Goal: Contribute content

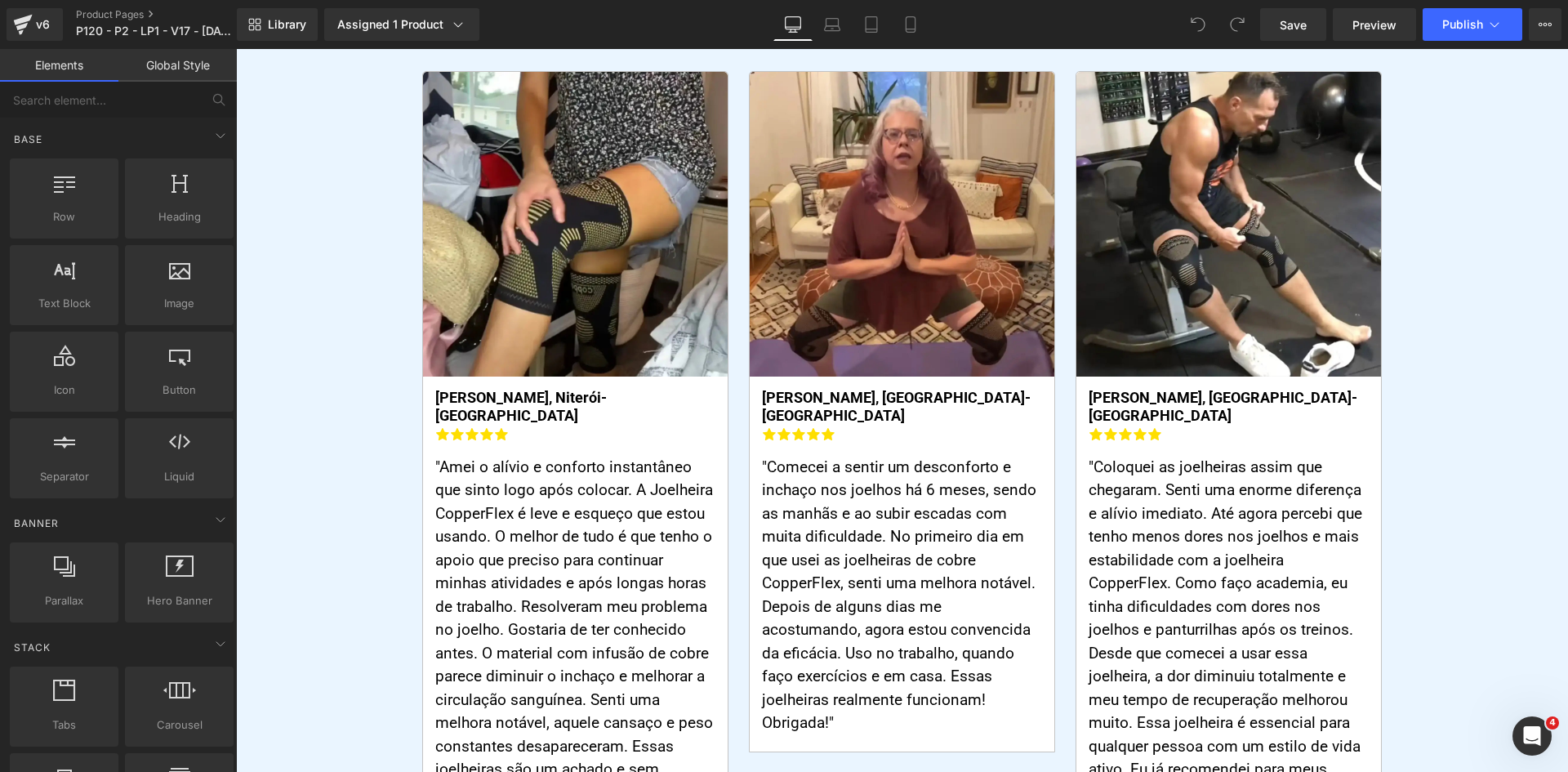
scroll to position [9757, 0]
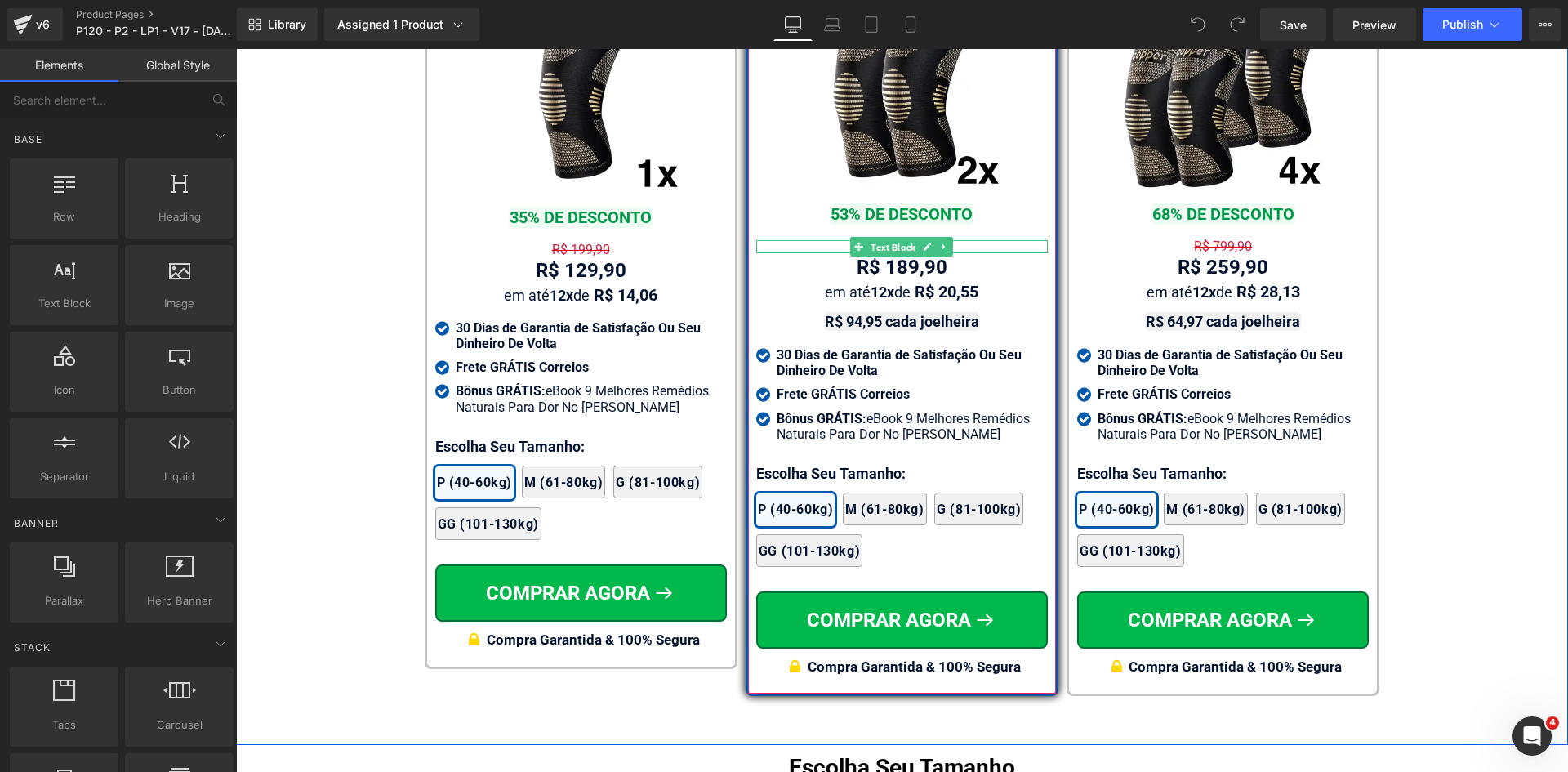
click at [891, 238] on span "Text Block" at bounding box center [892, 248] width 51 height 20
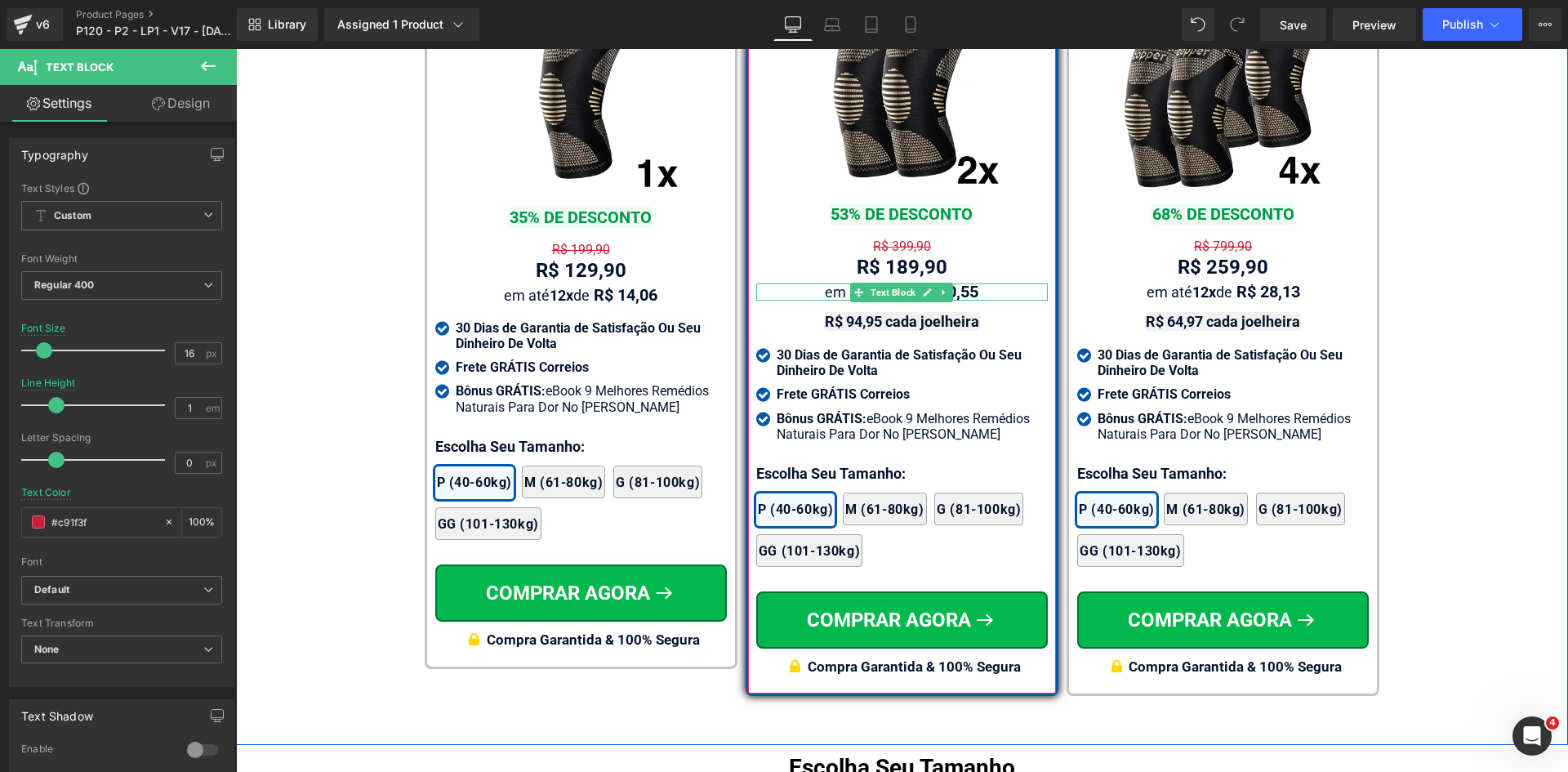
click at [881, 258] on span "Text Block" at bounding box center [892, 268] width 51 height 20
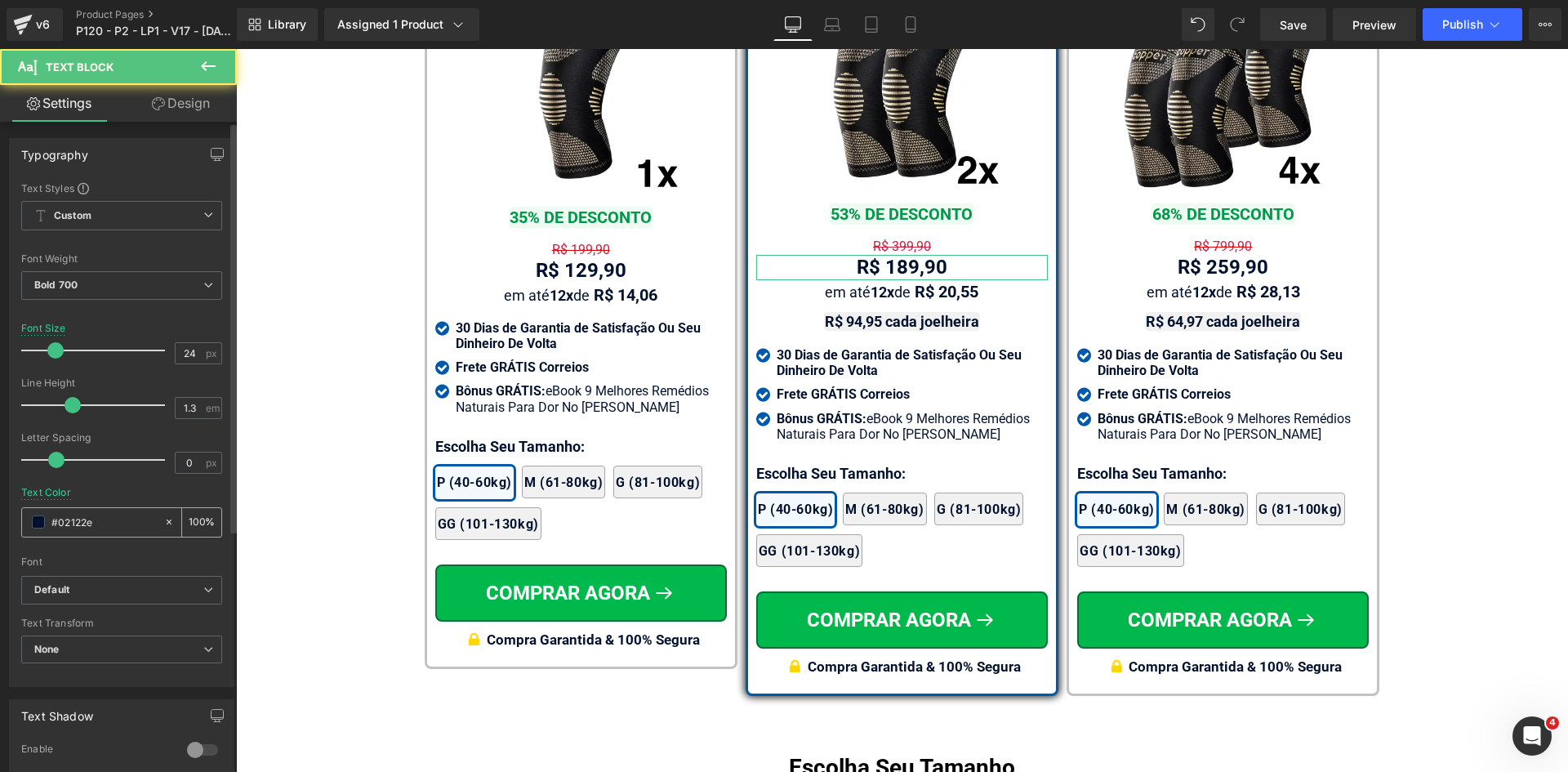
click at [102, 526] on input "#02122e" at bounding box center [103, 522] width 104 height 18
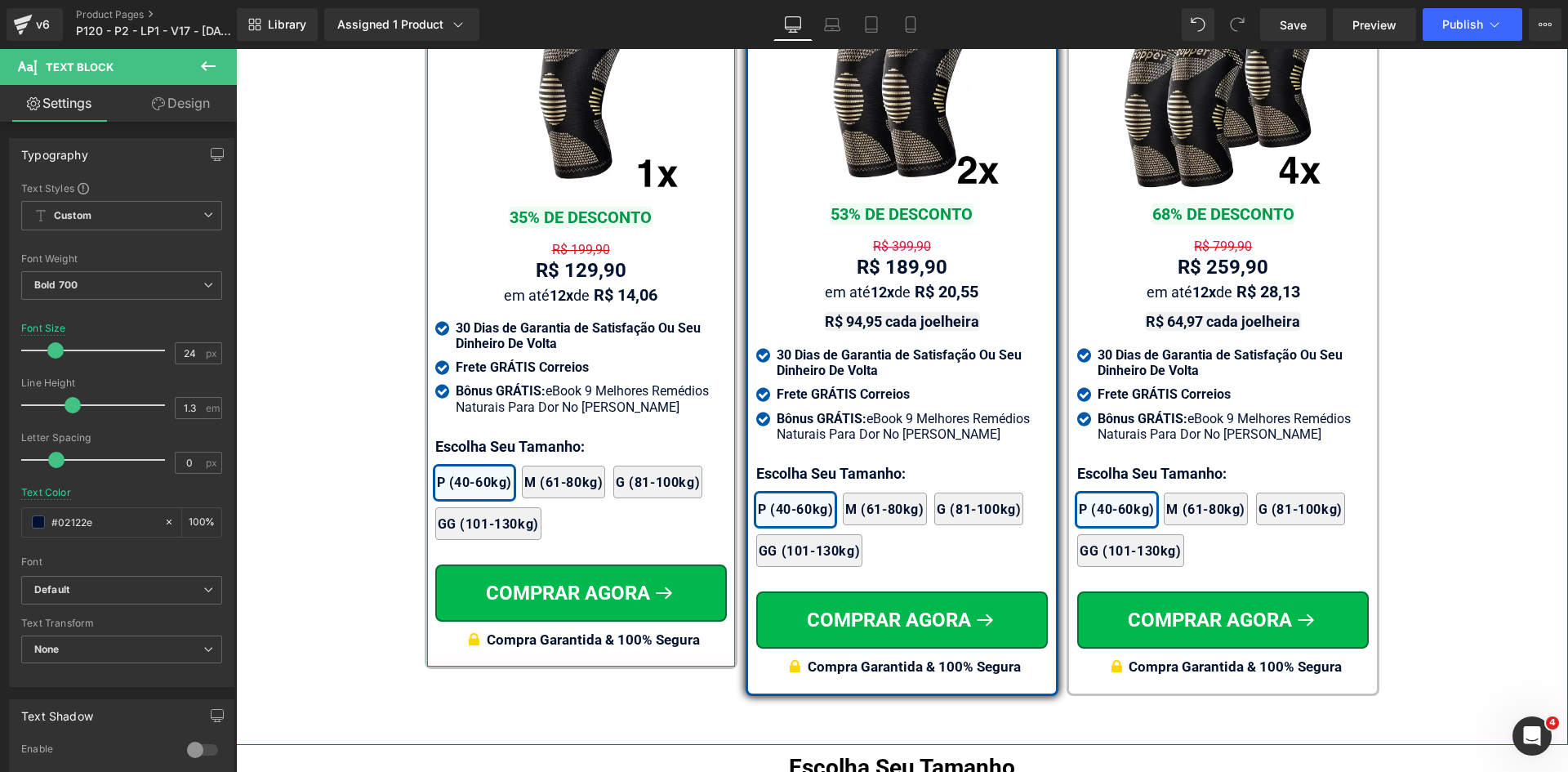
click at [568, 250] on span "Text Block" at bounding box center [571, 250] width 51 height 20
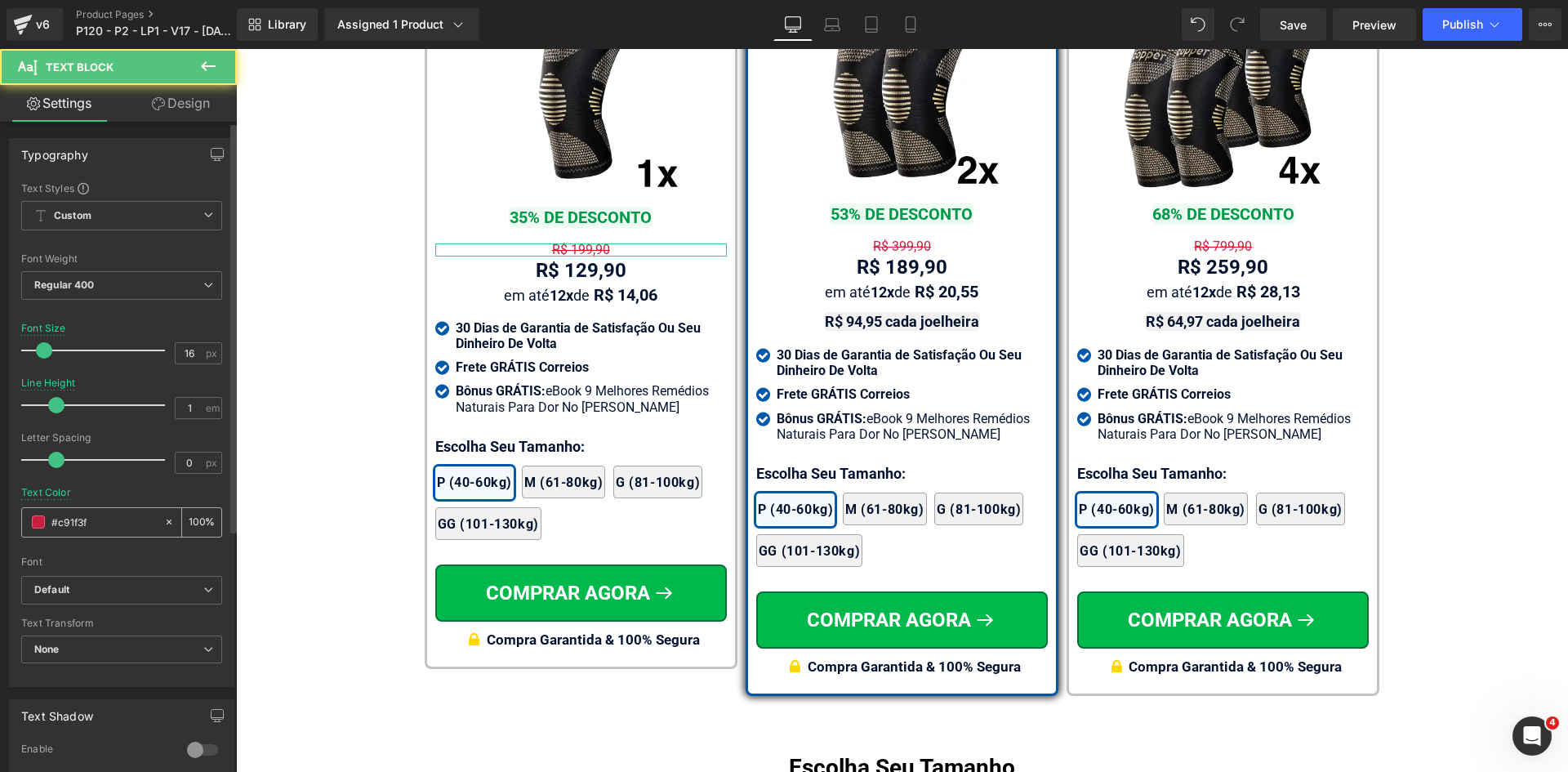
click at [99, 526] on input "#c91f3f" at bounding box center [103, 522] width 104 height 18
paste input "02122e"
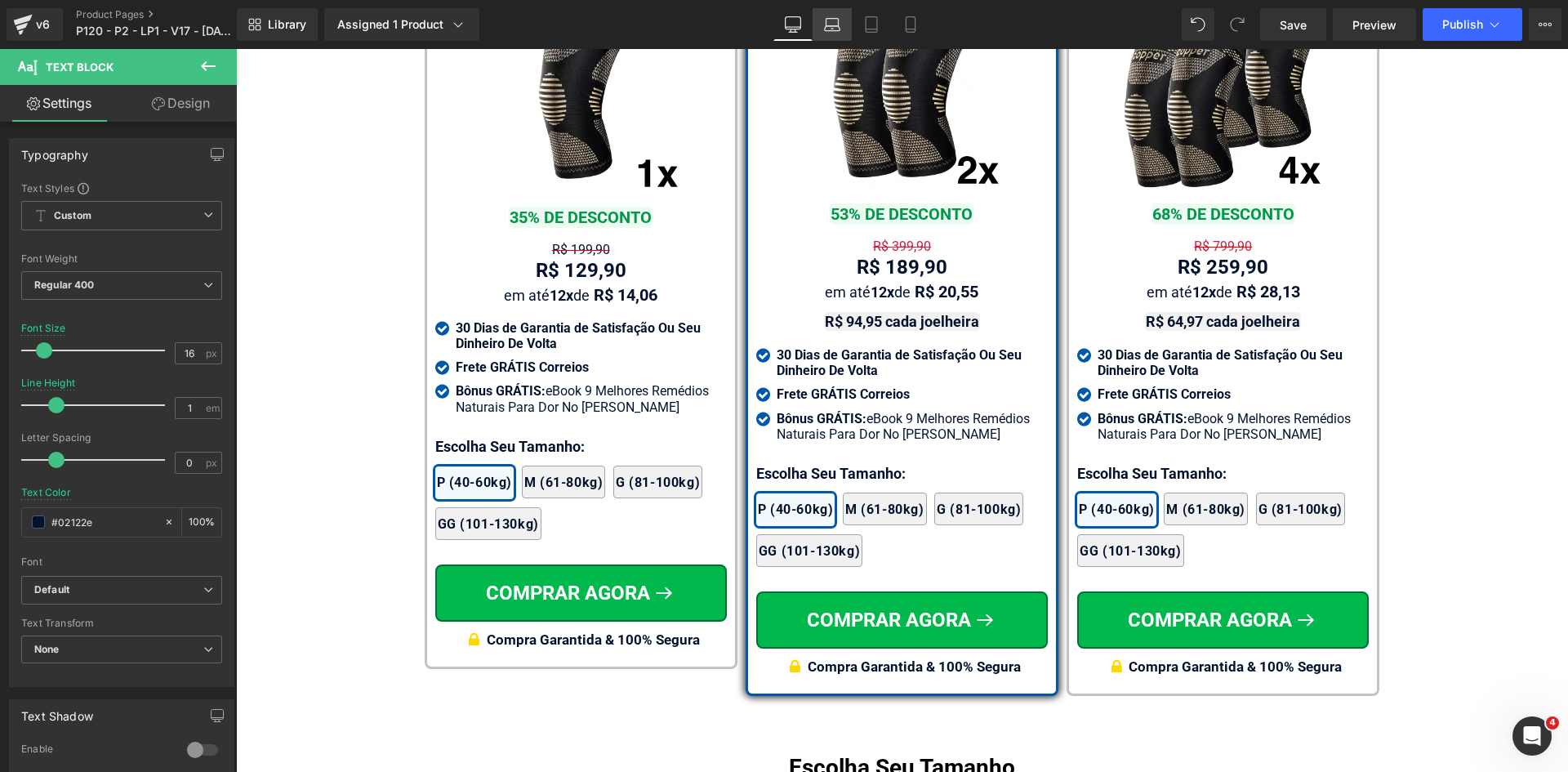
click at [829, 27] on icon at bounding box center [833, 28] width 16 height 5
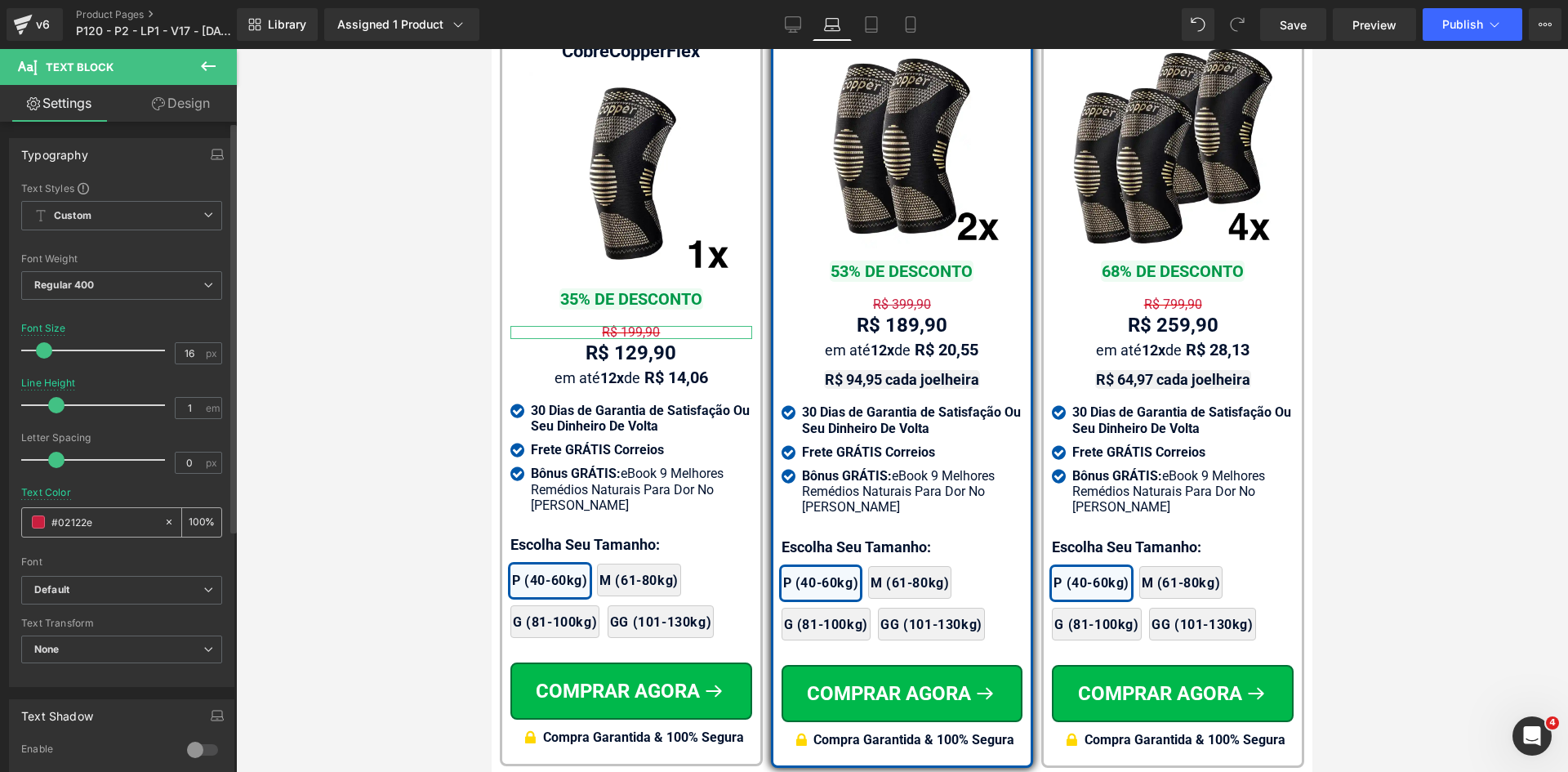
click at [90, 523] on input "#02122e" at bounding box center [103, 522] width 104 height 18
paste input "02122e"
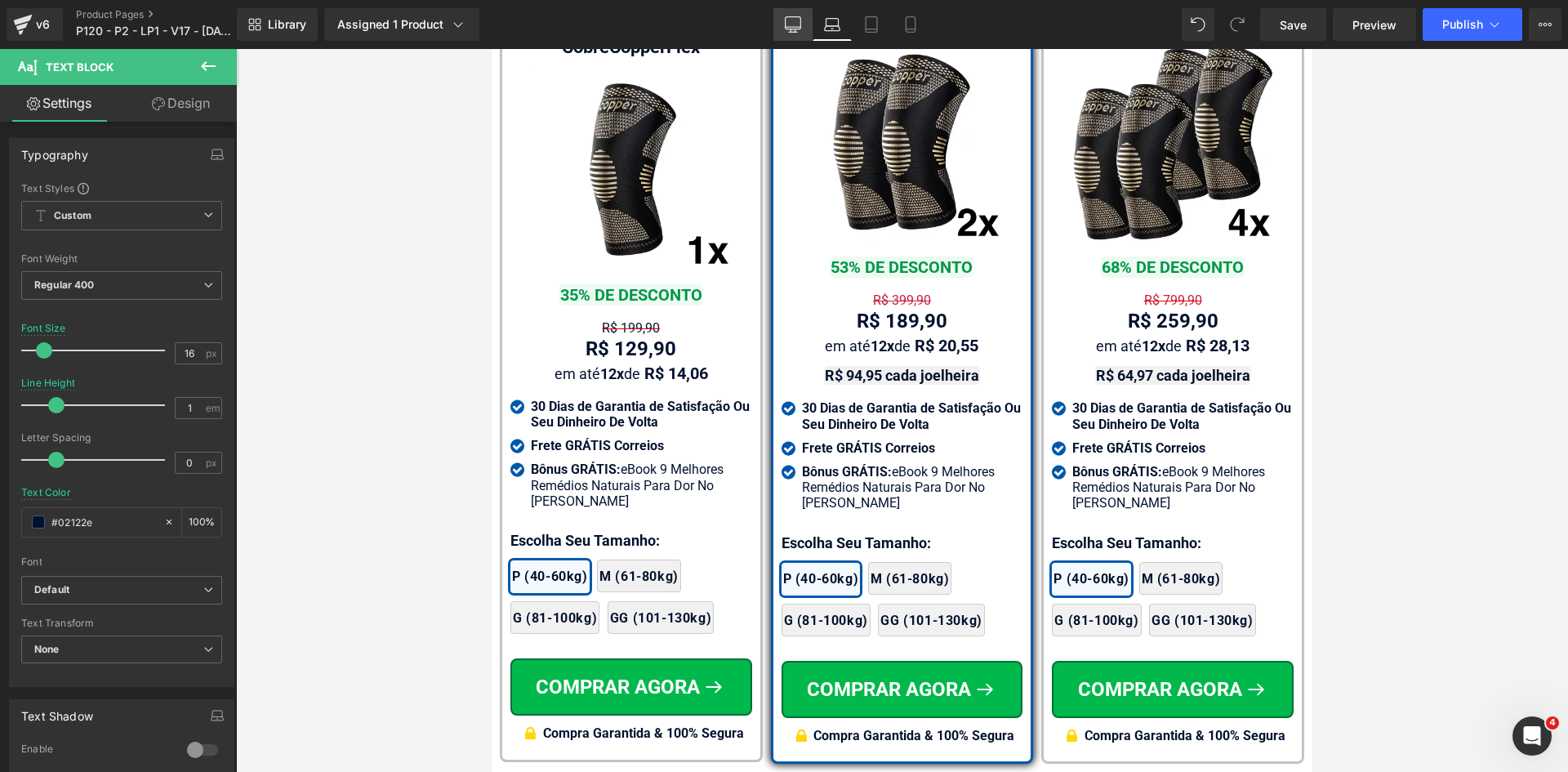
type input "#02122e"
click at [796, 22] on icon at bounding box center [792, 25] width 17 height 17
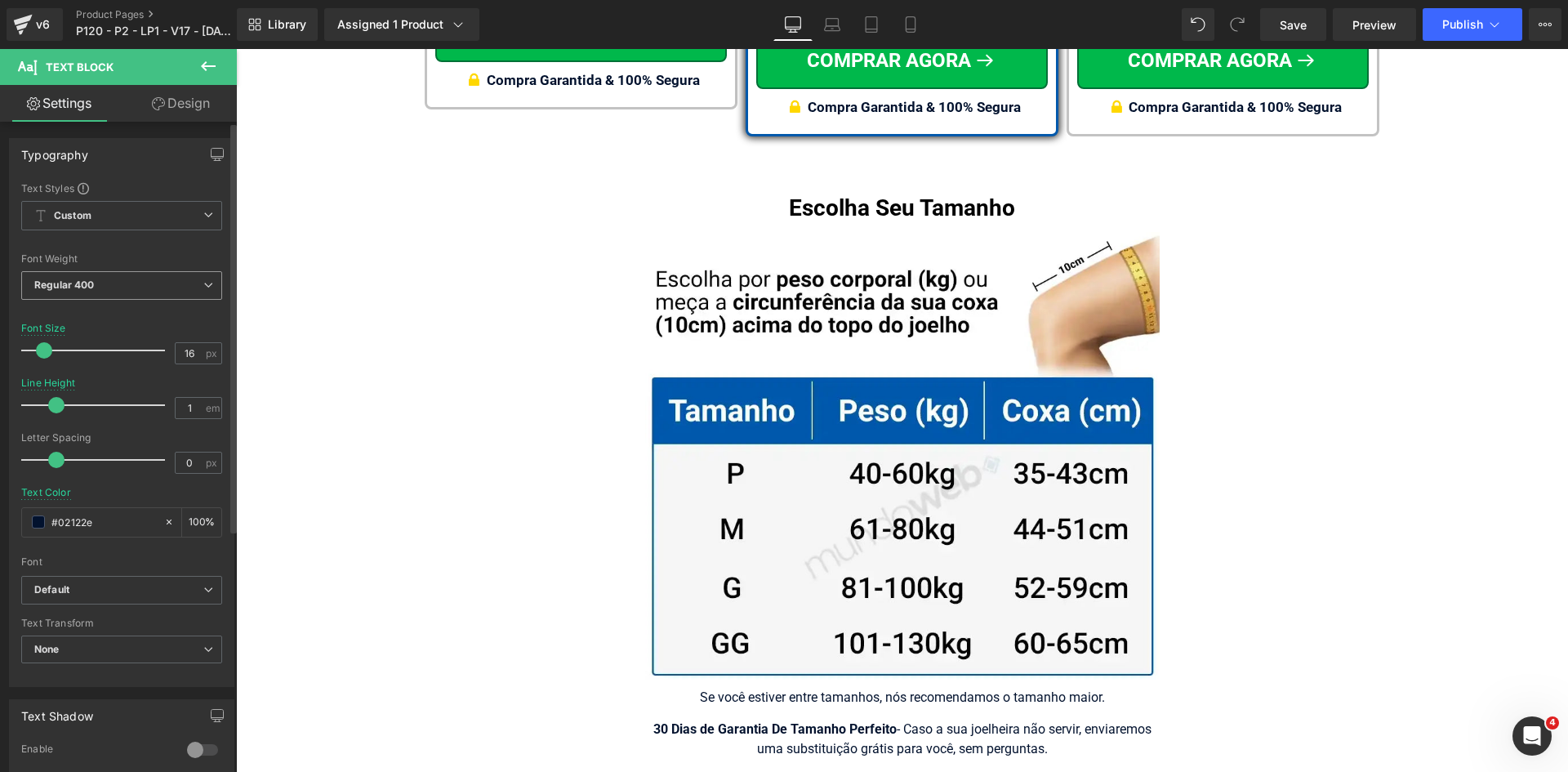
click at [105, 288] on span "Regular 400" at bounding box center [122, 285] width 201 height 28
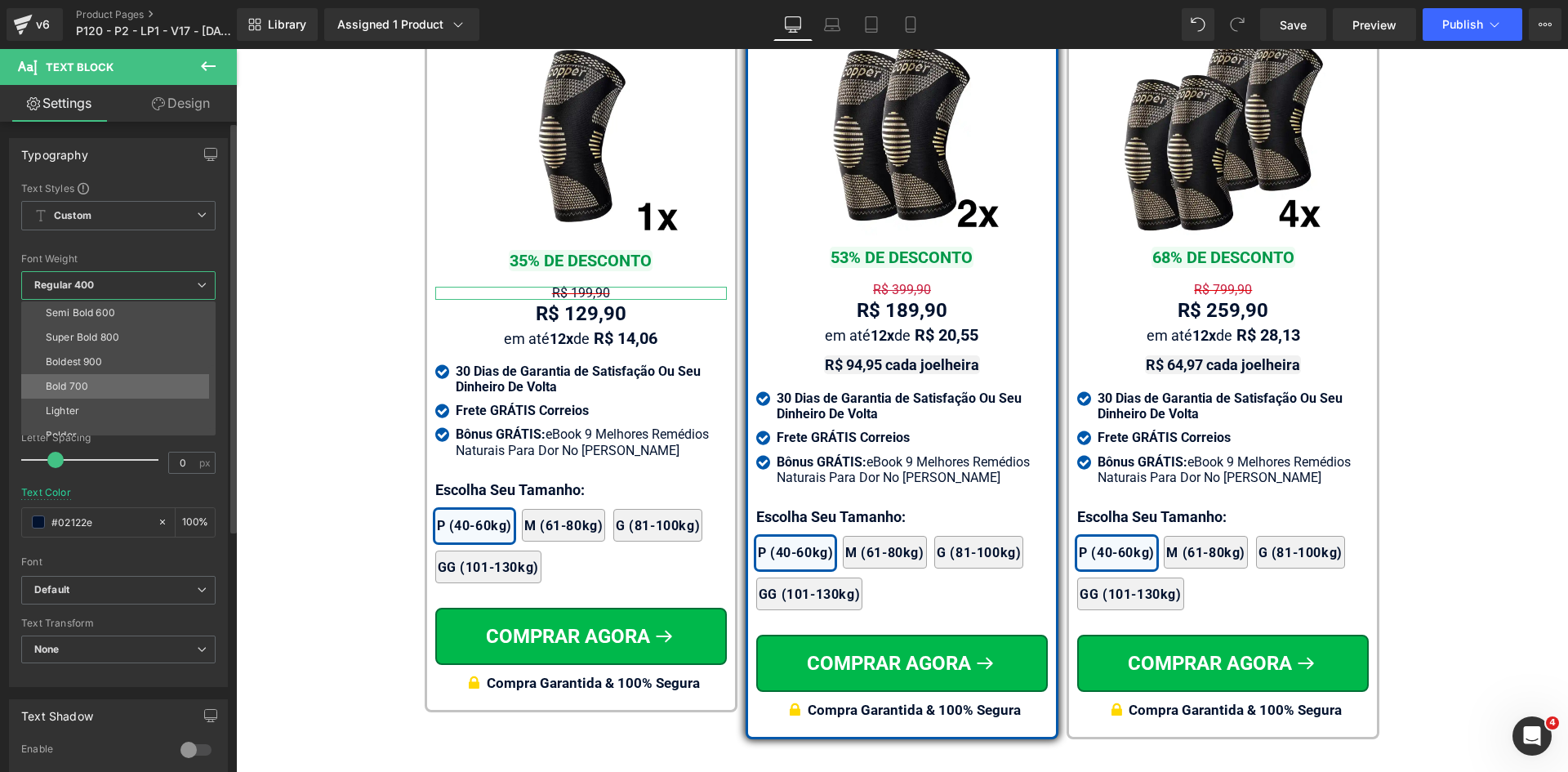
scroll to position [136, 0]
click at [69, 371] on div "Bold 700" at bounding box center [67, 374] width 42 height 12
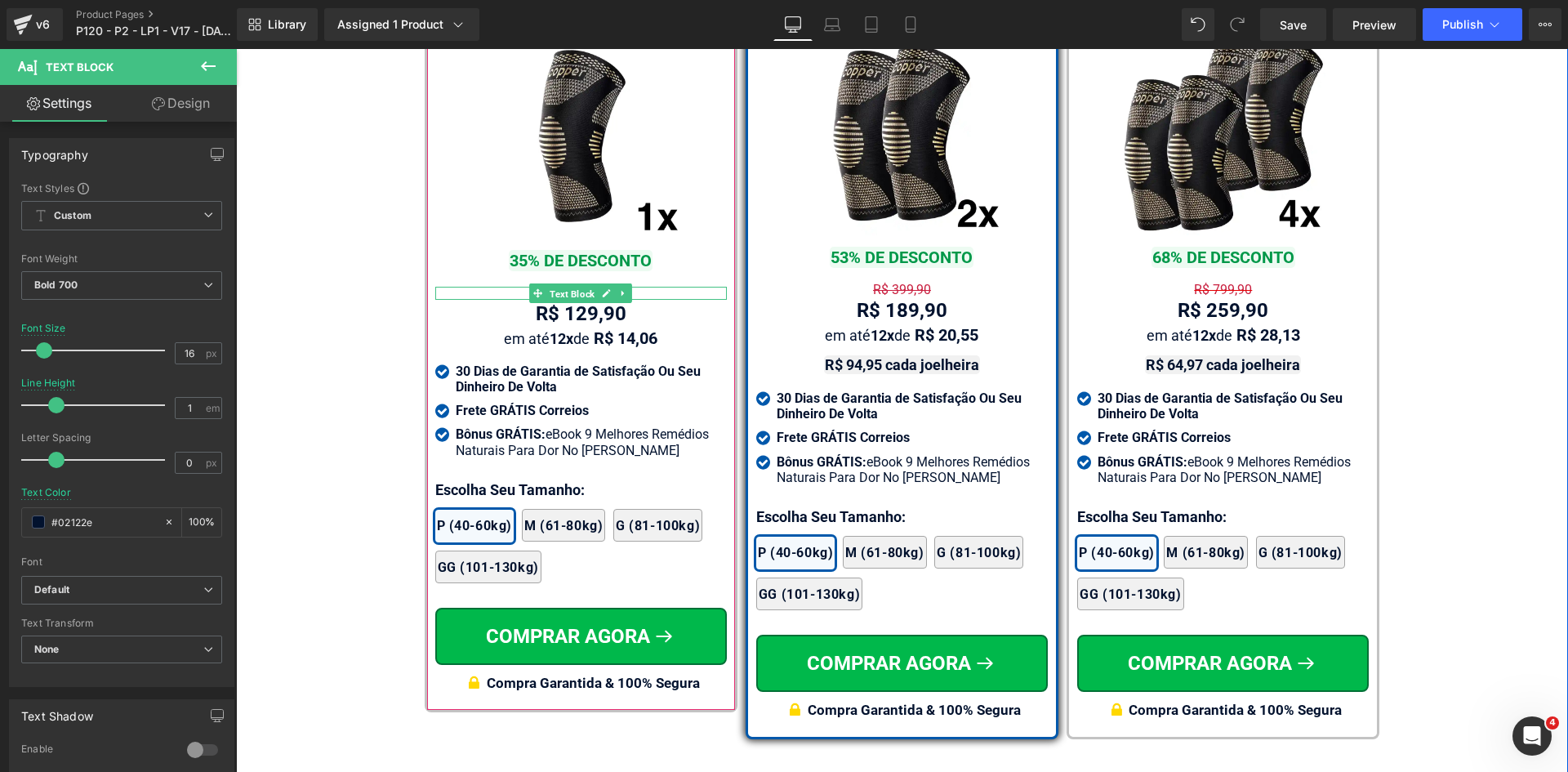
drag, startPoint x: 554, startPoint y: 294, endPoint x: 551, endPoint y: 303, distance: 9.5
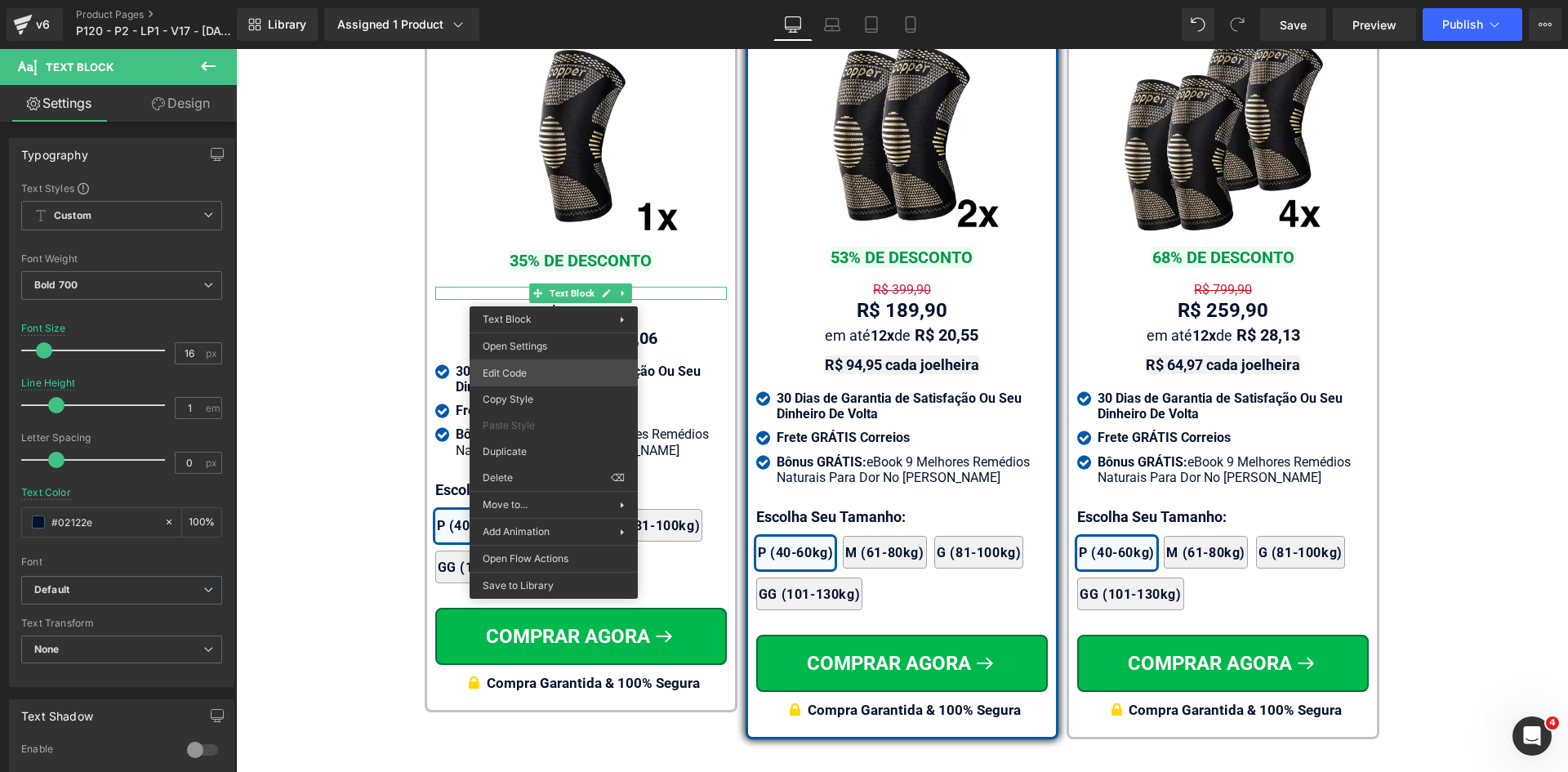
click at [514, 0] on div "Text Block You are previewing how the will restyle your page. You can not edit …" at bounding box center [784, 0] width 1568 height 0
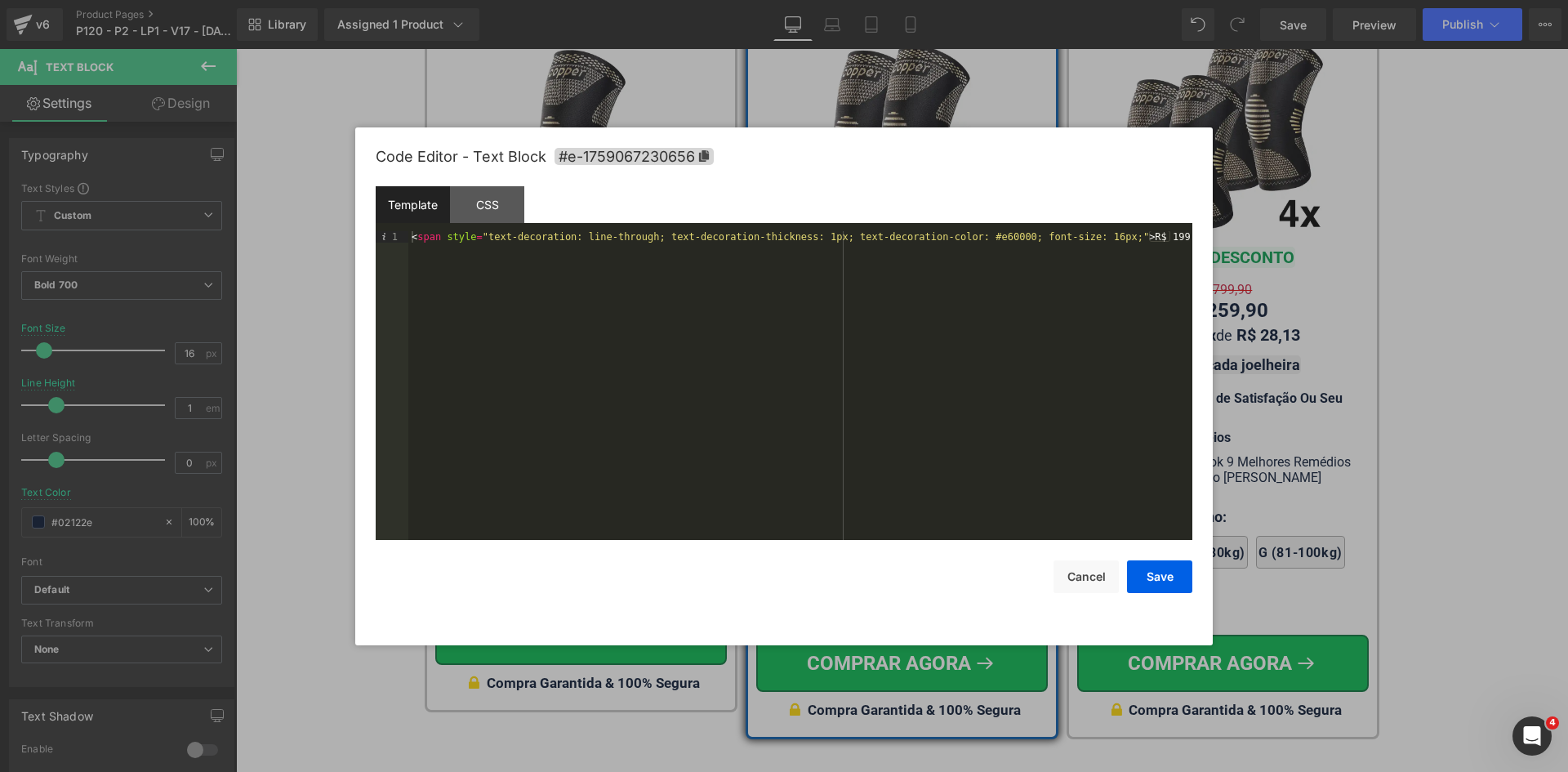
click at [973, 239] on div "< span style = "text-decoration: line-through; text-decoration-thickness: 1px; …" at bounding box center [800, 397] width 784 height 332
click at [798, 241] on div "< span style = "text-decoration: line-through; text-decoration-thickness: 1px; …" at bounding box center [800, 397] width 784 height 332
drag, startPoint x: 1178, startPoint y: 589, endPoint x: 934, endPoint y: 537, distance: 249.5
click at [1178, 589] on button "Save" at bounding box center [1160, 577] width 66 height 32
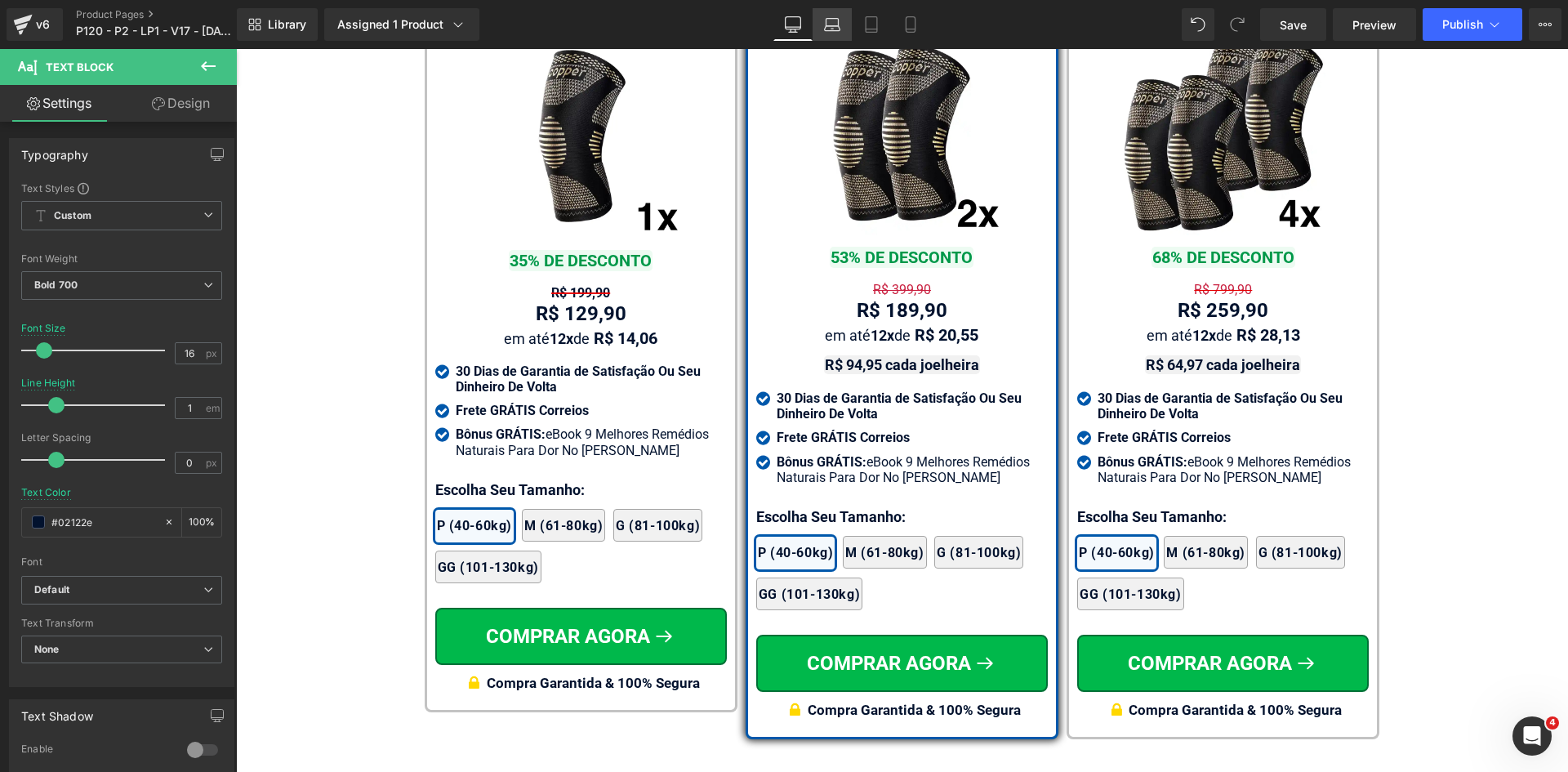
click at [829, 27] on icon at bounding box center [833, 28] width 16 height 5
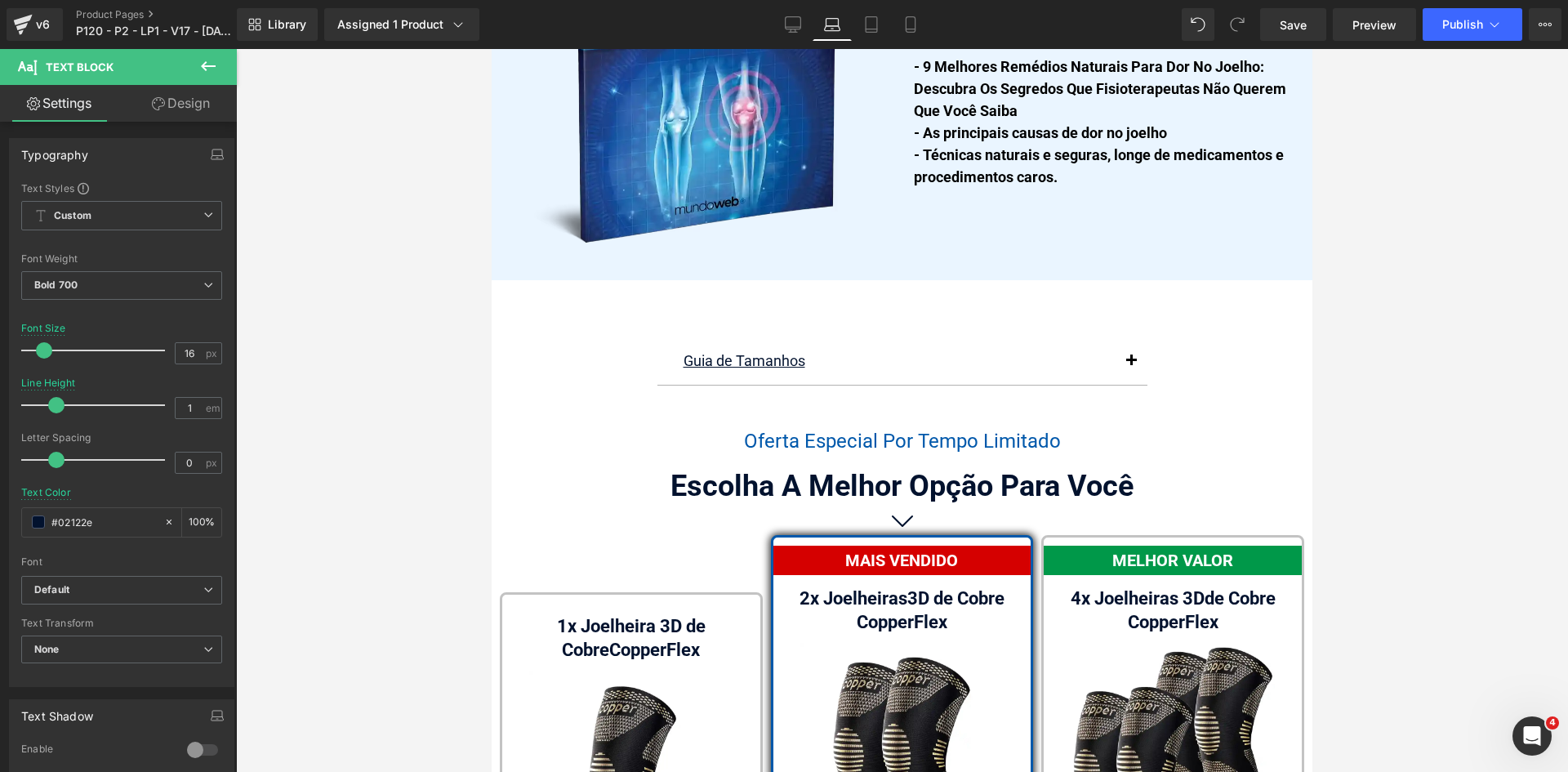
scroll to position [10317, 0]
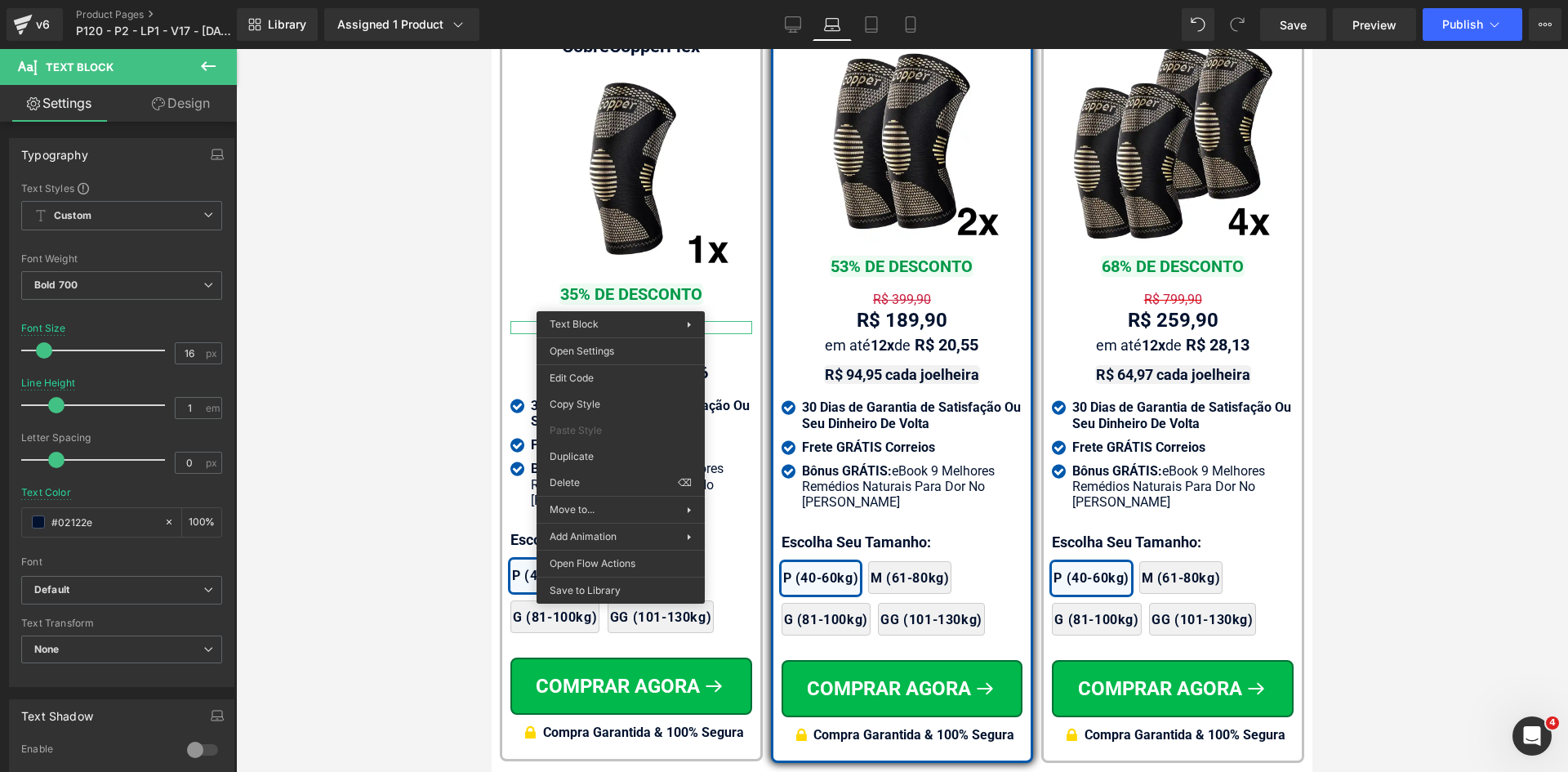
drag, startPoint x: 1072, startPoint y: 513, endPoint x: 611, endPoint y: 392, distance: 476.6
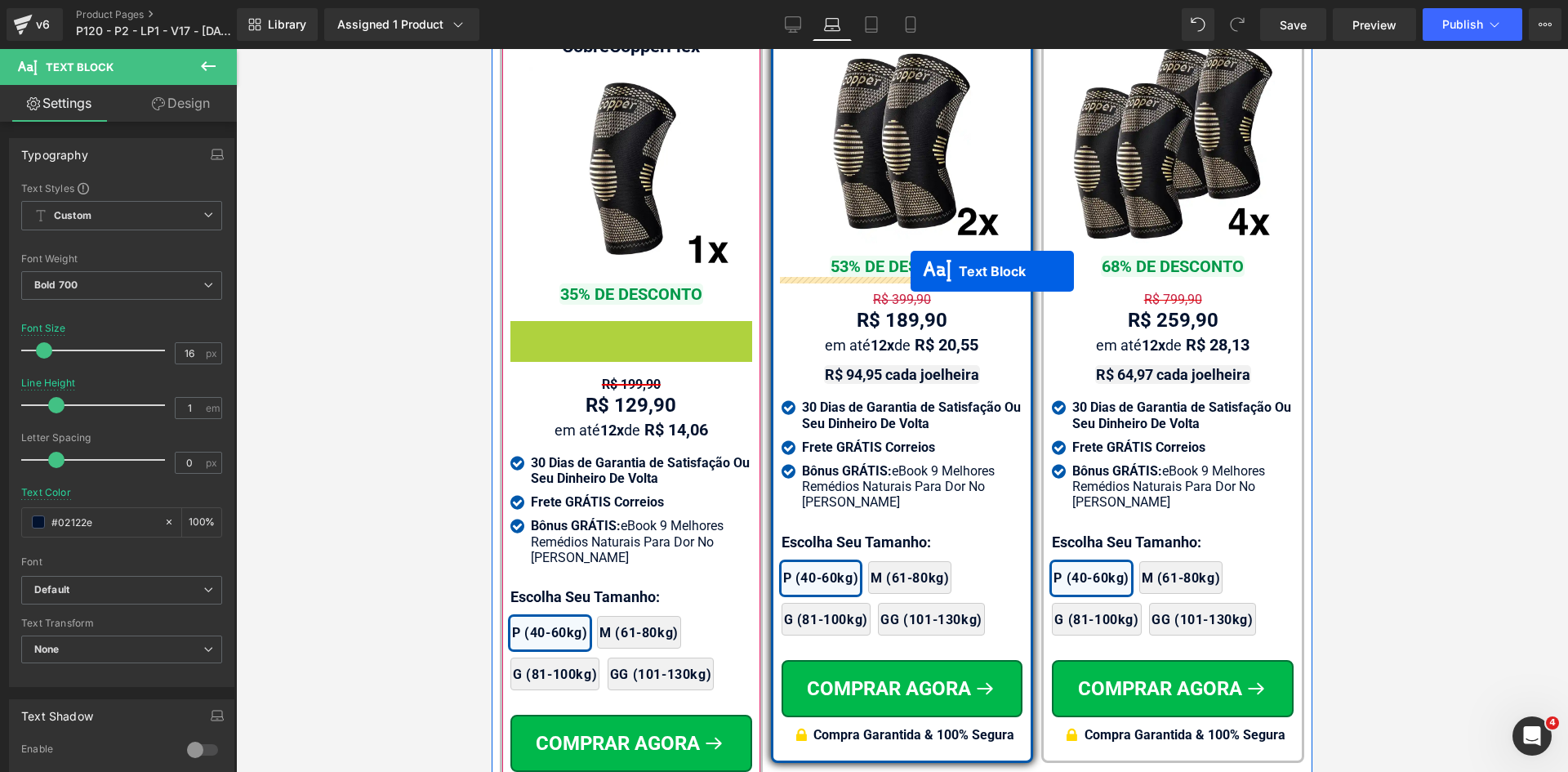
drag, startPoint x: 618, startPoint y: 298, endPoint x: 910, endPoint y: 271, distance: 293.2
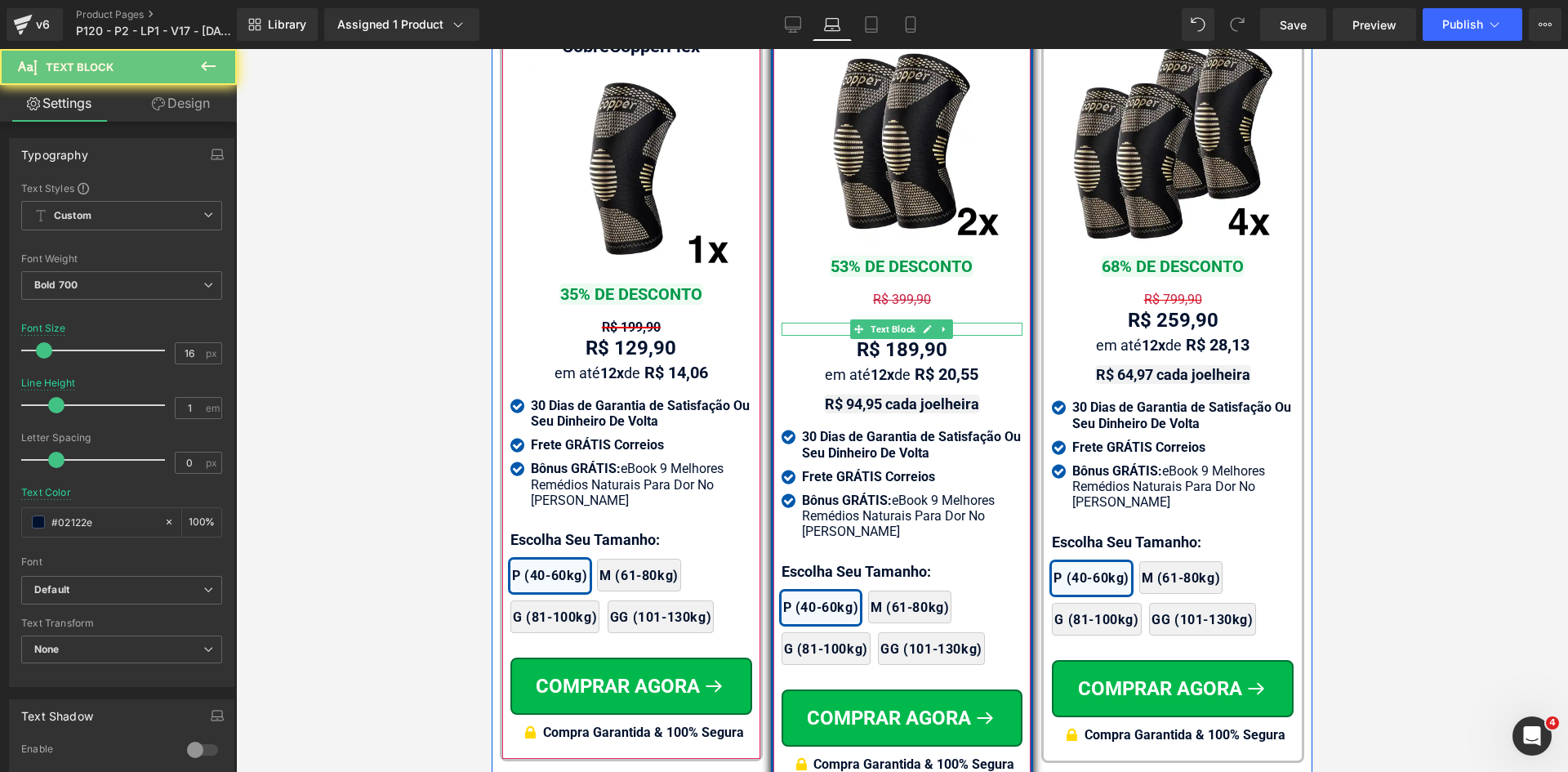
click at [808, 323] on div "R$ 199,90" at bounding box center [902, 329] width 242 height 13
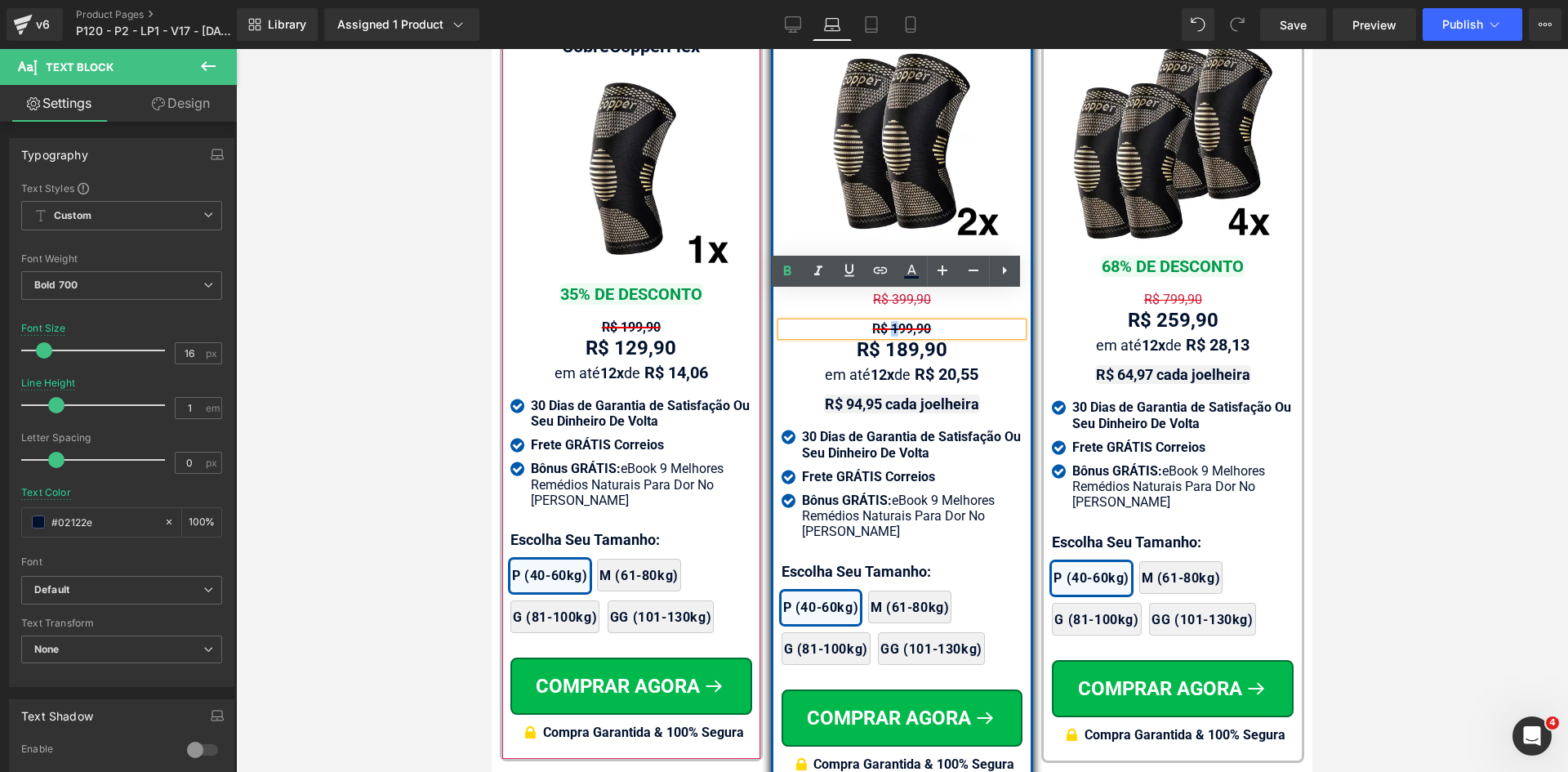
click at [891, 321] on span "R$ 199,90" at bounding box center [901, 329] width 59 height 16
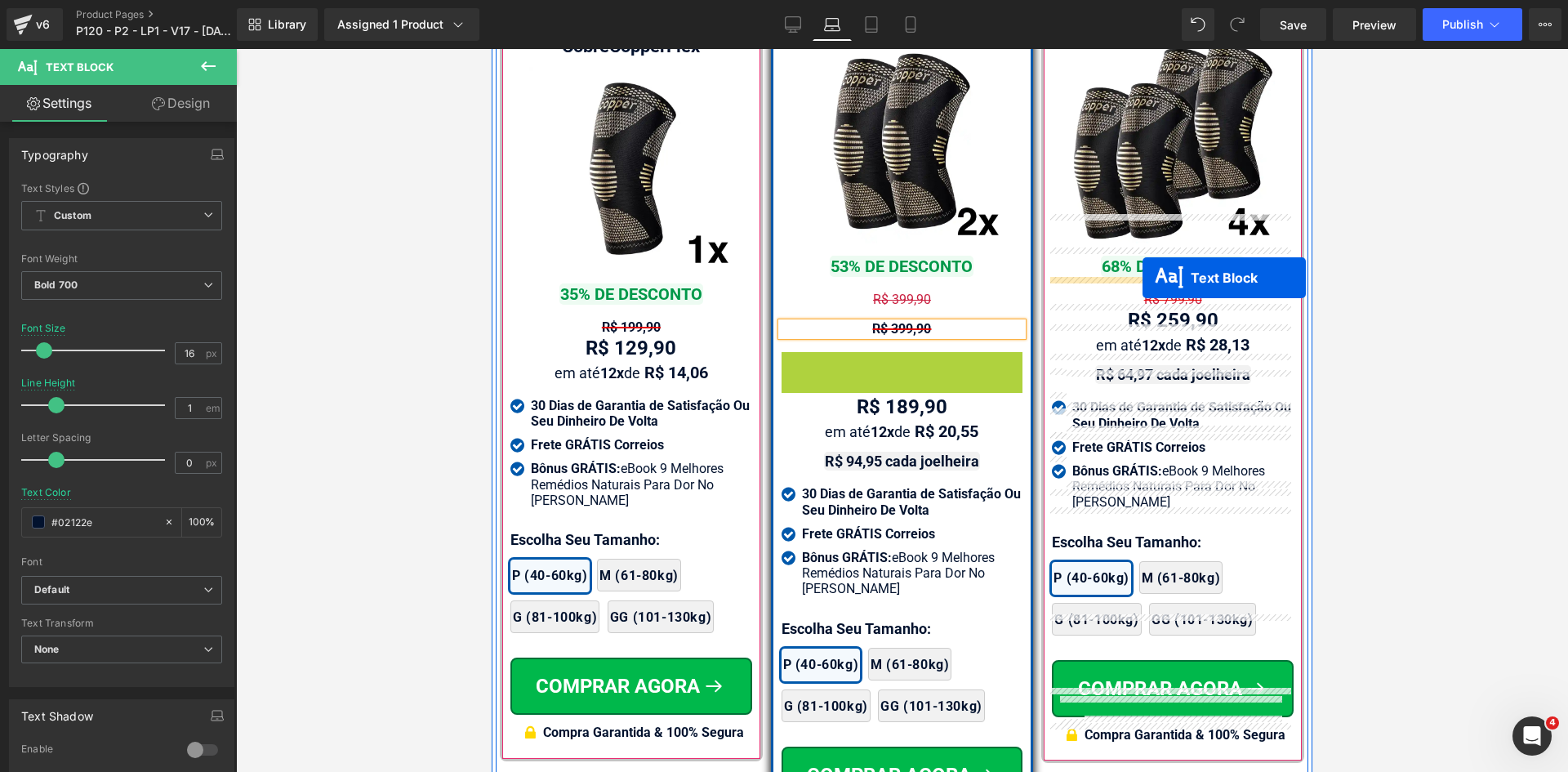
drag, startPoint x: 891, startPoint y: 326, endPoint x: 1143, endPoint y: 278, distance: 256.5
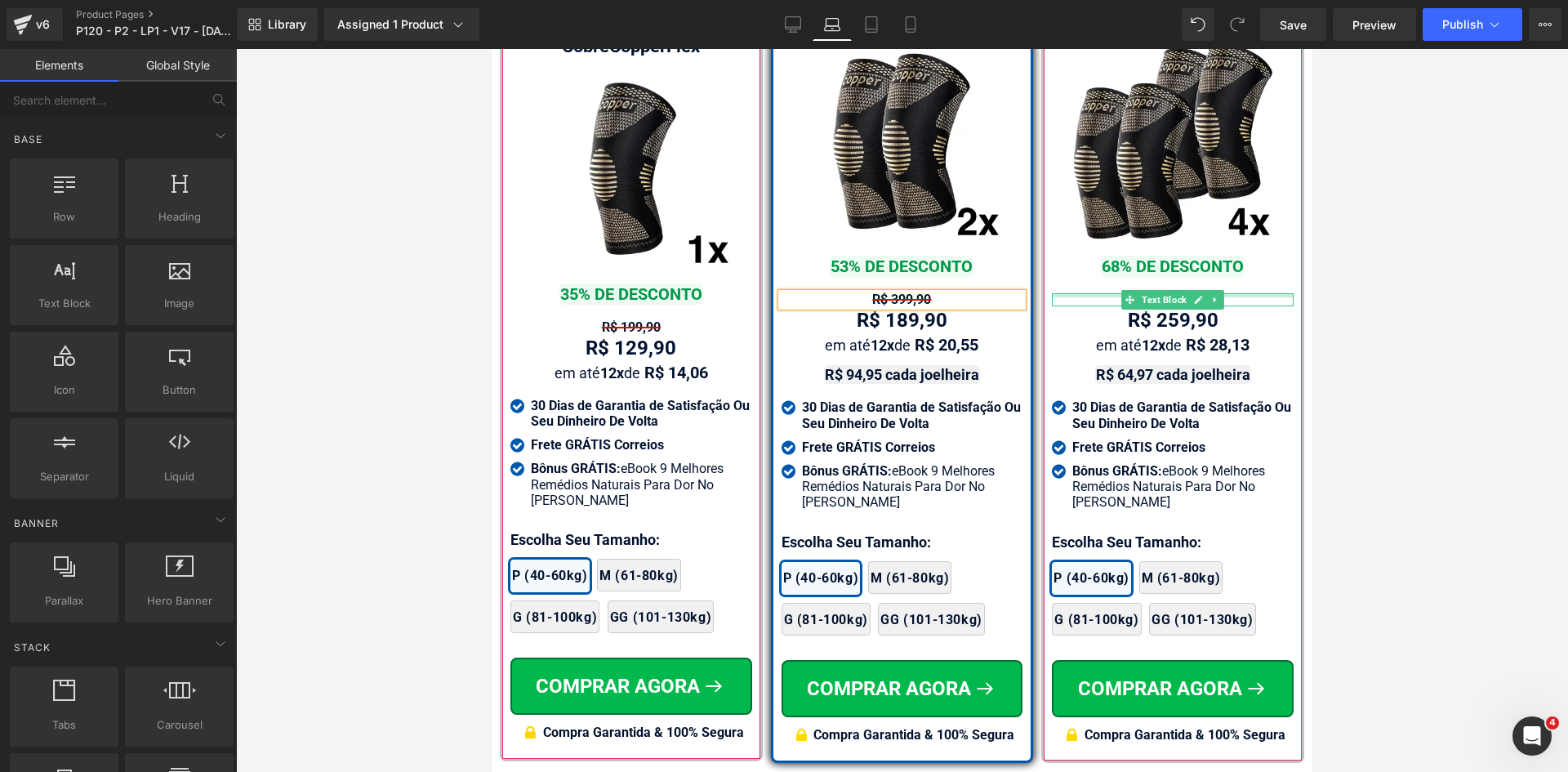
click at [1101, 294] on div at bounding box center [1172, 296] width 242 height 4
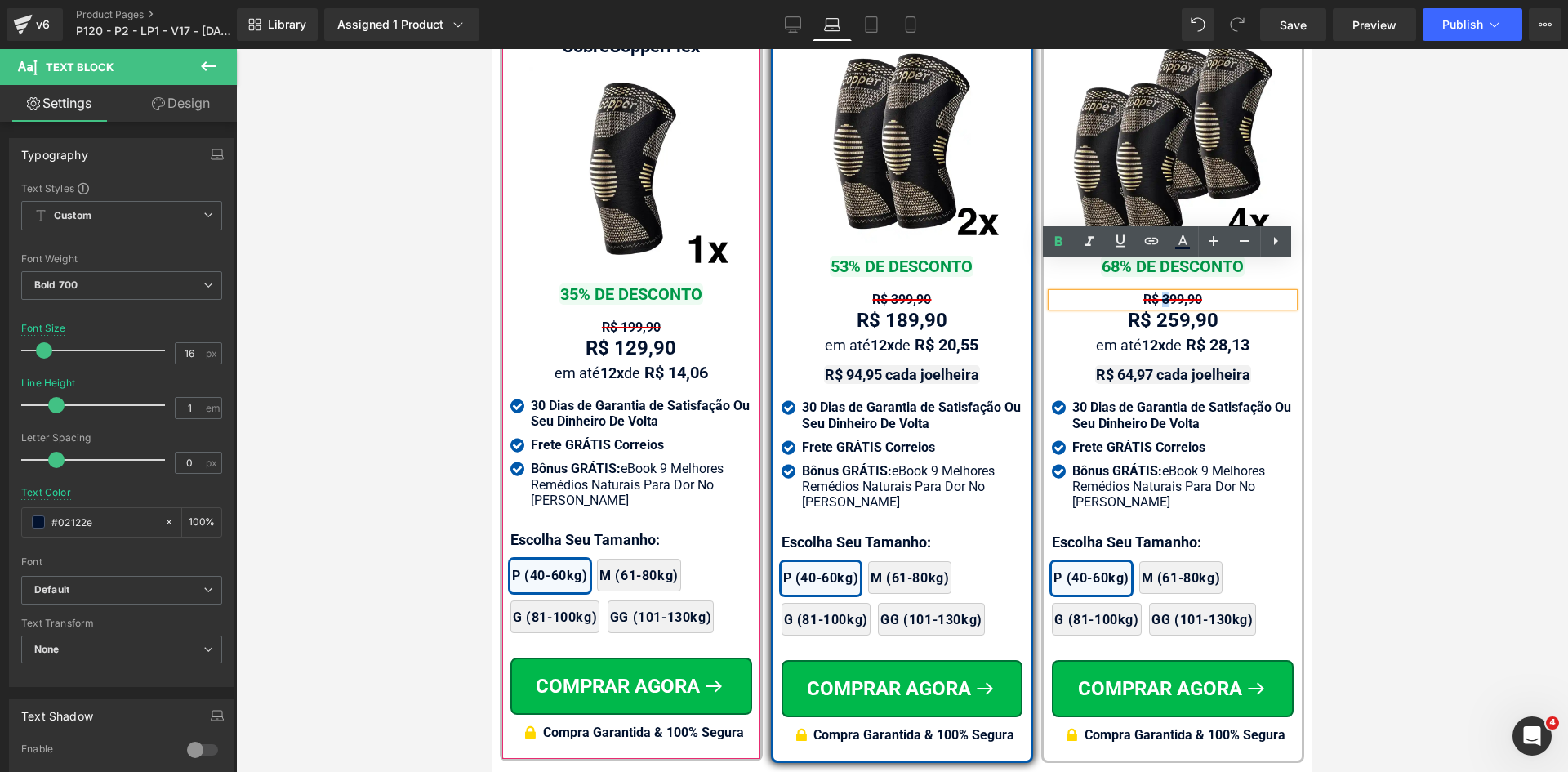
click at [1158, 292] on span "R$ 399,90" at bounding box center [1172, 300] width 59 height 16
click at [1454, 280] on div at bounding box center [901, 411] width 1332 height 723
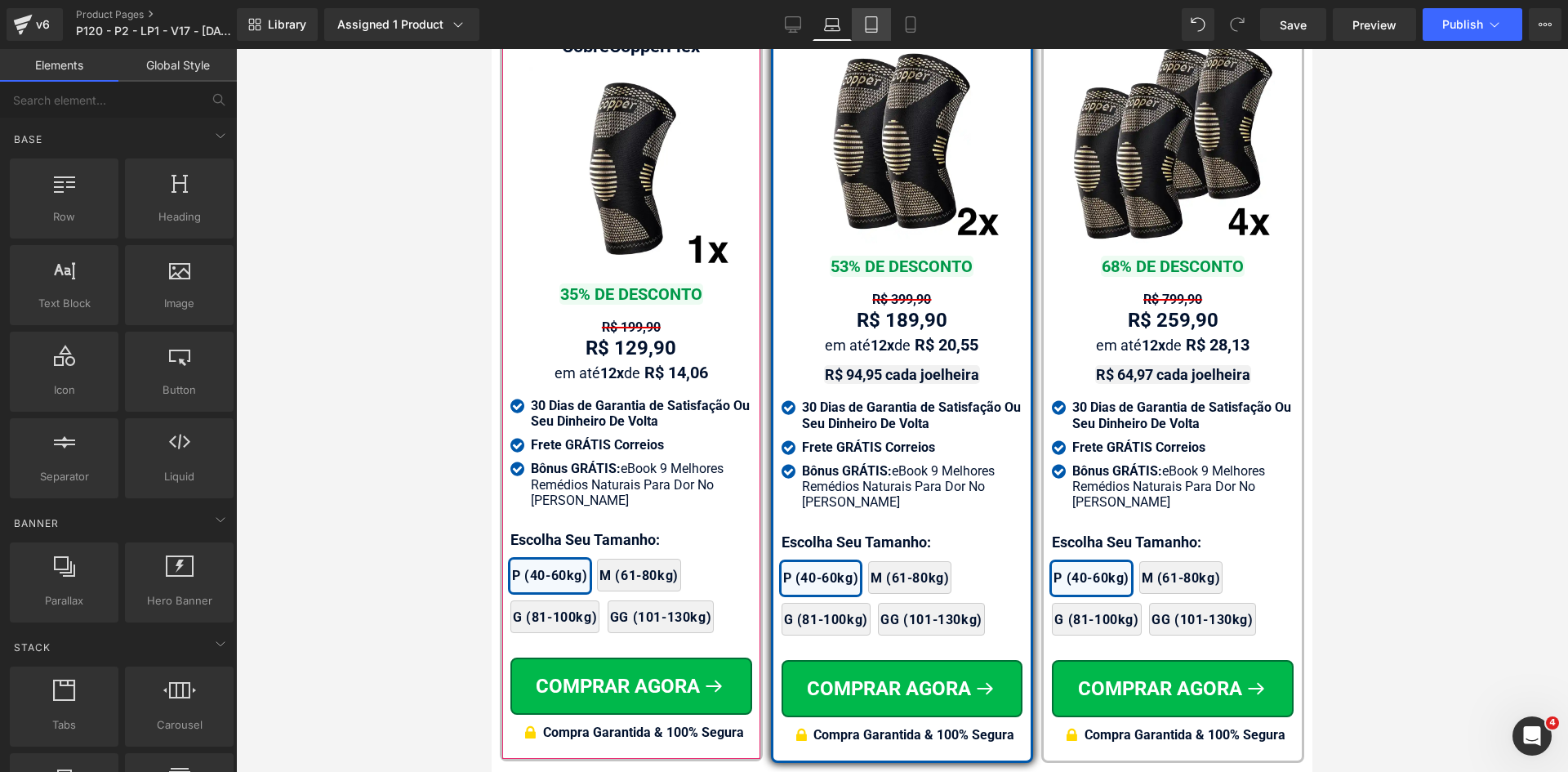
click at [877, 26] on icon at bounding box center [872, 25] width 12 height 16
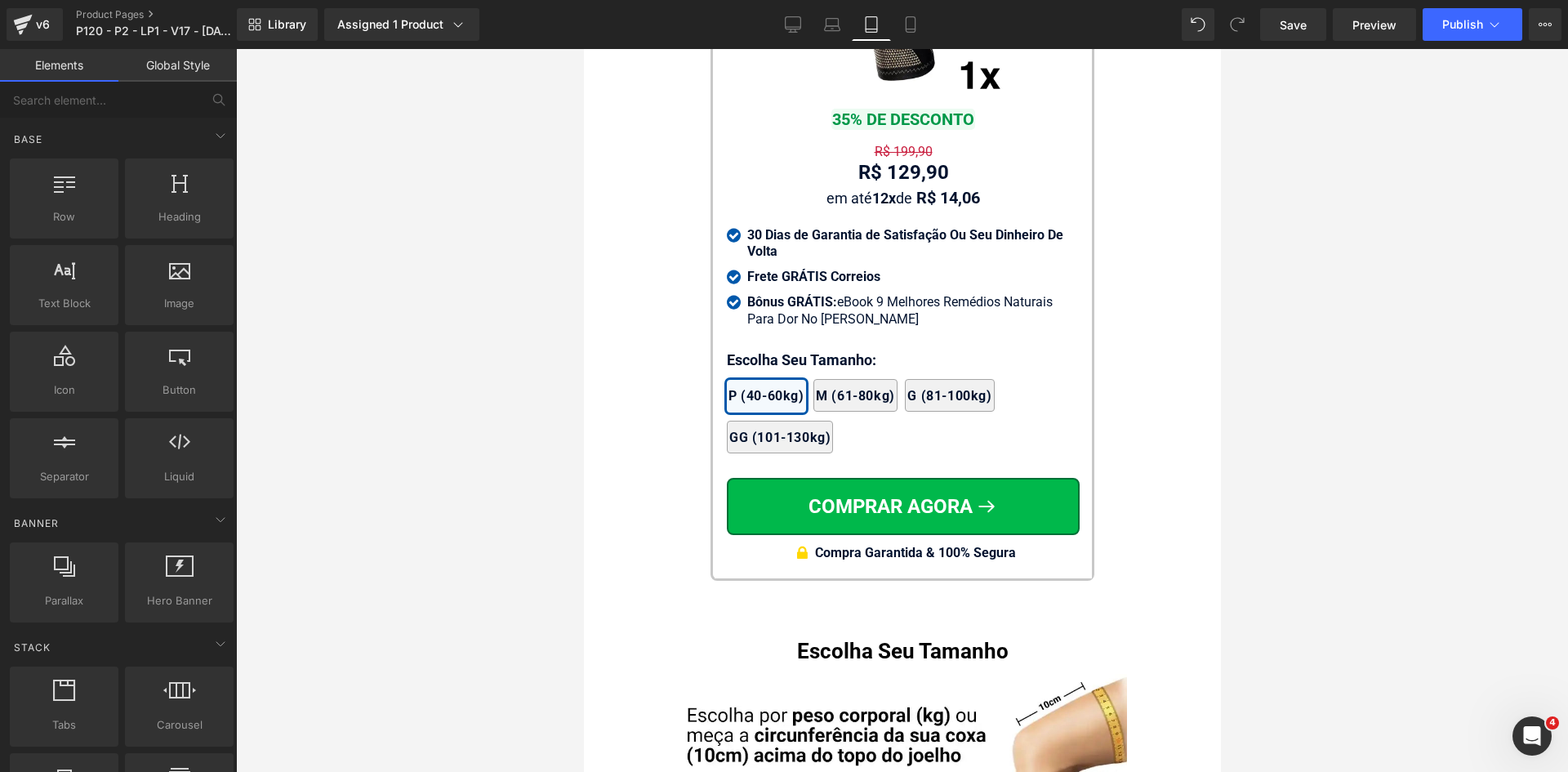
scroll to position [15521, 0]
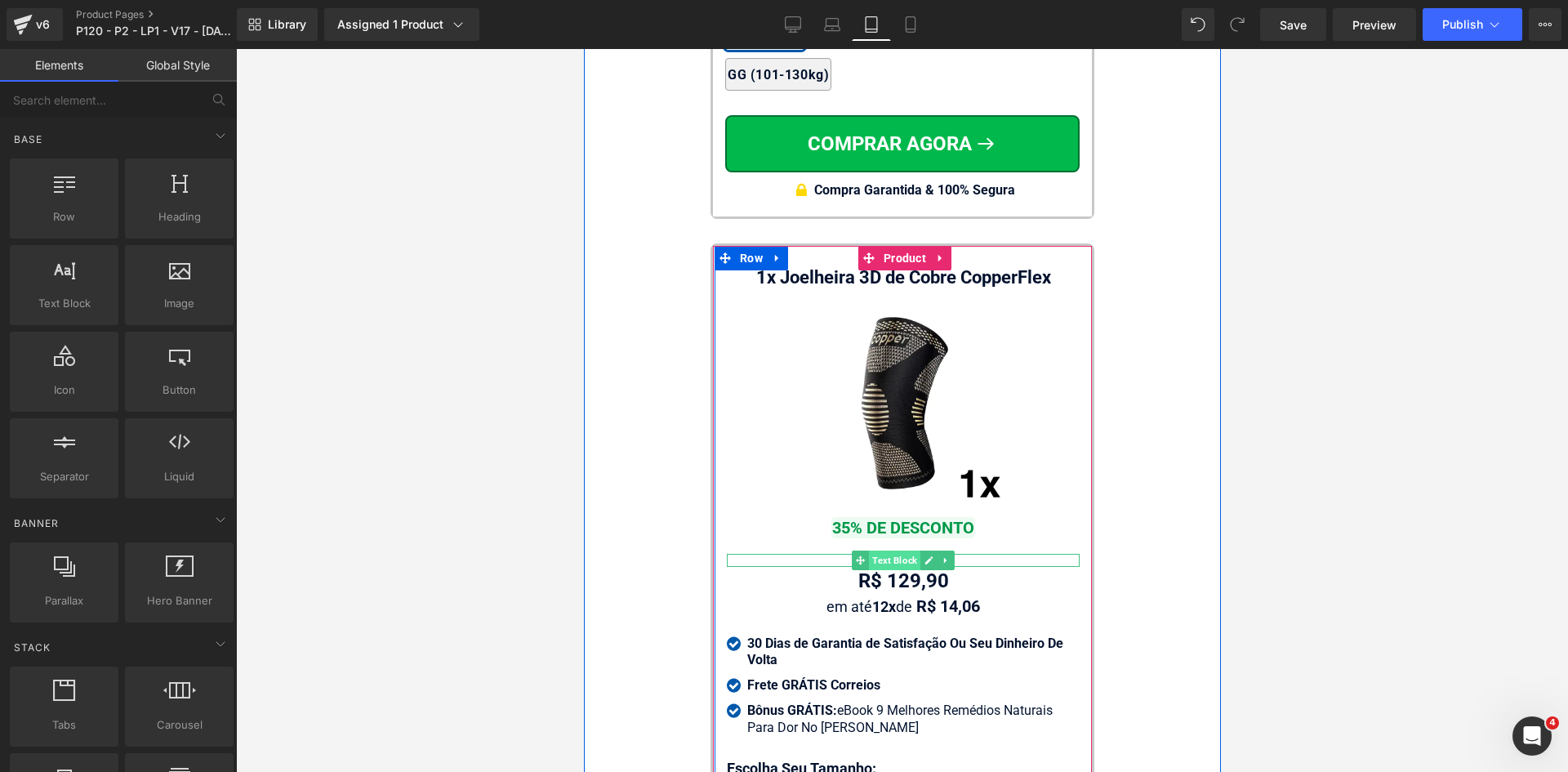
click at [891, 554] on span "Text Block" at bounding box center [893, 561] width 51 height 20
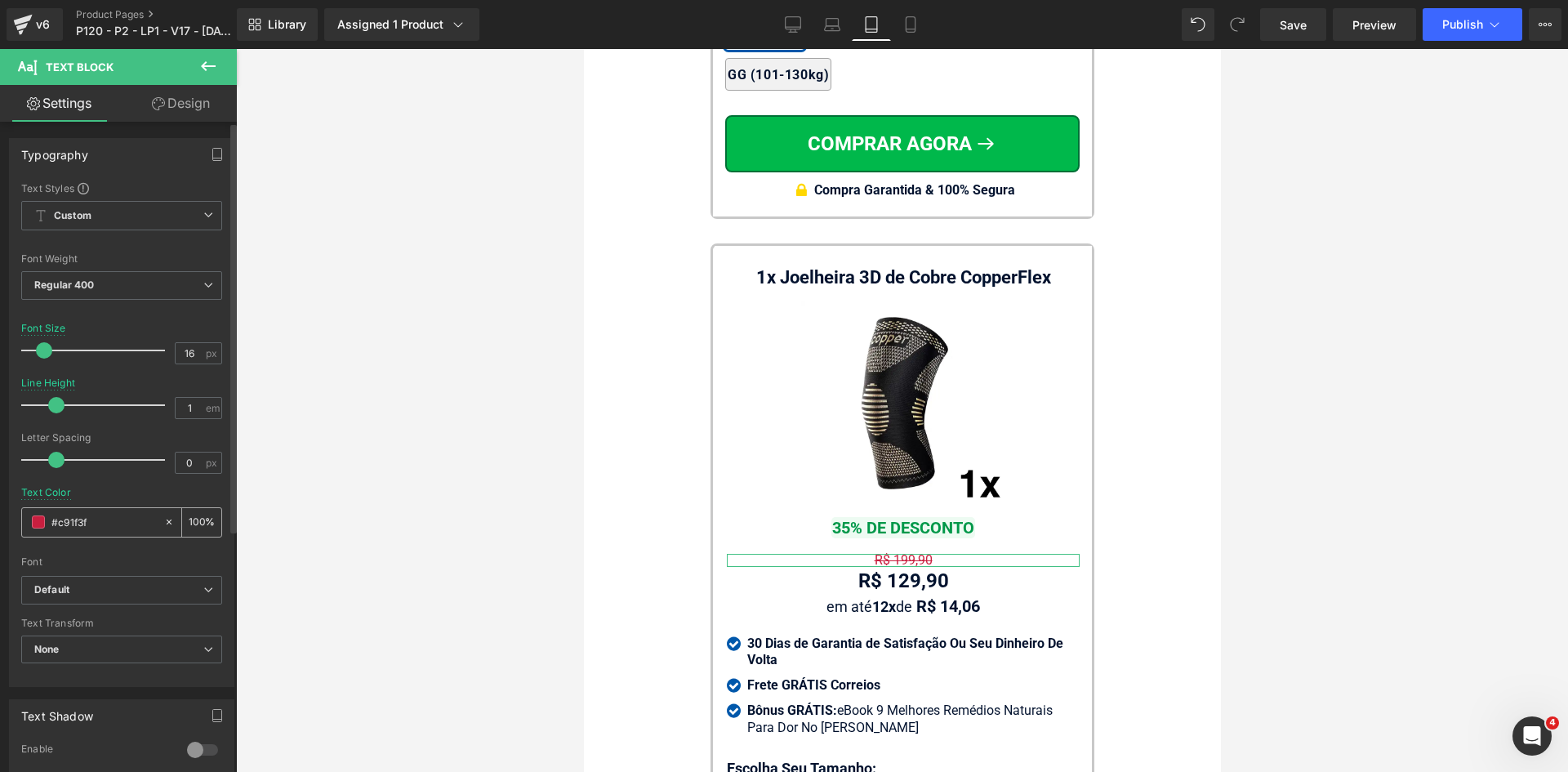
click at [94, 513] on div "#c91f3f" at bounding box center [92, 522] width 141 height 28
click at [94, 520] on input "#c91f3f" at bounding box center [103, 522] width 104 height 18
paste input "02122e"
type input "#02122e"
click at [127, 263] on div "Font Weight" at bounding box center [122, 259] width 201 height 12
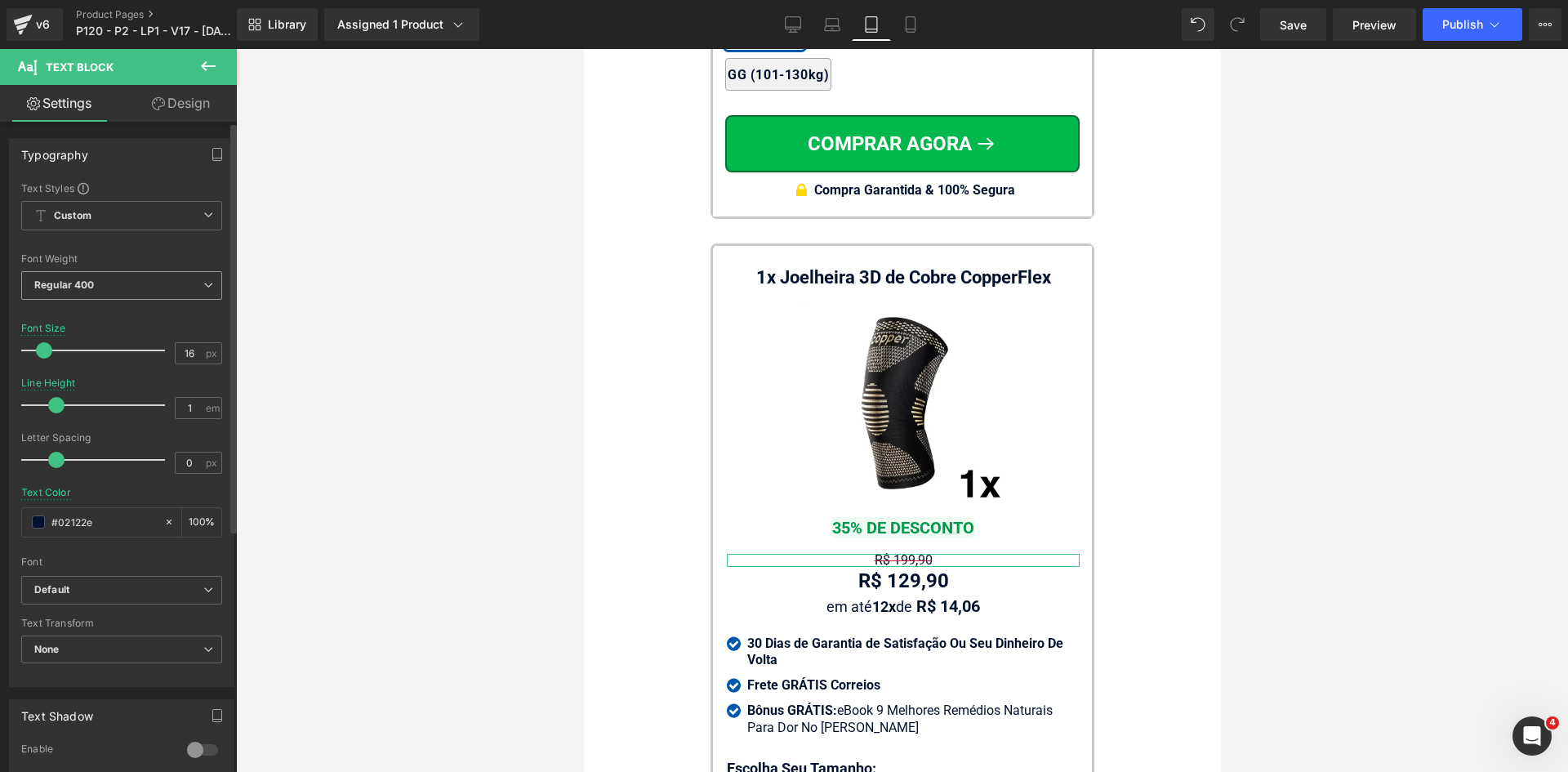
click at [127, 272] on span "Regular 400" at bounding box center [122, 285] width 201 height 28
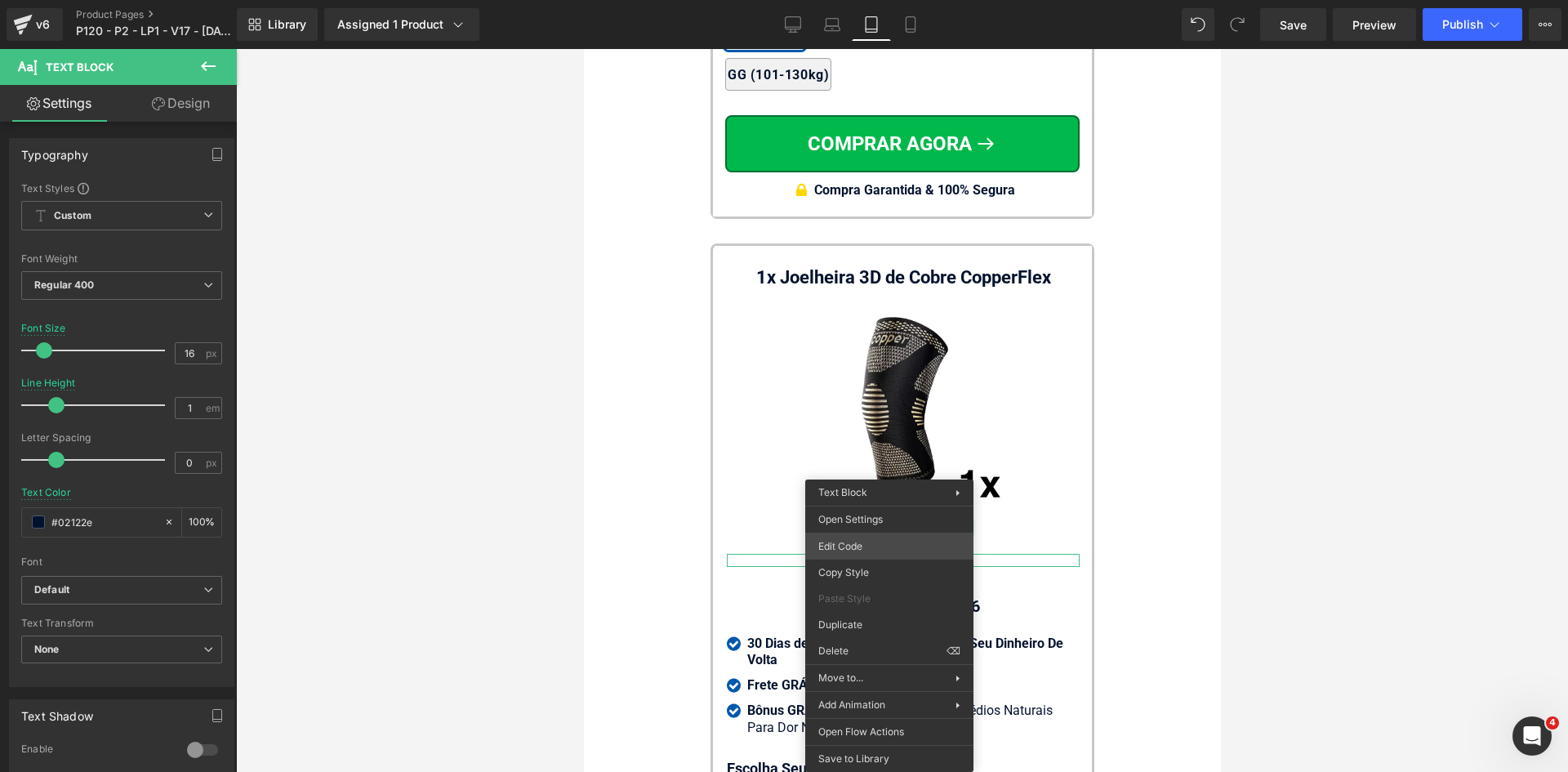
click at [862, 0] on div "Text Block You are previewing how the will restyle your page. You can not edit …" at bounding box center [784, 0] width 1568 height 0
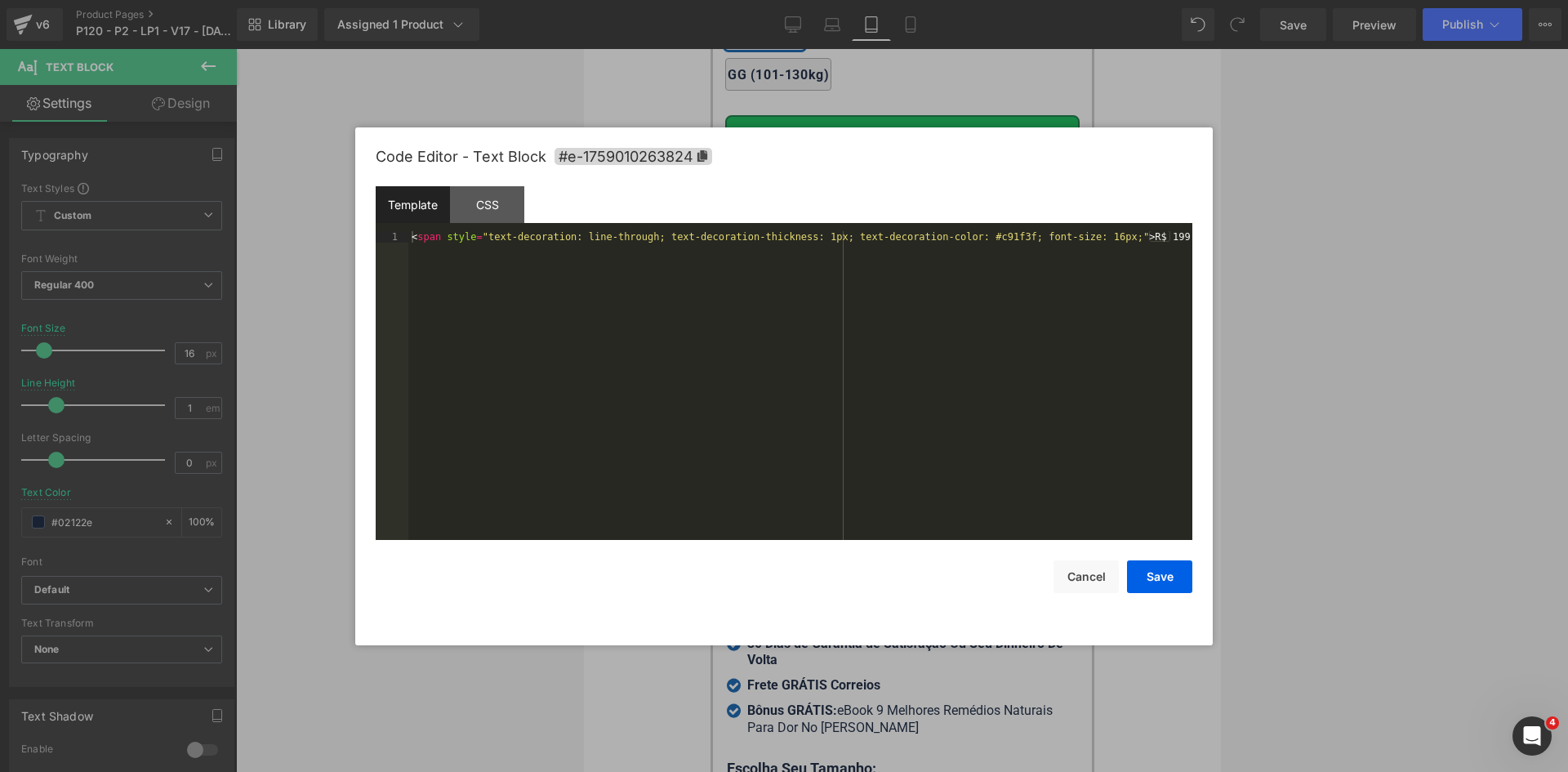
click at [963, 239] on div "< span style = "text-decoration: line-through; text-decoration-thickness: 1px; …" at bounding box center [800, 397] width 784 height 332
click at [798, 235] on div "< span style = "text-decoration: line-through; text-decoration-thickness: 1px; …" at bounding box center [800, 397] width 784 height 332
drag, startPoint x: 1162, startPoint y: 582, endPoint x: 531, endPoint y: 395, distance: 658.1
click at [1162, 582] on button "Save" at bounding box center [1160, 577] width 66 height 32
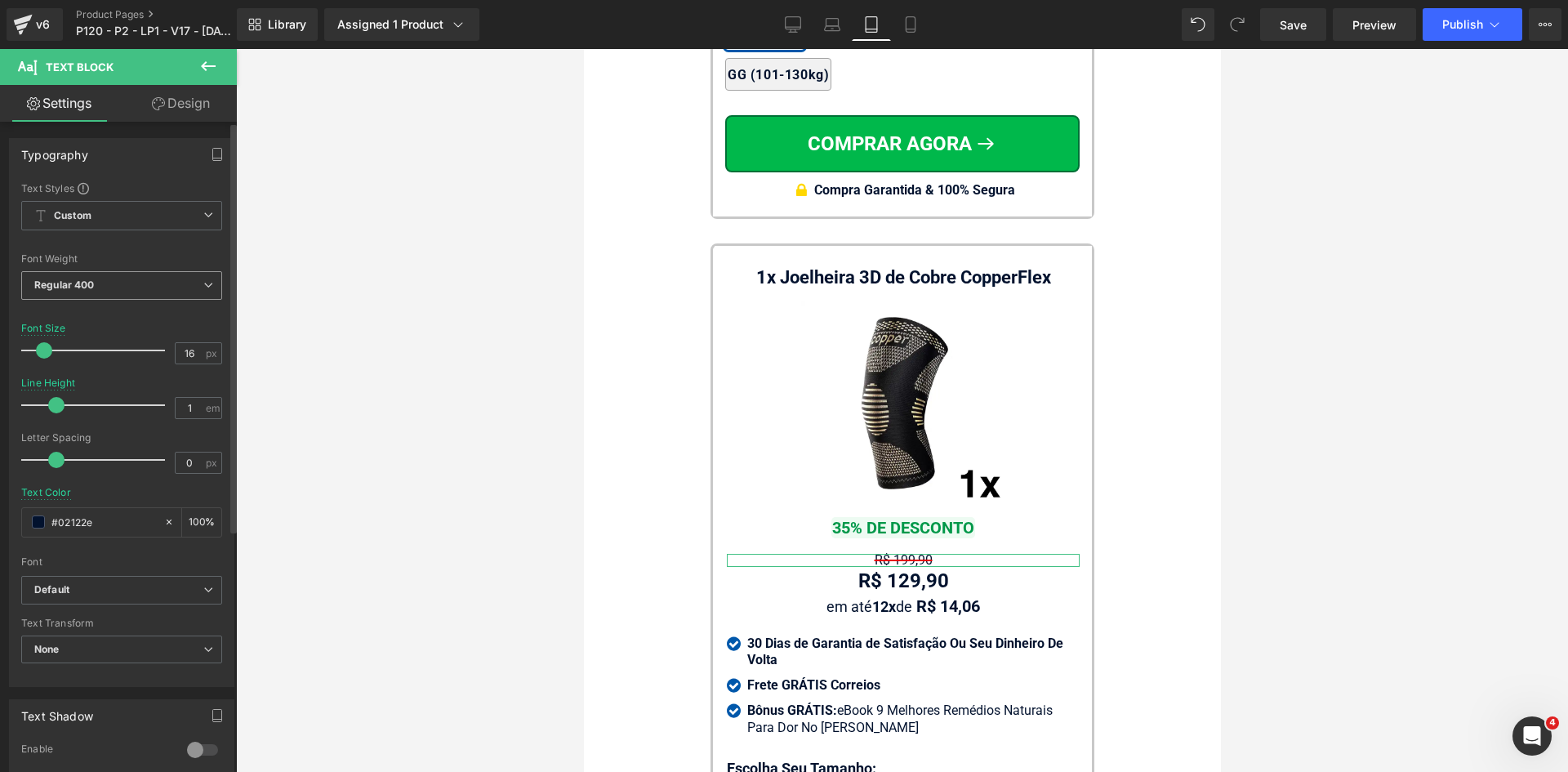
click at [76, 274] on div "Font Weight Regular 400 Thin 100 Semi Thin 200 Light 300 Regular 400 Medium 500…" at bounding box center [122, 286] width 201 height 66
click at [81, 286] on b "Regular 400" at bounding box center [65, 285] width 61 height 12
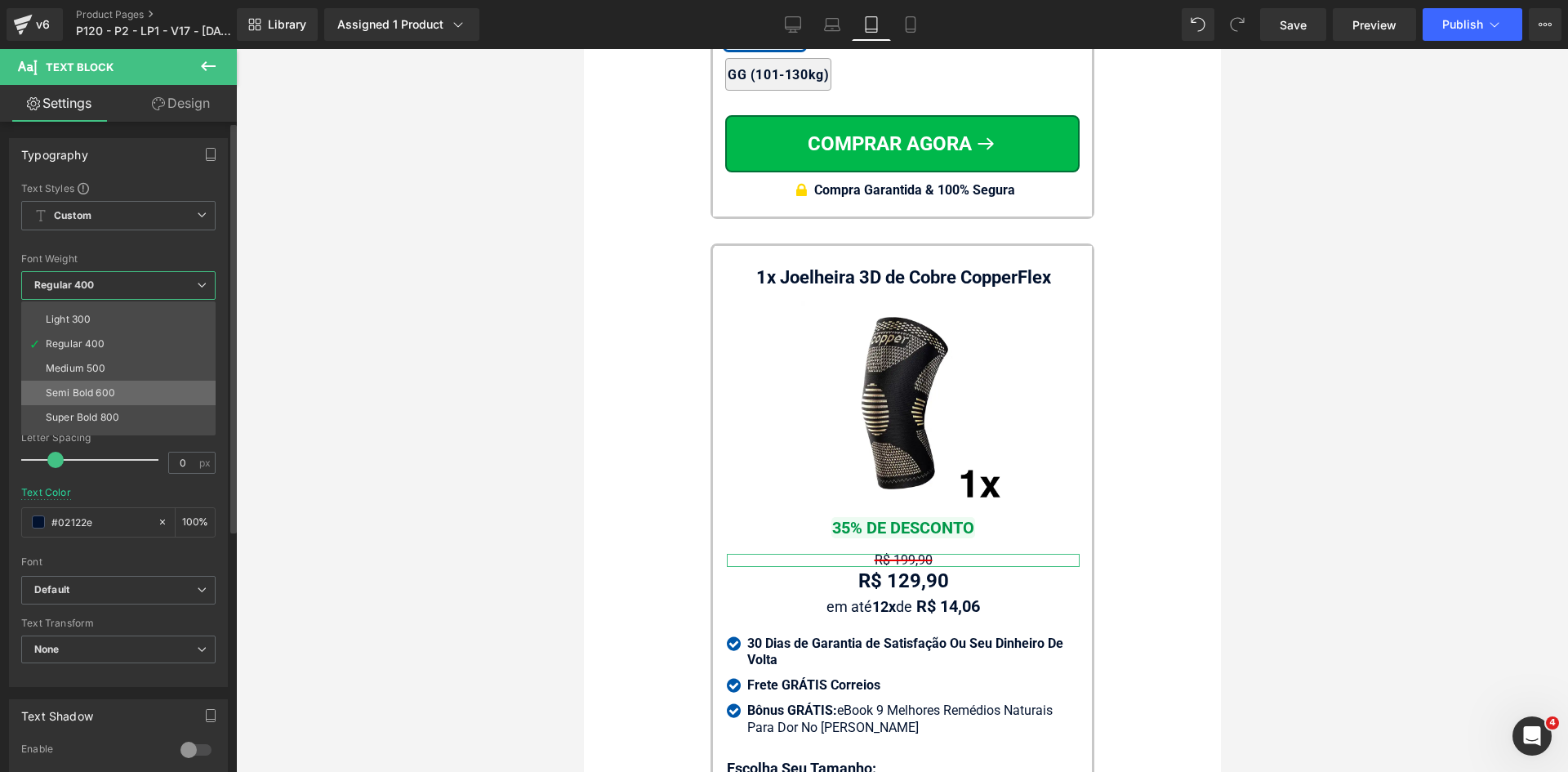
scroll to position [82, 0]
click at [69, 425] on div "Bold 700" at bounding box center [67, 428] width 42 height 12
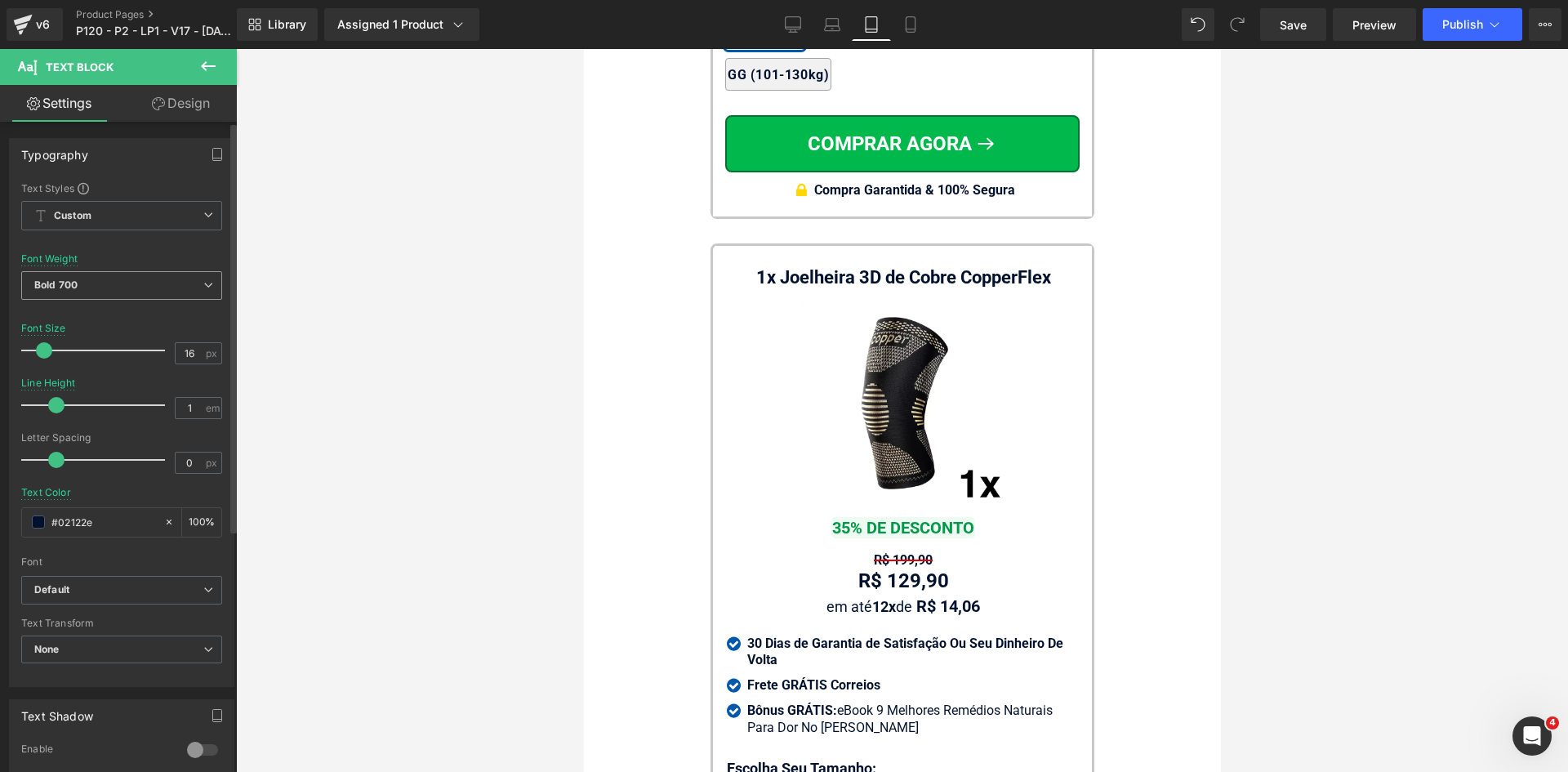
drag, startPoint x: 922, startPoint y: 28, endPoint x: 79, endPoint y: 295, distance: 884.3
click at [920, 28] on link "Mobile" at bounding box center [910, 24] width 39 height 32
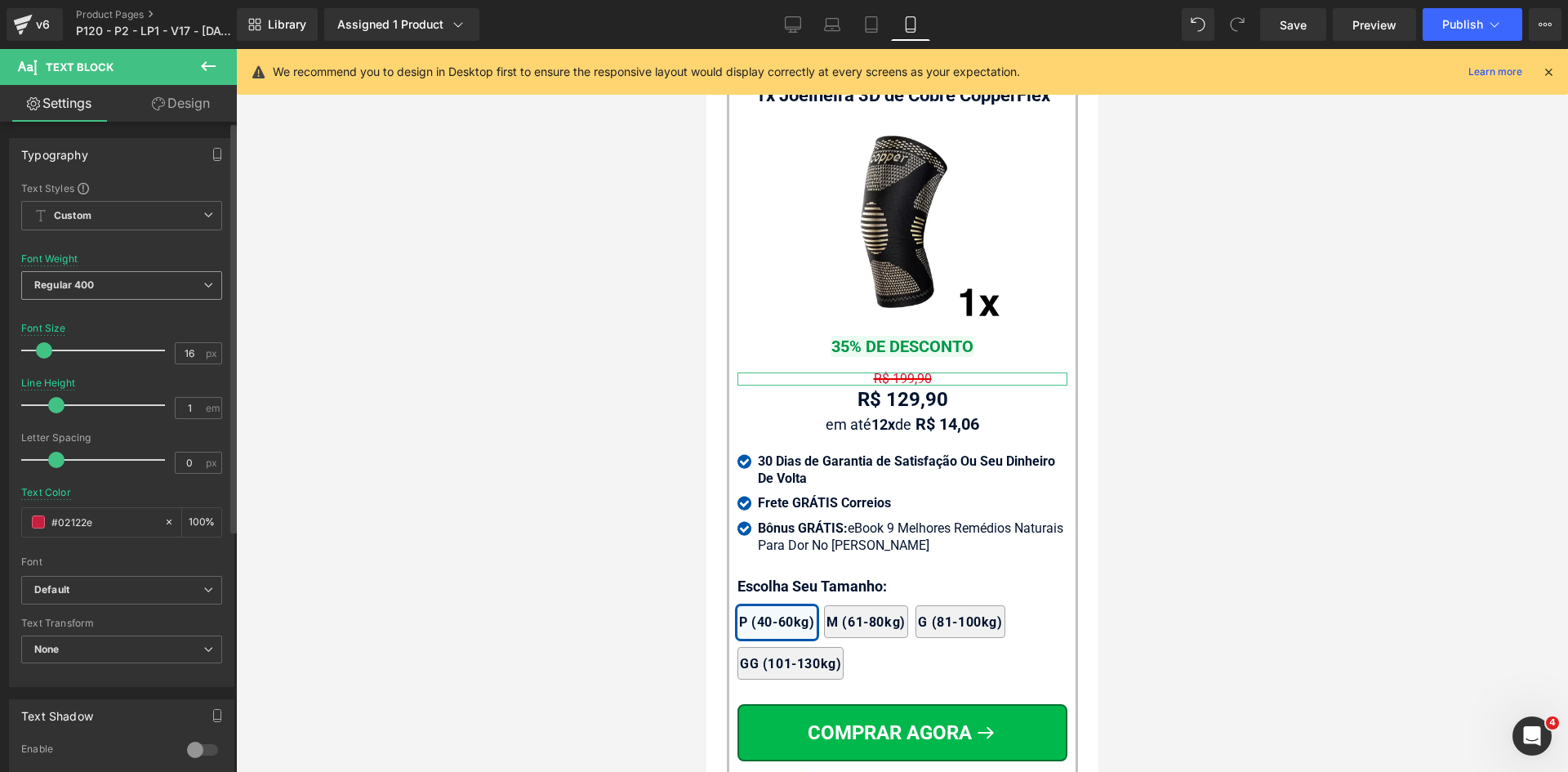
click at [82, 279] on b "Regular 400" at bounding box center [65, 285] width 61 height 12
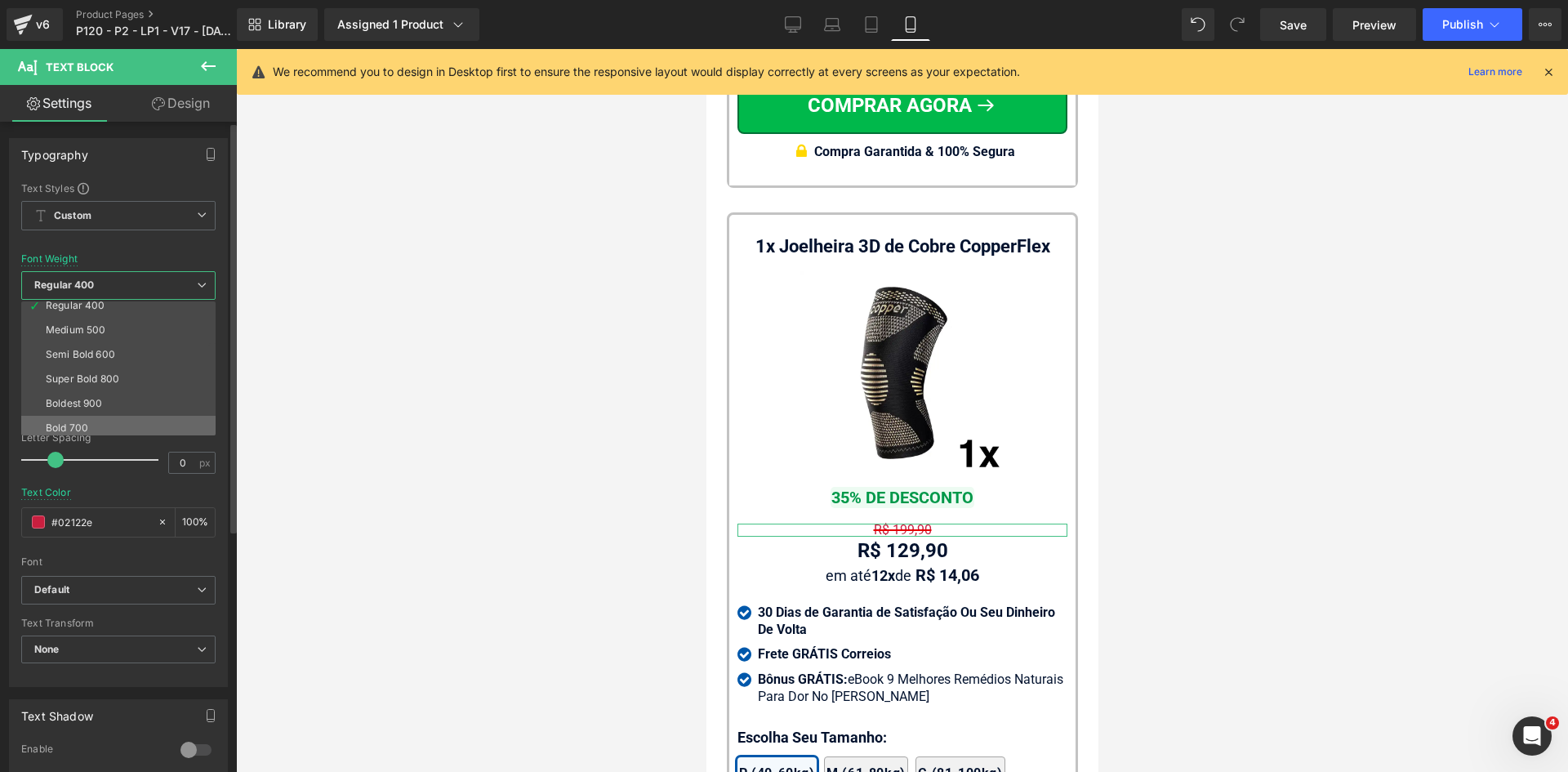
click at [76, 422] on div "Bold 700" at bounding box center [67, 428] width 42 height 12
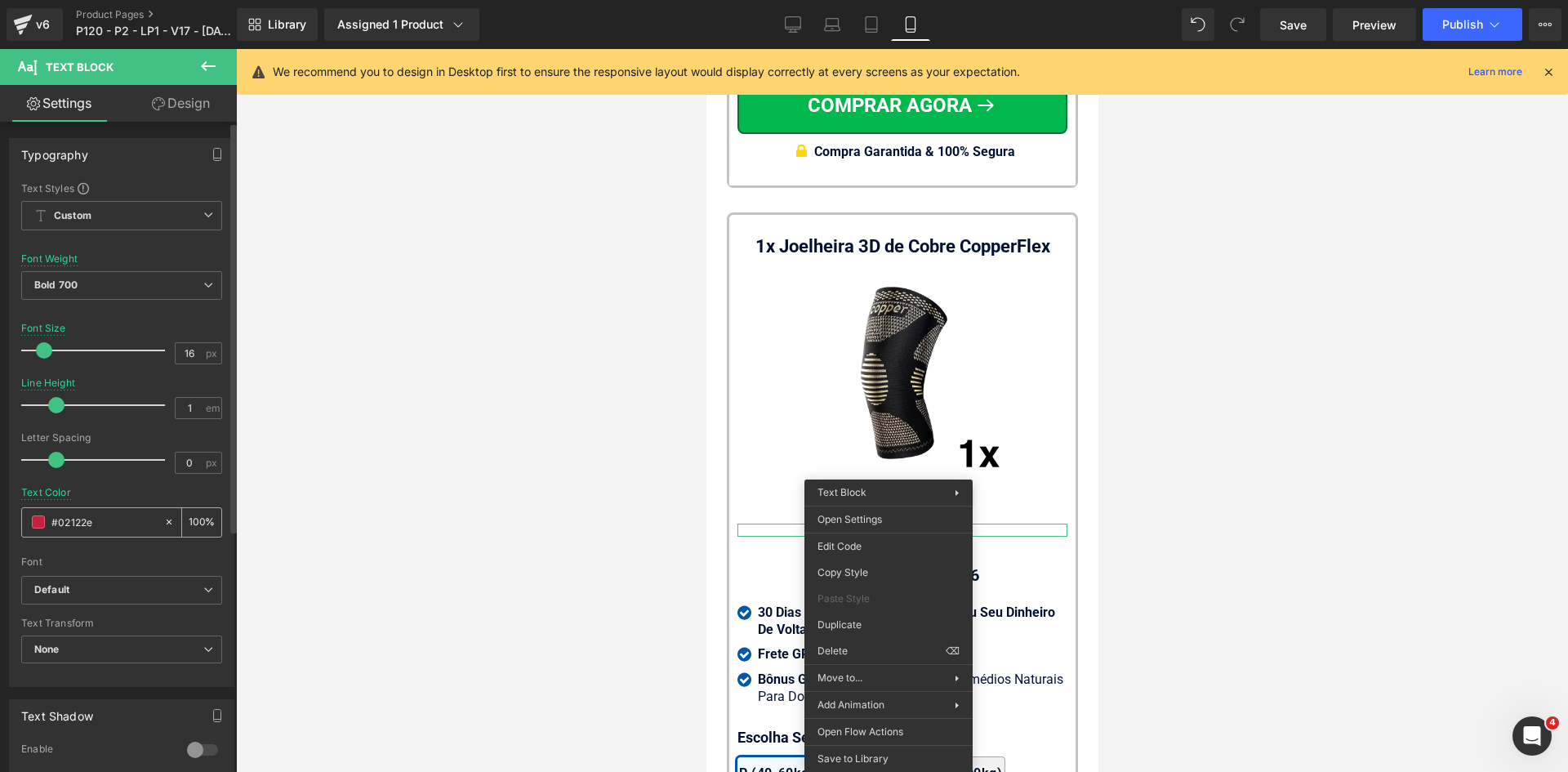
click at [75, 518] on input "#02122e" at bounding box center [103, 522] width 104 height 18
paste input "02122e"
type input "#02122e"
click at [1211, 513] on div at bounding box center [901, 411] width 1332 height 723
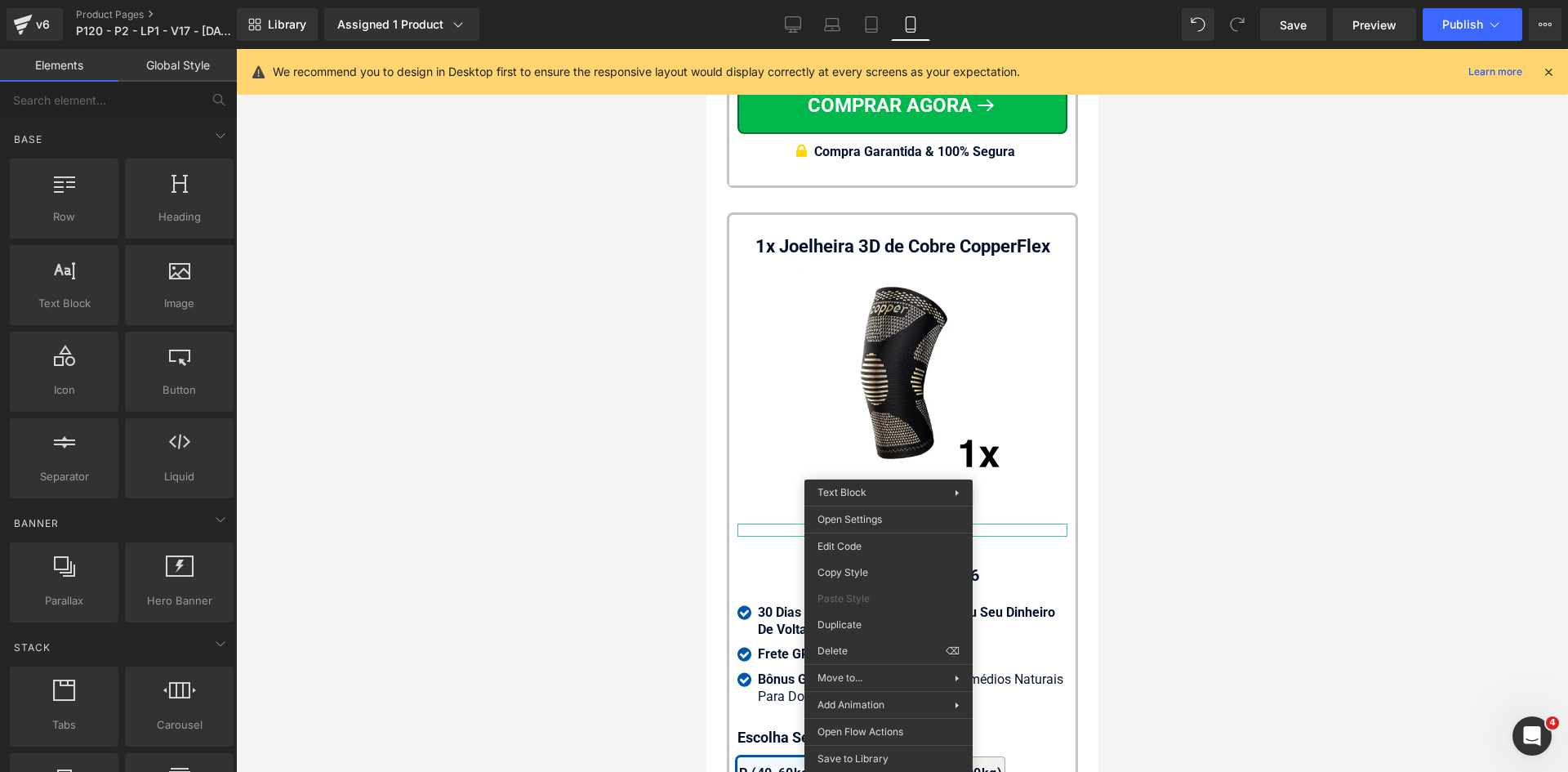
click at [1203, 565] on div at bounding box center [901, 411] width 1332 height 723
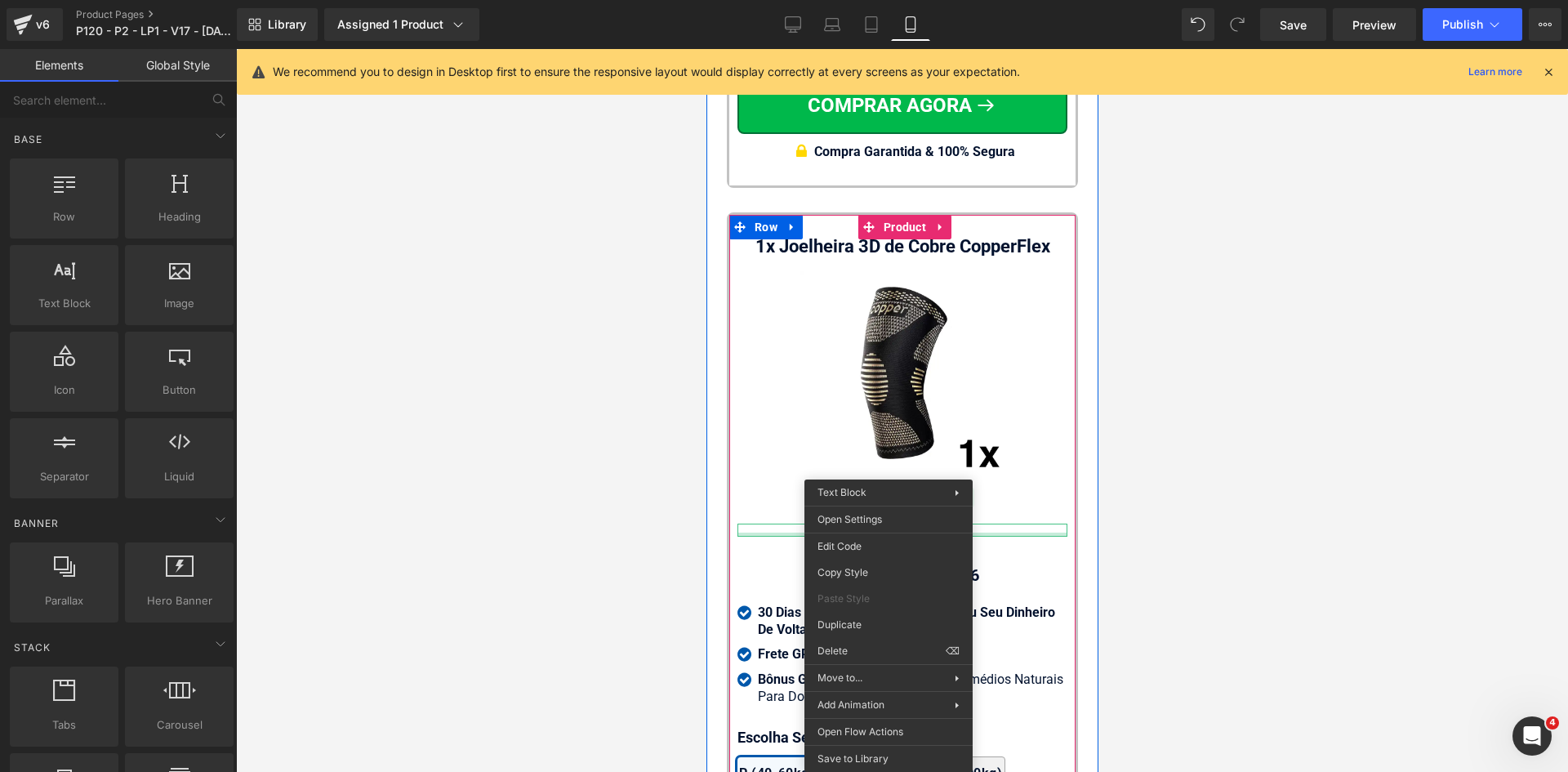
click at [1043, 536] on div "R$ 199,90 Text Block" at bounding box center [901, 529] width 330 height 13
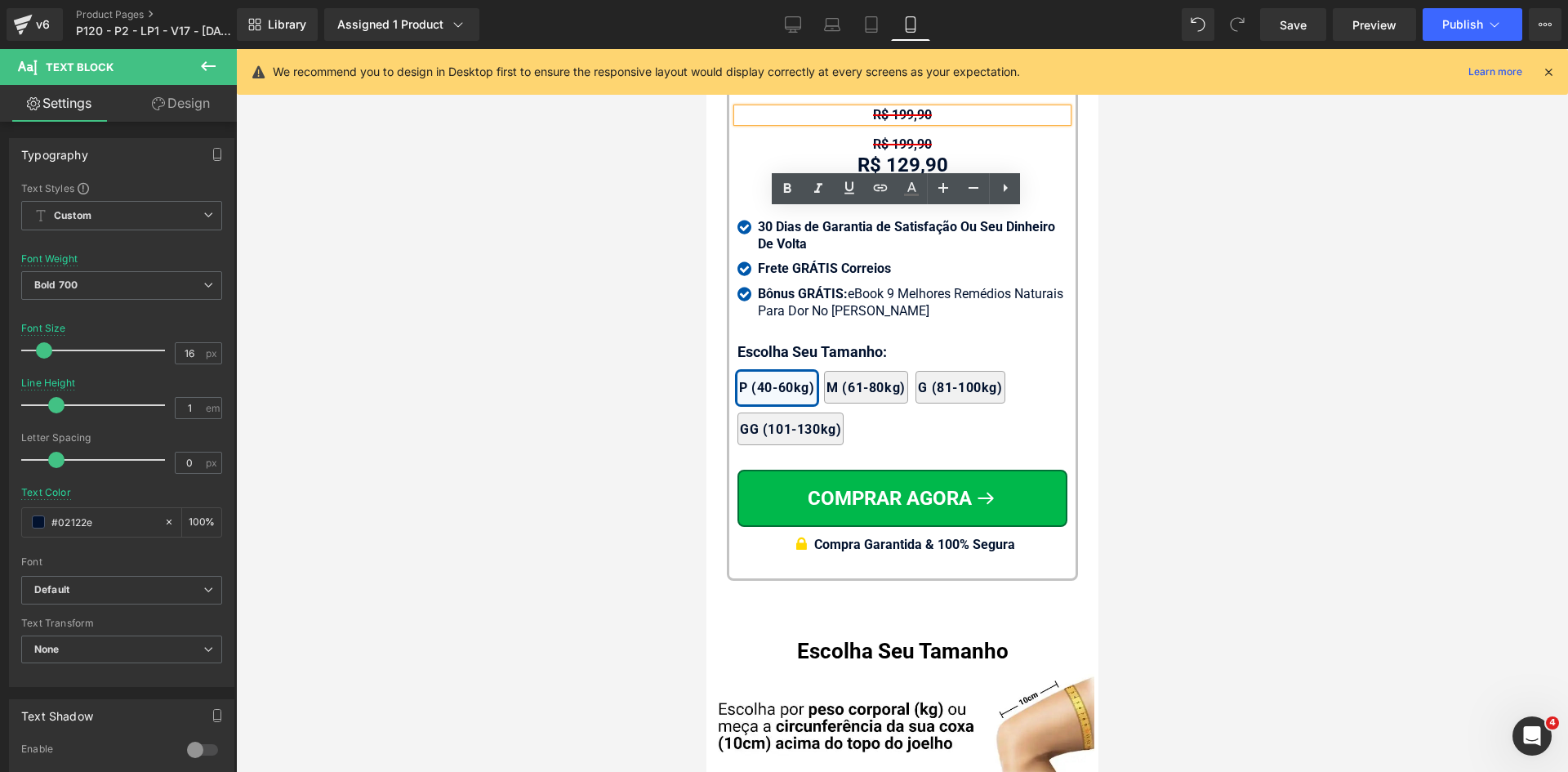
scroll to position [15829, 0]
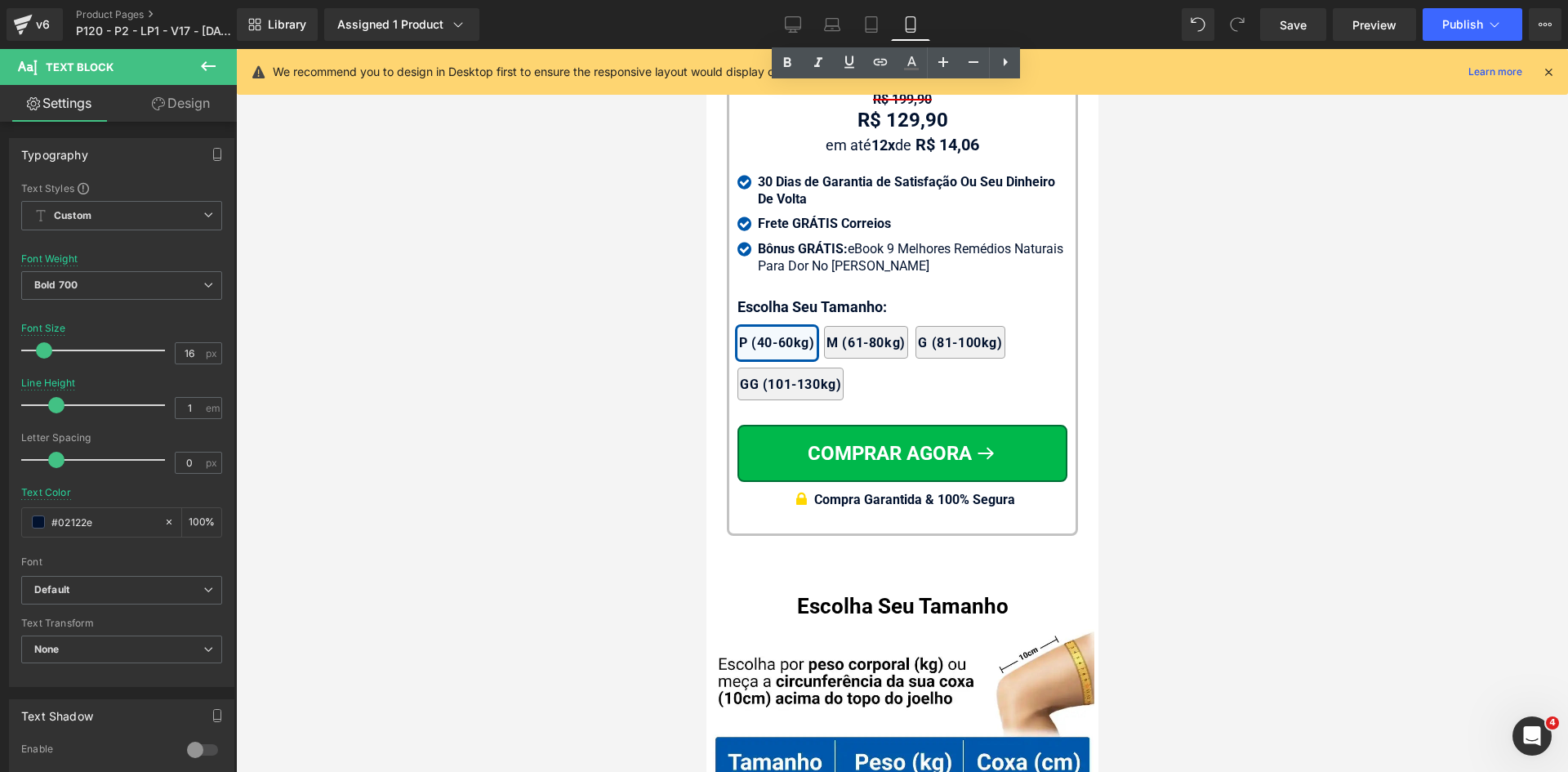
click at [613, 273] on div at bounding box center [901, 411] width 1332 height 723
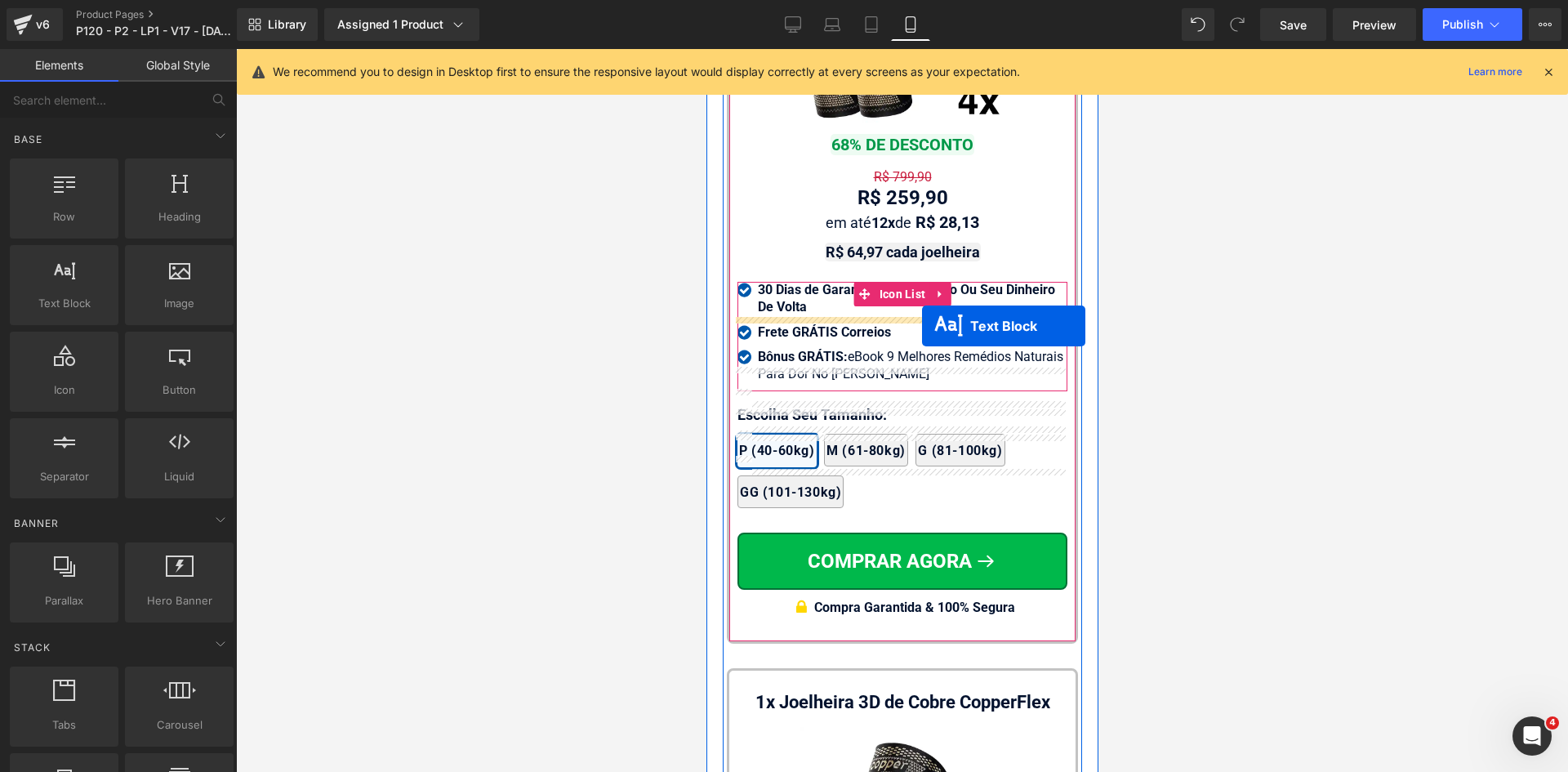
scroll to position [14849, 0]
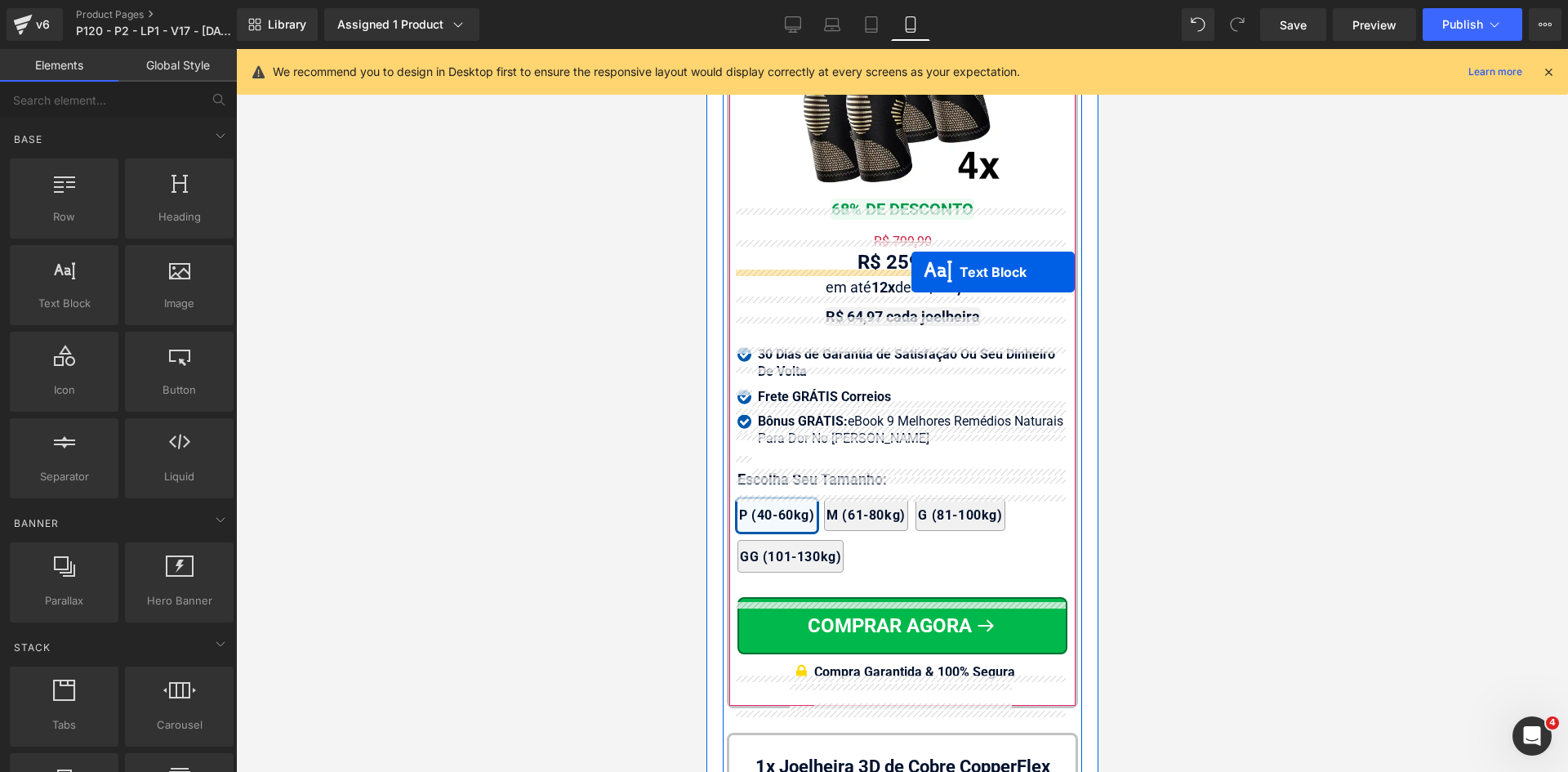
drag, startPoint x: 897, startPoint y: 284, endPoint x: 910, endPoint y: 272, distance: 17.7
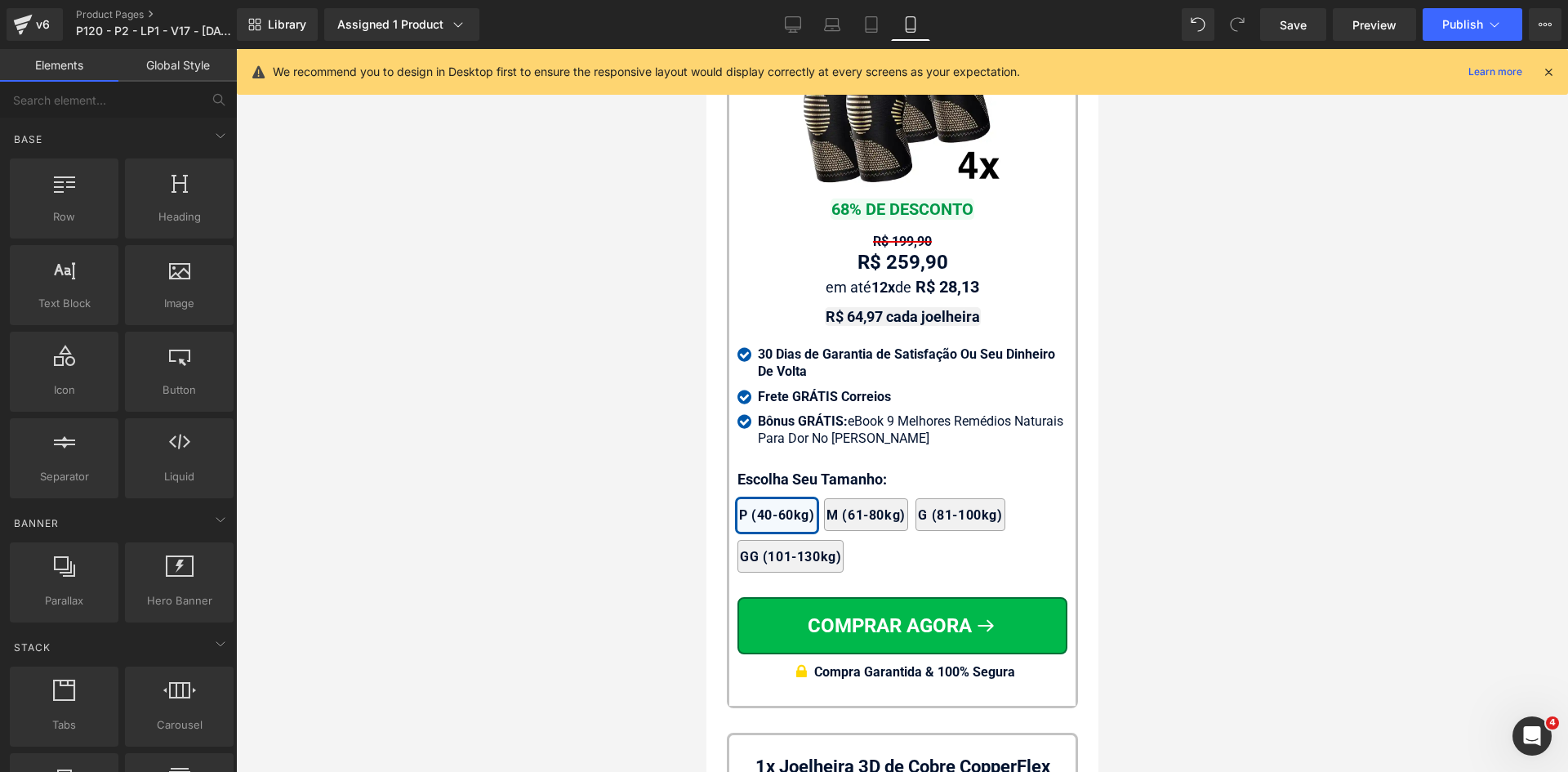
click at [1225, 311] on div at bounding box center [901, 411] width 1332 height 723
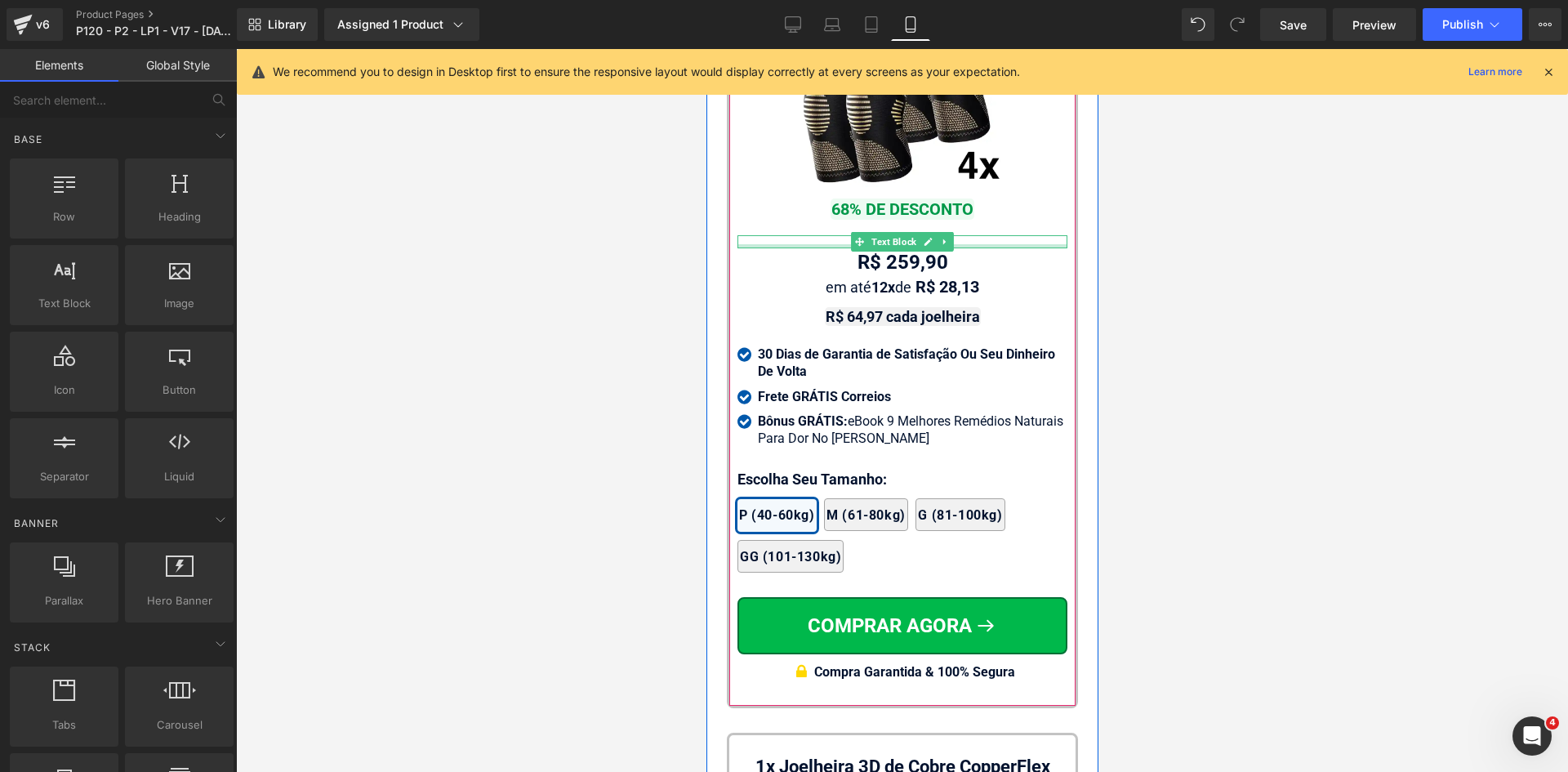
click at [801, 248] on div "R$ 199,90" at bounding box center [901, 242] width 330 height 13
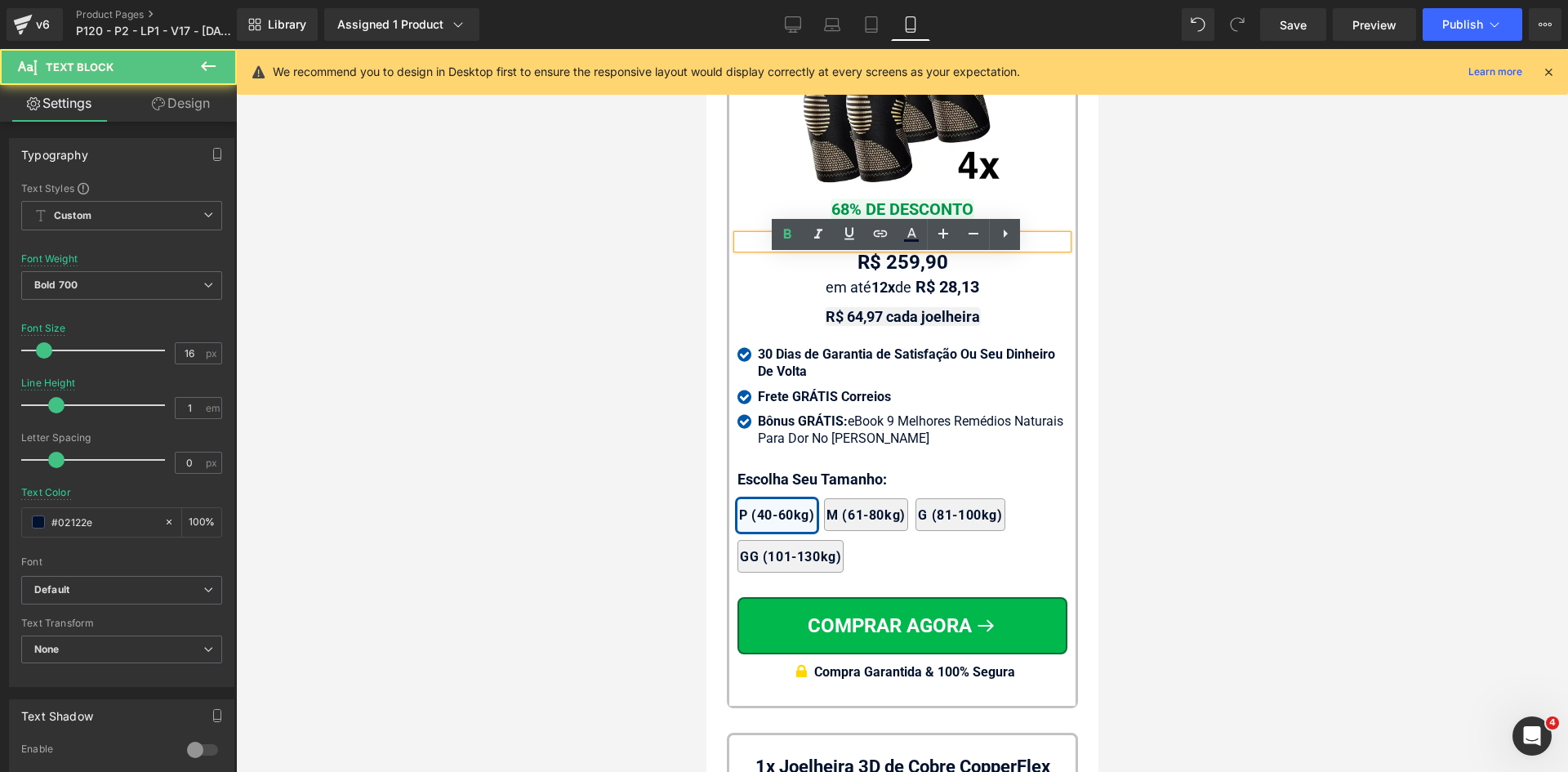
click at [886, 249] on span "R$ 199,90" at bounding box center [901, 242] width 59 height 16
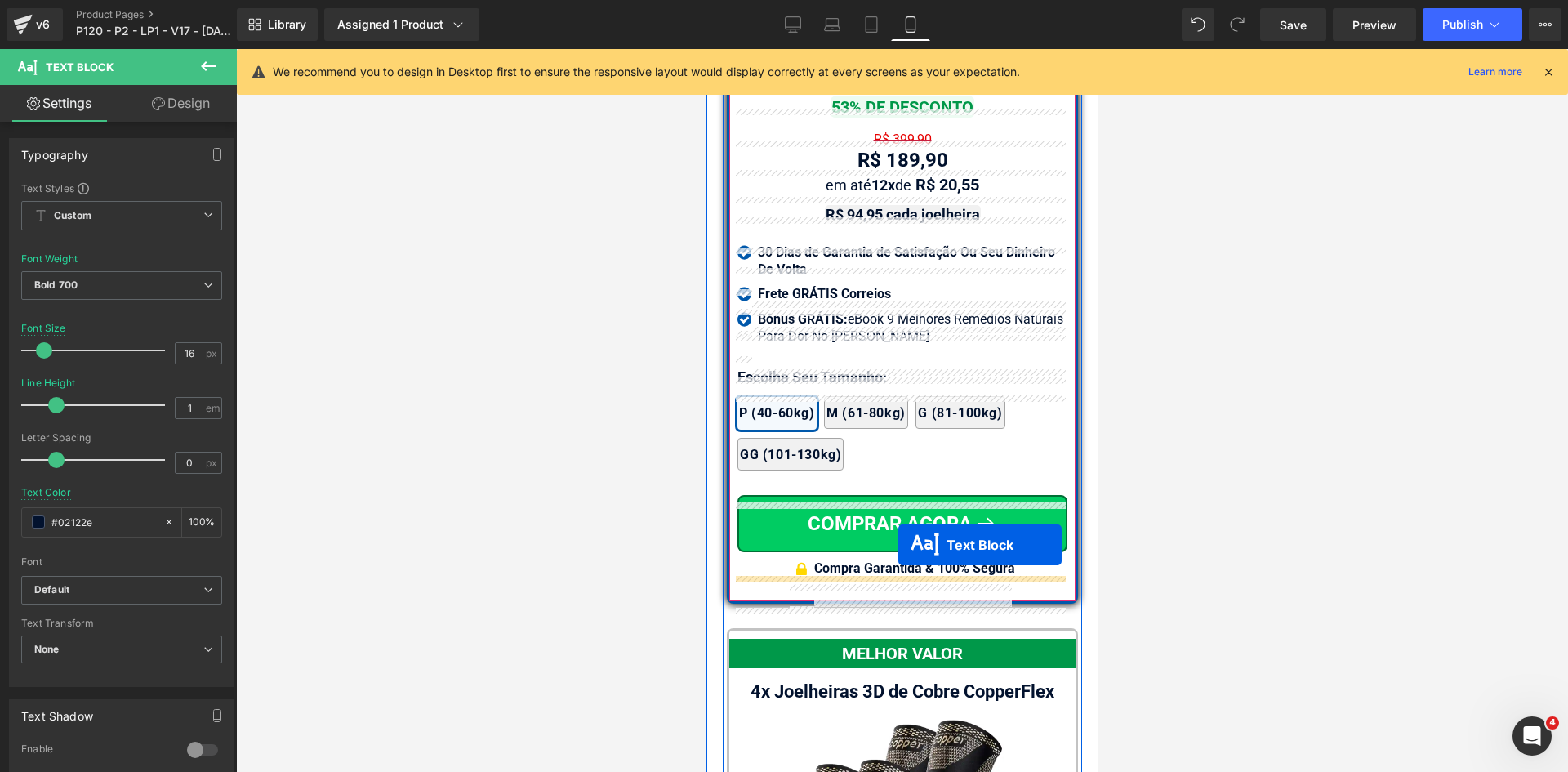
scroll to position [14114, 0]
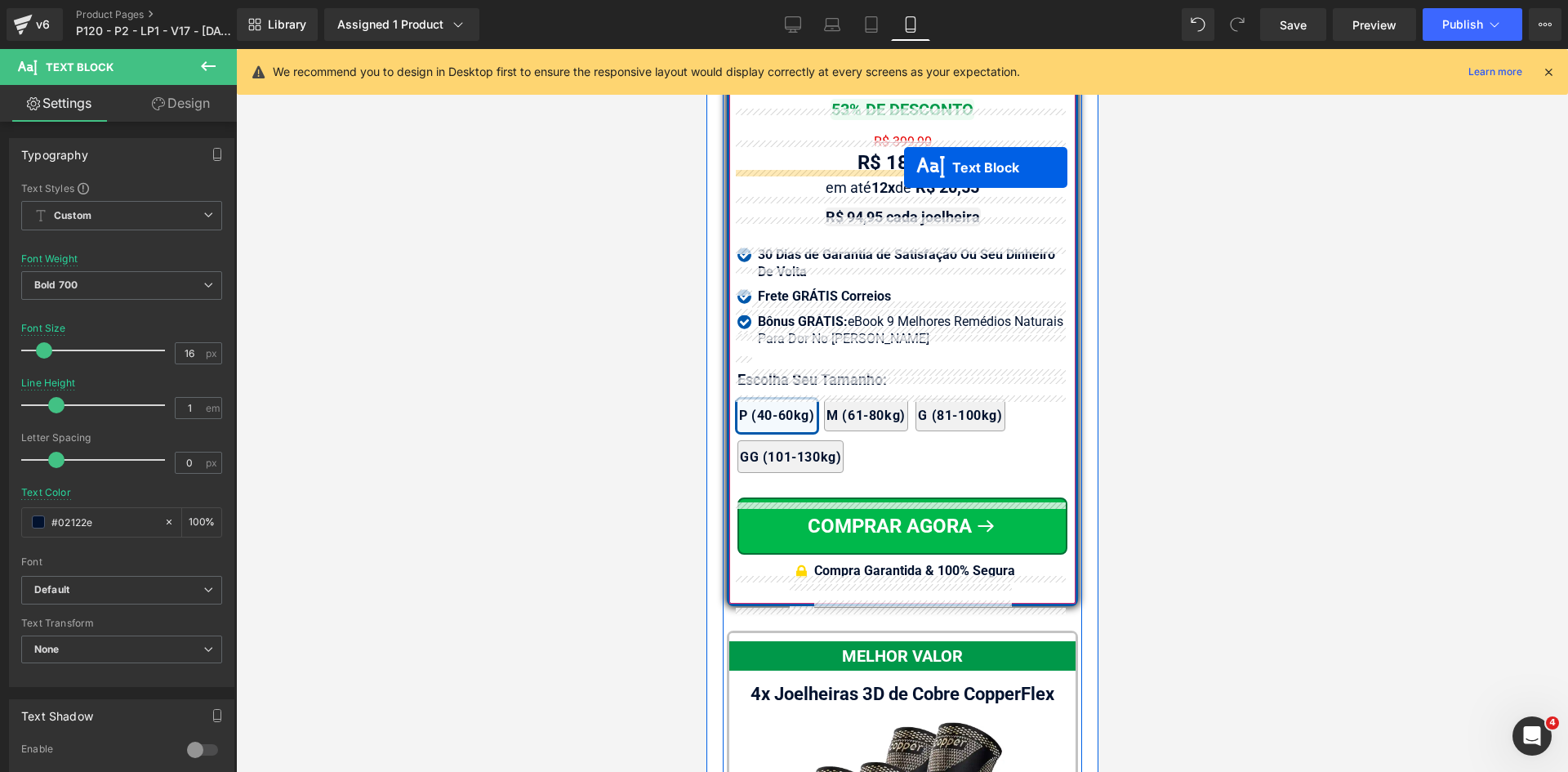
drag, startPoint x: 891, startPoint y: 292, endPoint x: 869, endPoint y: 178, distance: 116.1
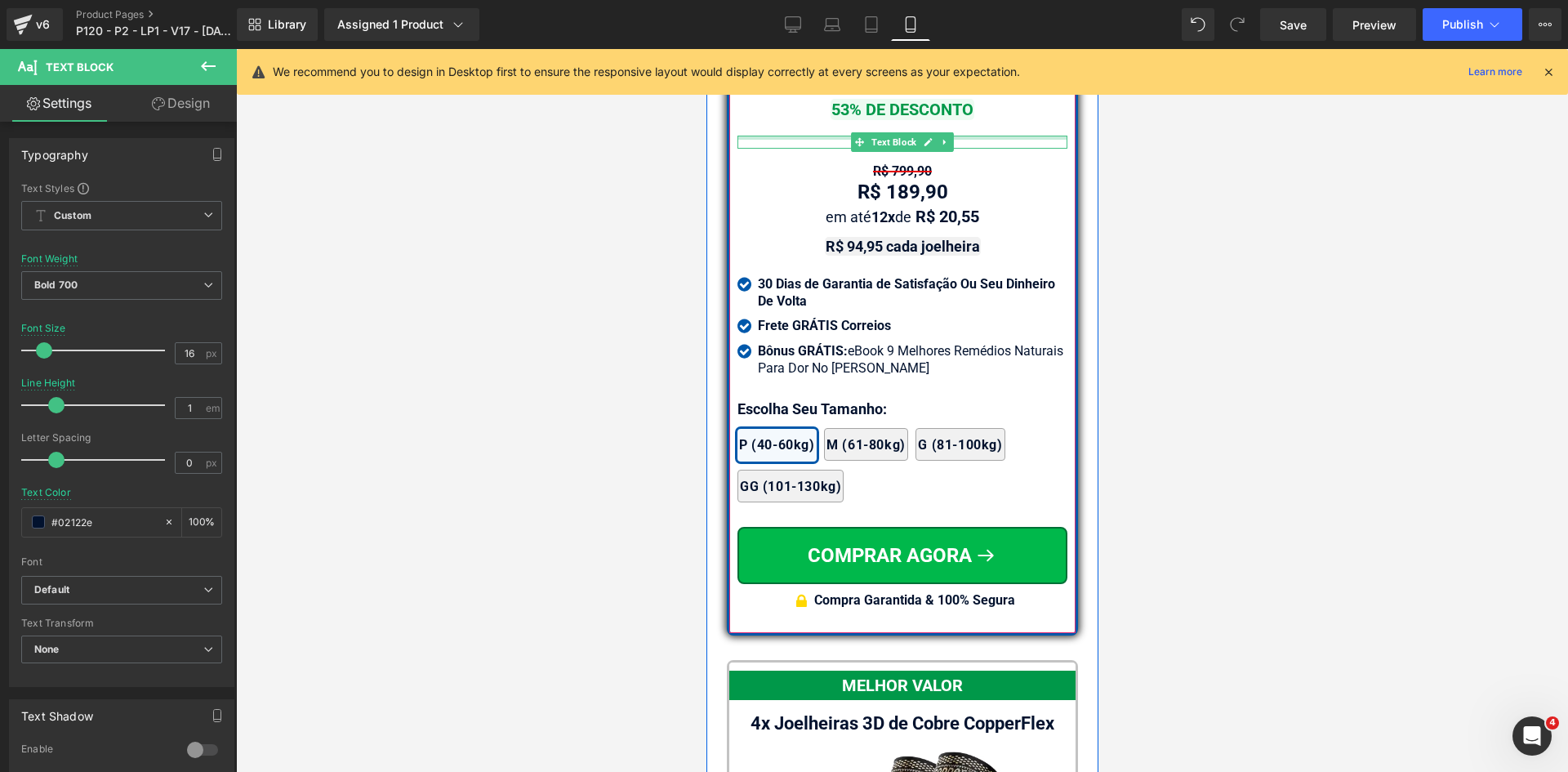
click at [822, 139] on div at bounding box center [901, 138] width 330 height 4
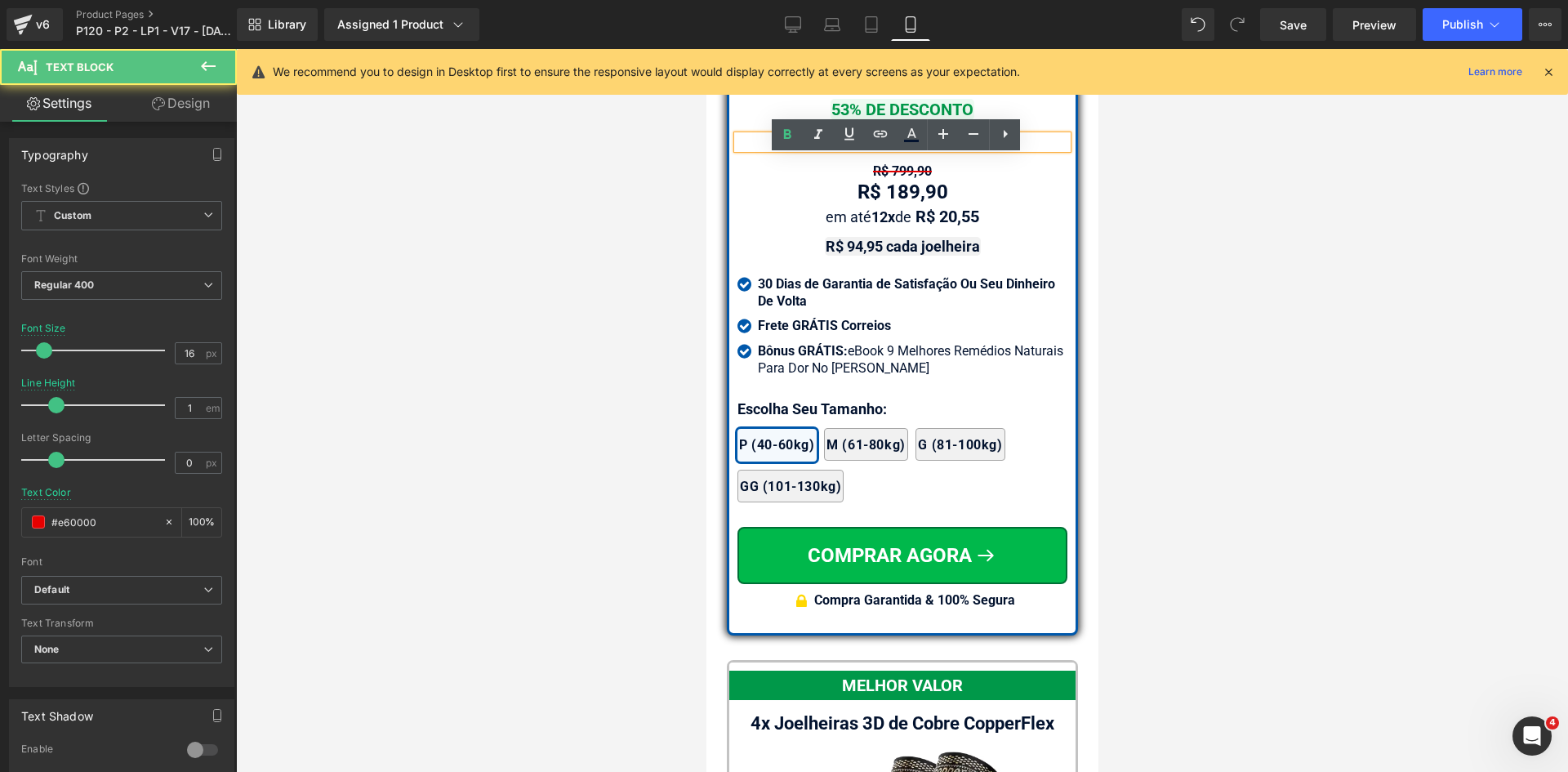
click at [886, 149] on span "R$ 399,90" at bounding box center [901, 141] width 58 height 16
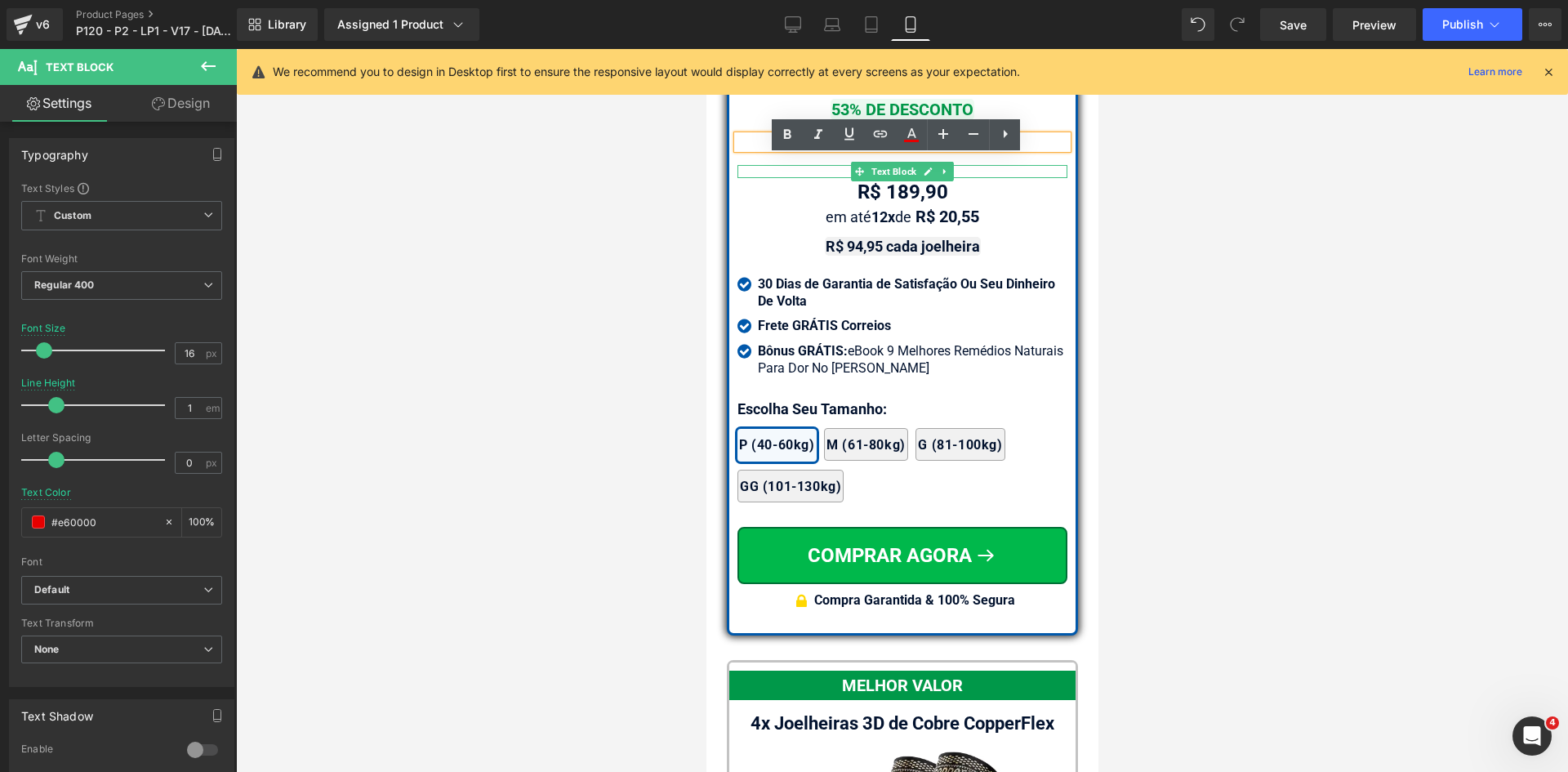
click at [830, 178] on div "R$ 799,90" at bounding box center [901, 171] width 330 height 13
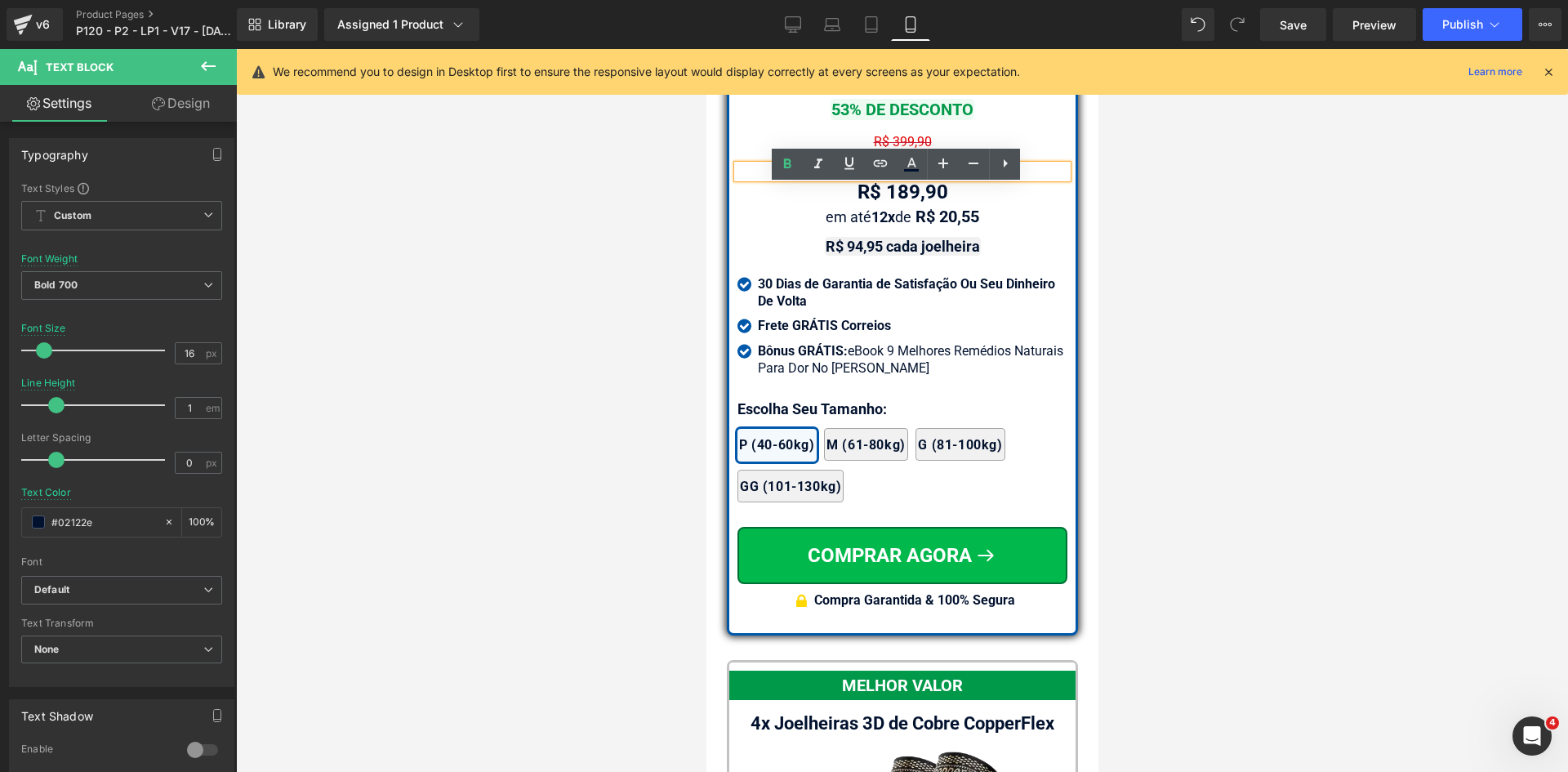
click at [886, 179] on span "R$ 799,90" at bounding box center [901, 171] width 59 height 16
click at [1270, 253] on div at bounding box center [901, 411] width 1332 height 723
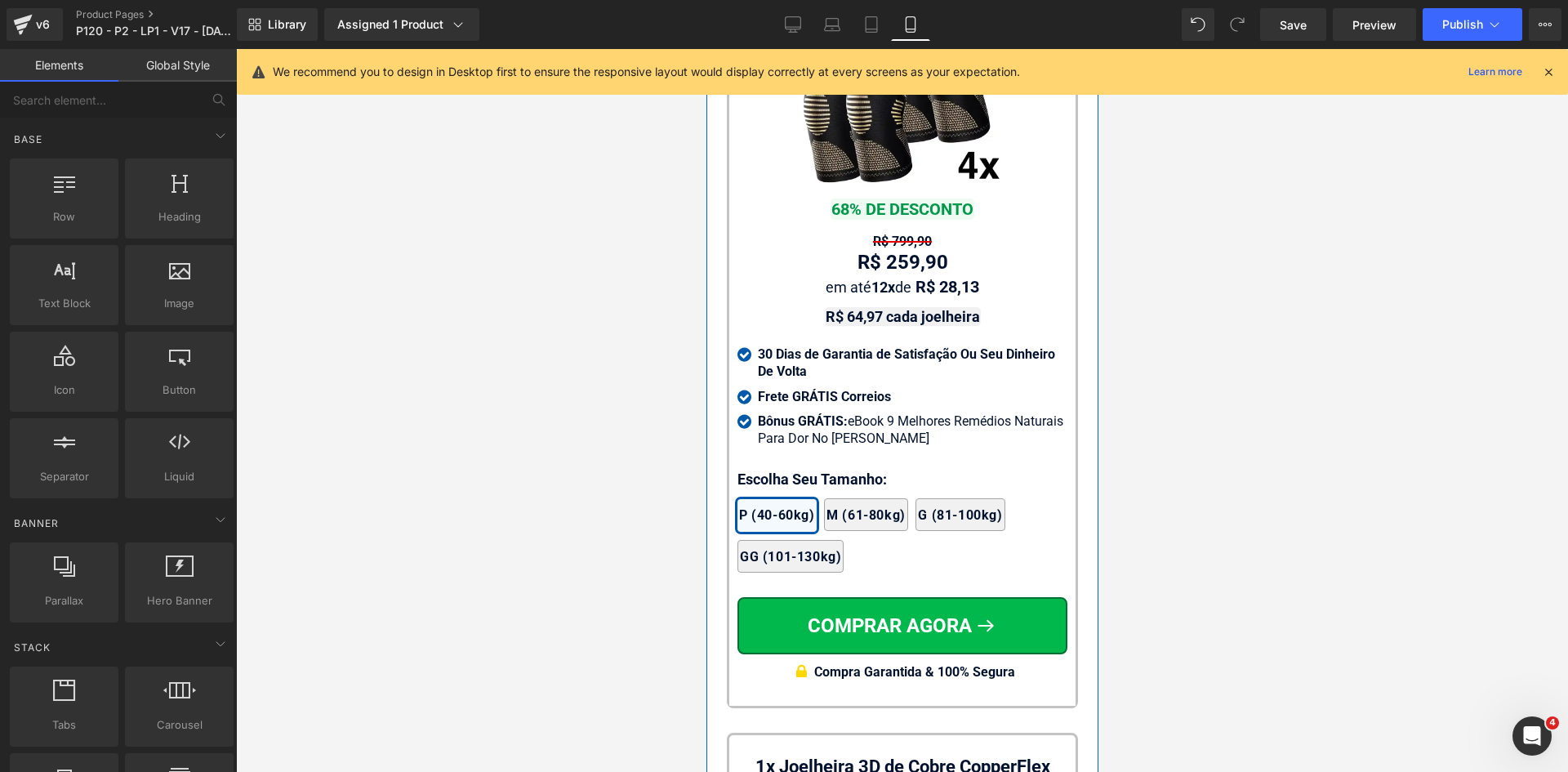
scroll to position [15094, 0]
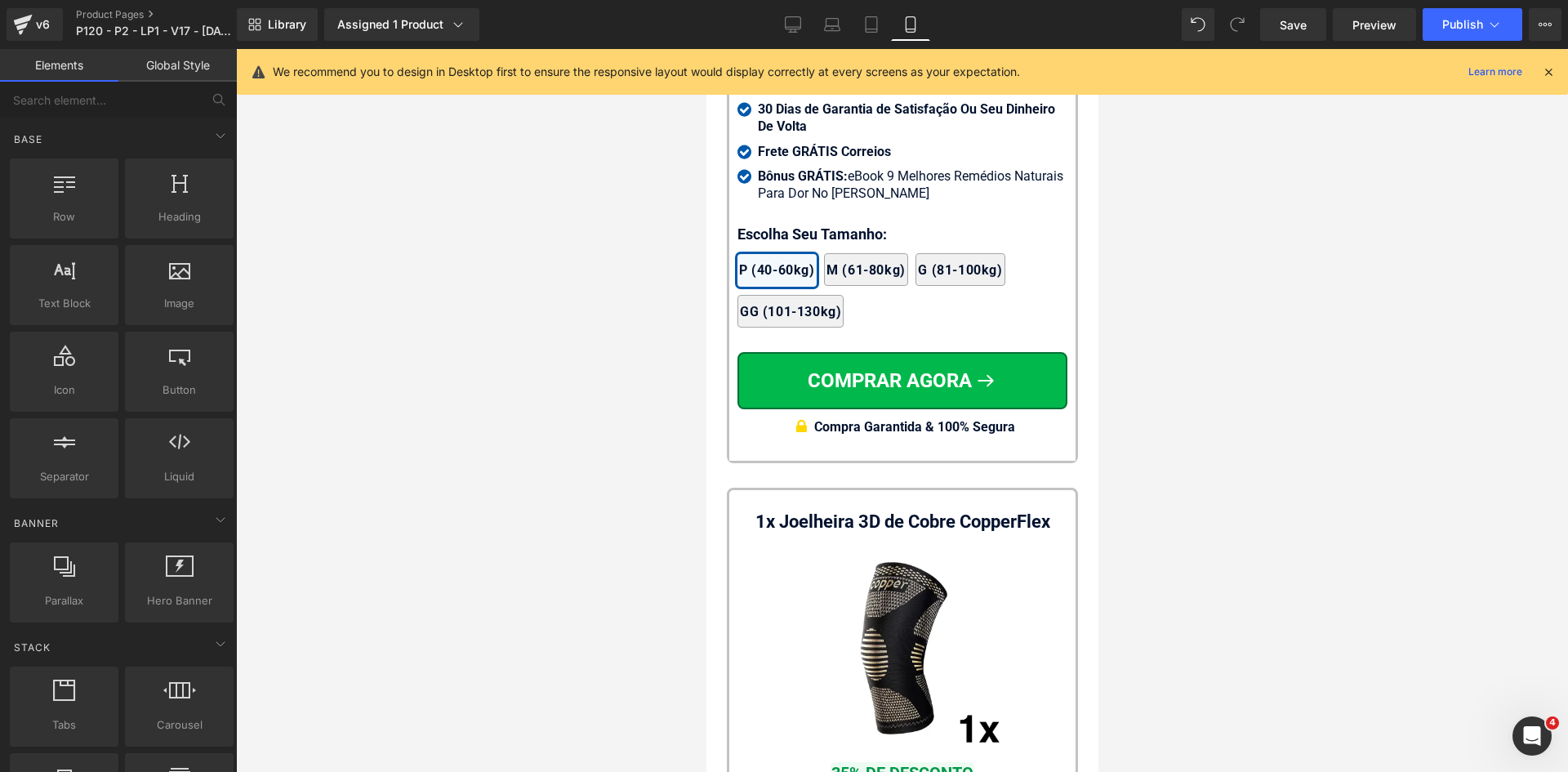
drag, startPoint x: 870, startPoint y: 26, endPoint x: 1548, endPoint y: 81, distance: 680.2
click at [872, 25] on icon at bounding box center [871, 25] width 17 height 17
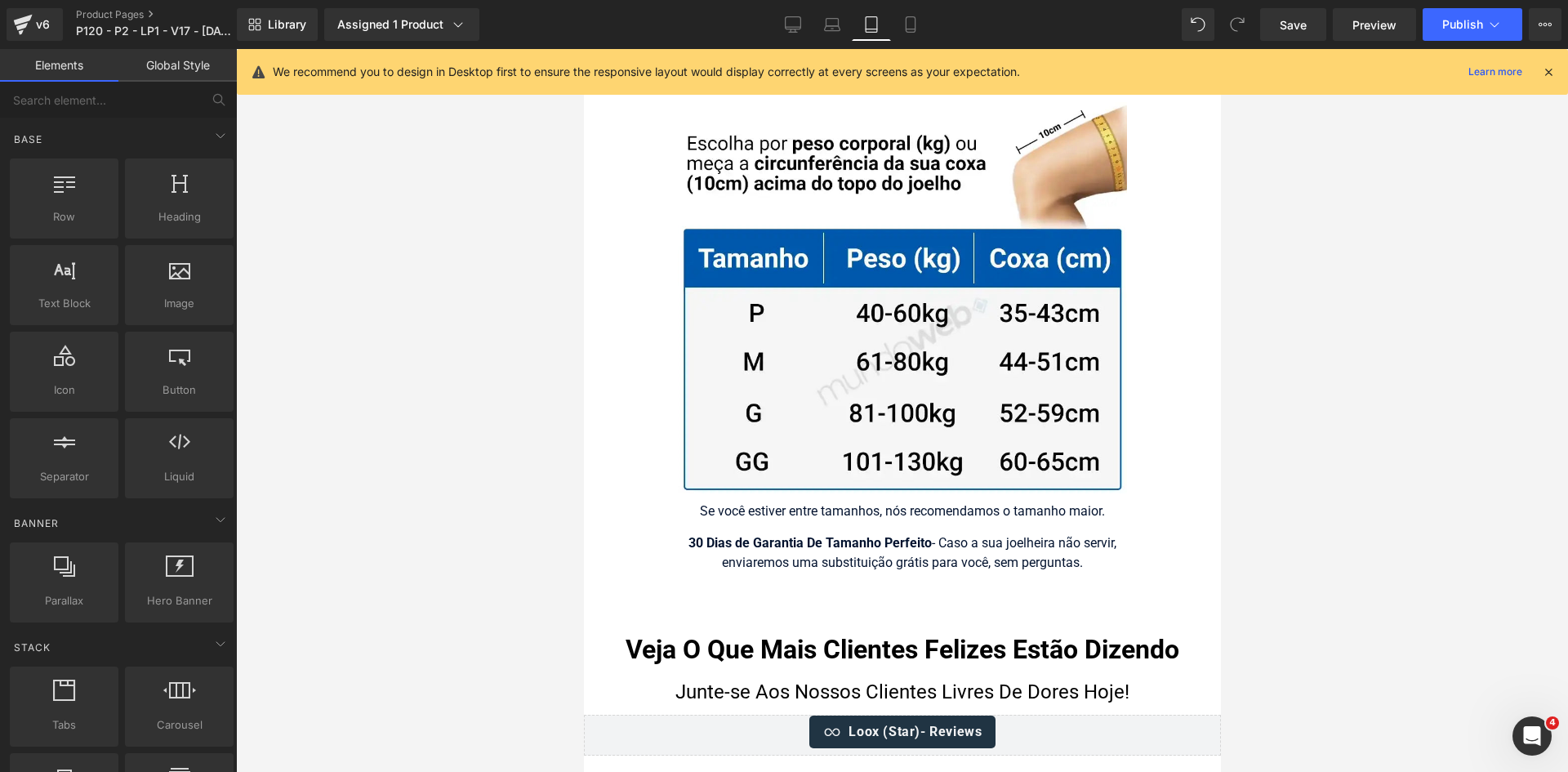
click at [1548, 73] on icon at bounding box center [1548, 72] width 15 height 15
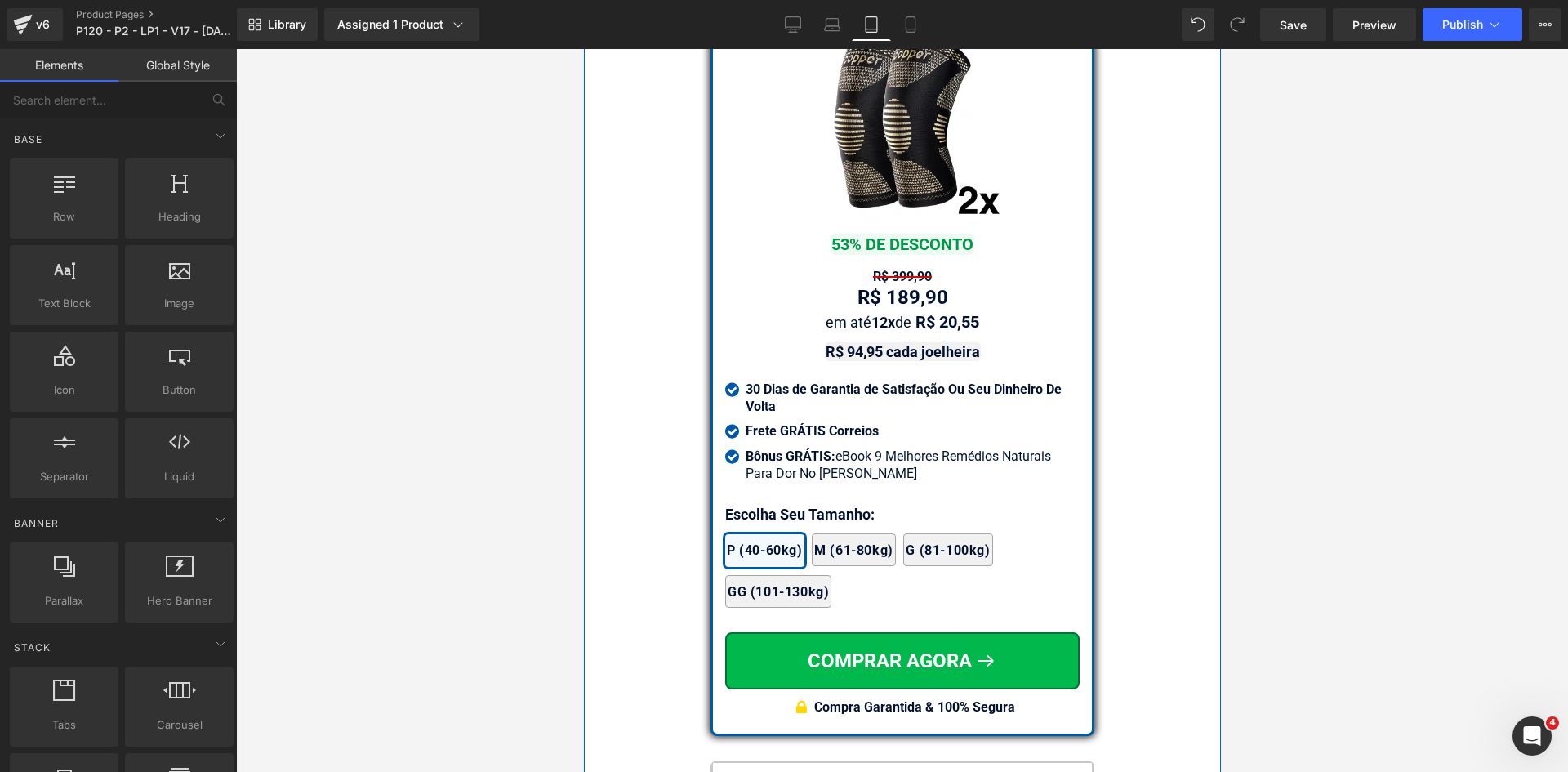
scroll to position [13969, 0]
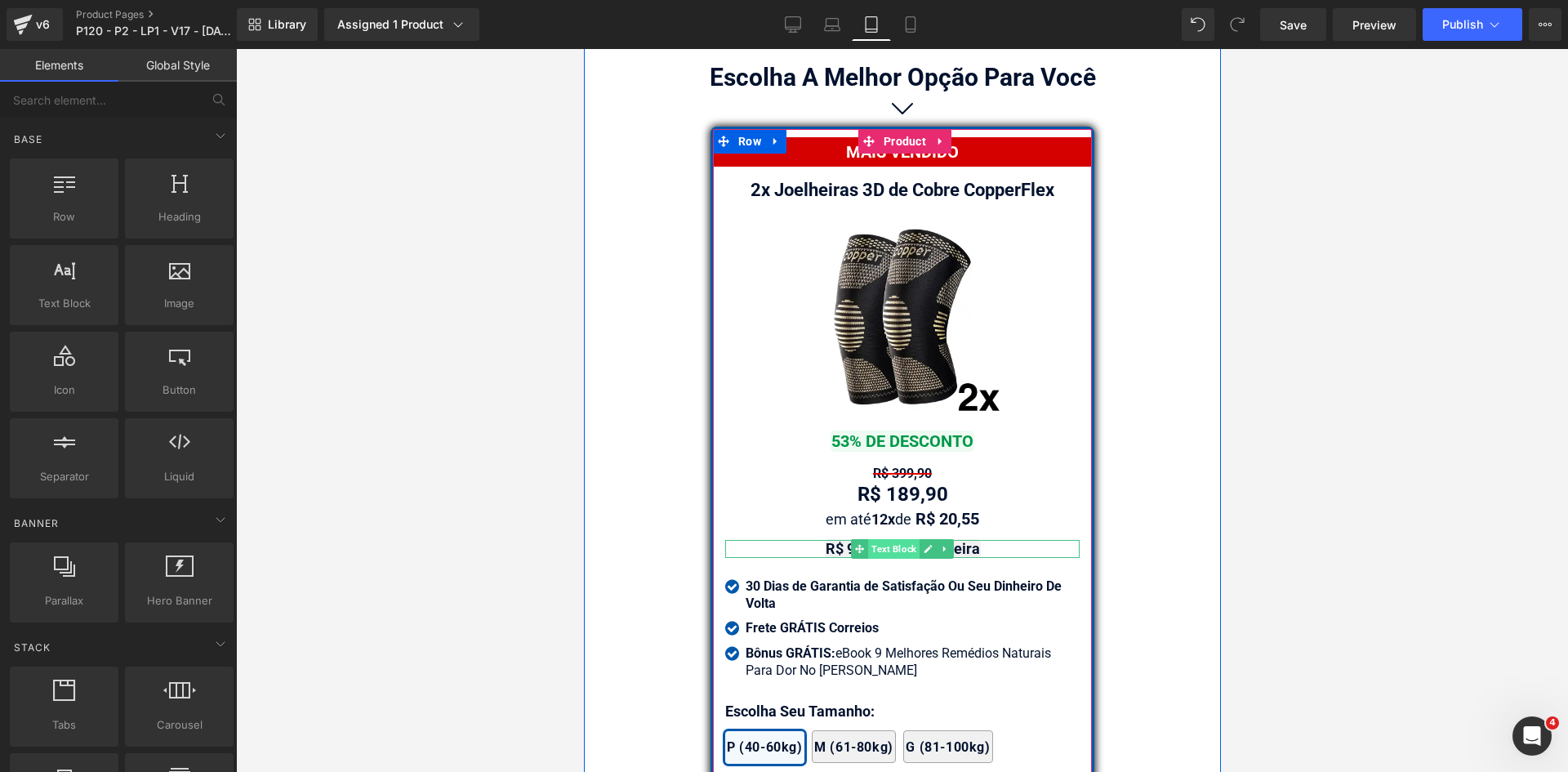
click at [883, 543] on span "Text Block" at bounding box center [892, 549] width 51 height 20
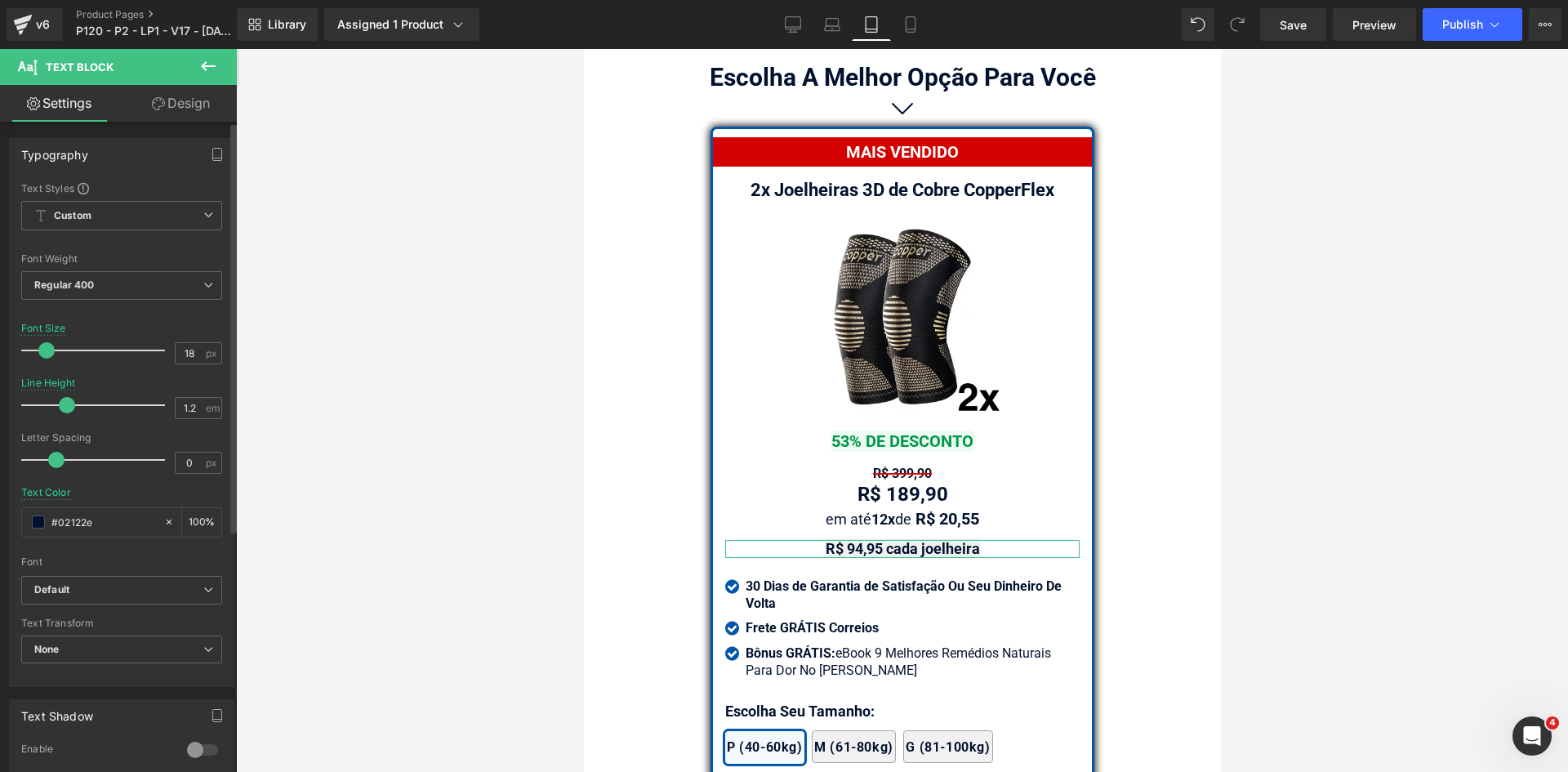
drag, startPoint x: 34, startPoint y: 524, endPoint x: 0, endPoint y: 520, distance: 34.2
click at [0, 520] on div "Typography Text Styles Custom Custom Setup Global Style Custom Setup Global Sty…" at bounding box center [122, 406] width 244 height 561
type input "323246"
drag, startPoint x: 1447, startPoint y: 614, endPoint x: 862, endPoint y: 566, distance: 587.0
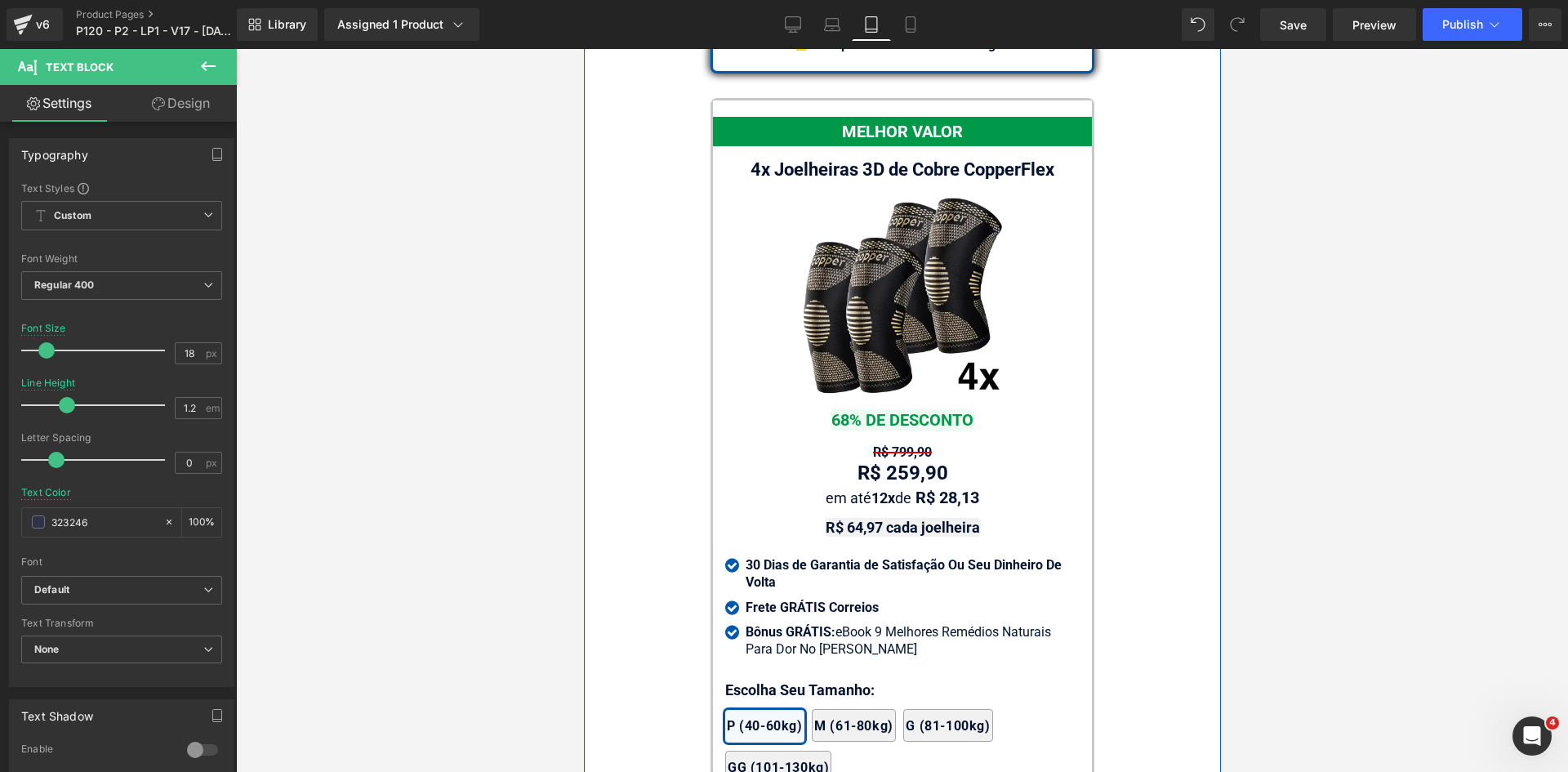
scroll to position [14949, 0]
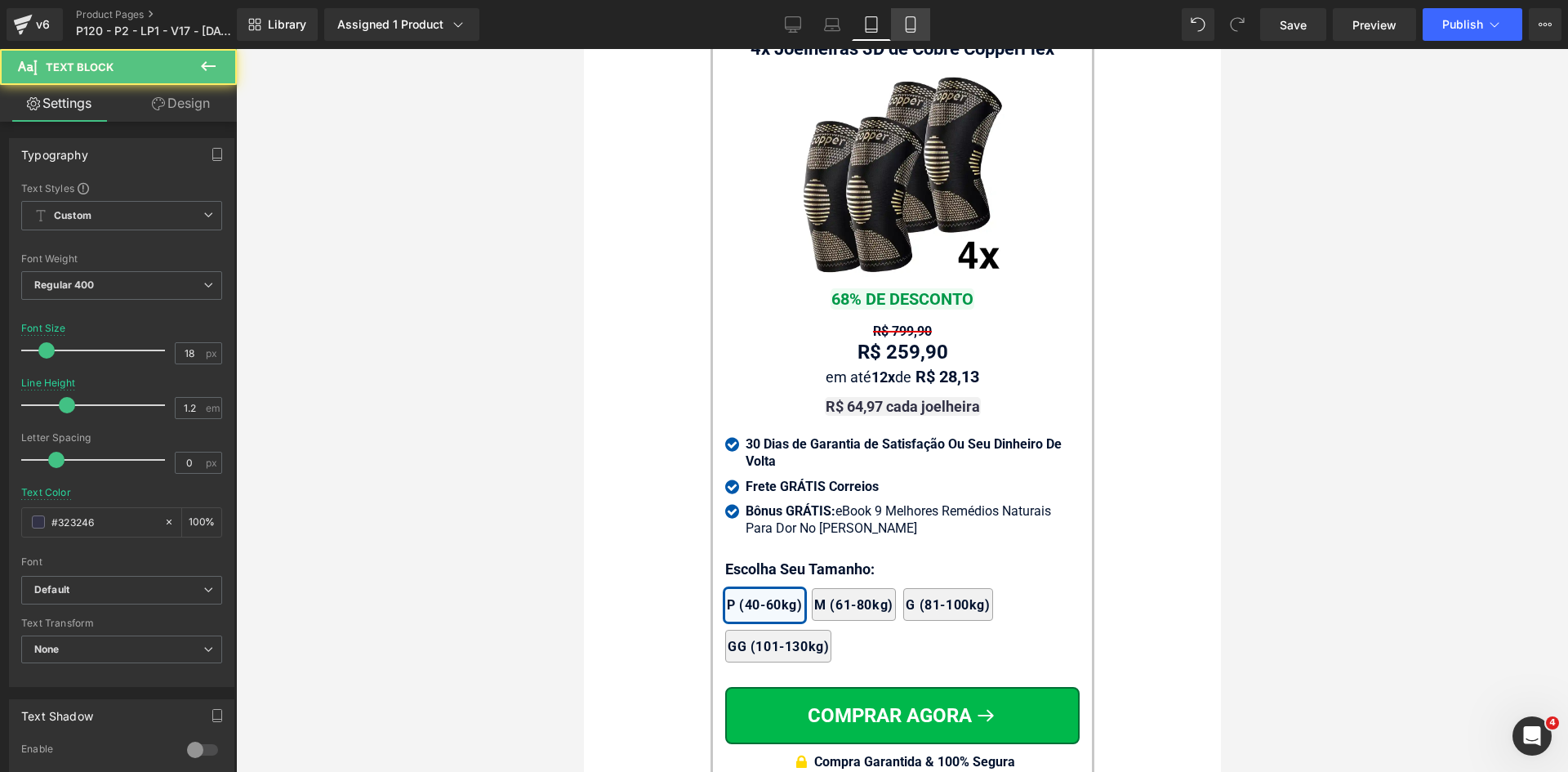
click at [910, 24] on icon at bounding box center [910, 25] width 17 height 17
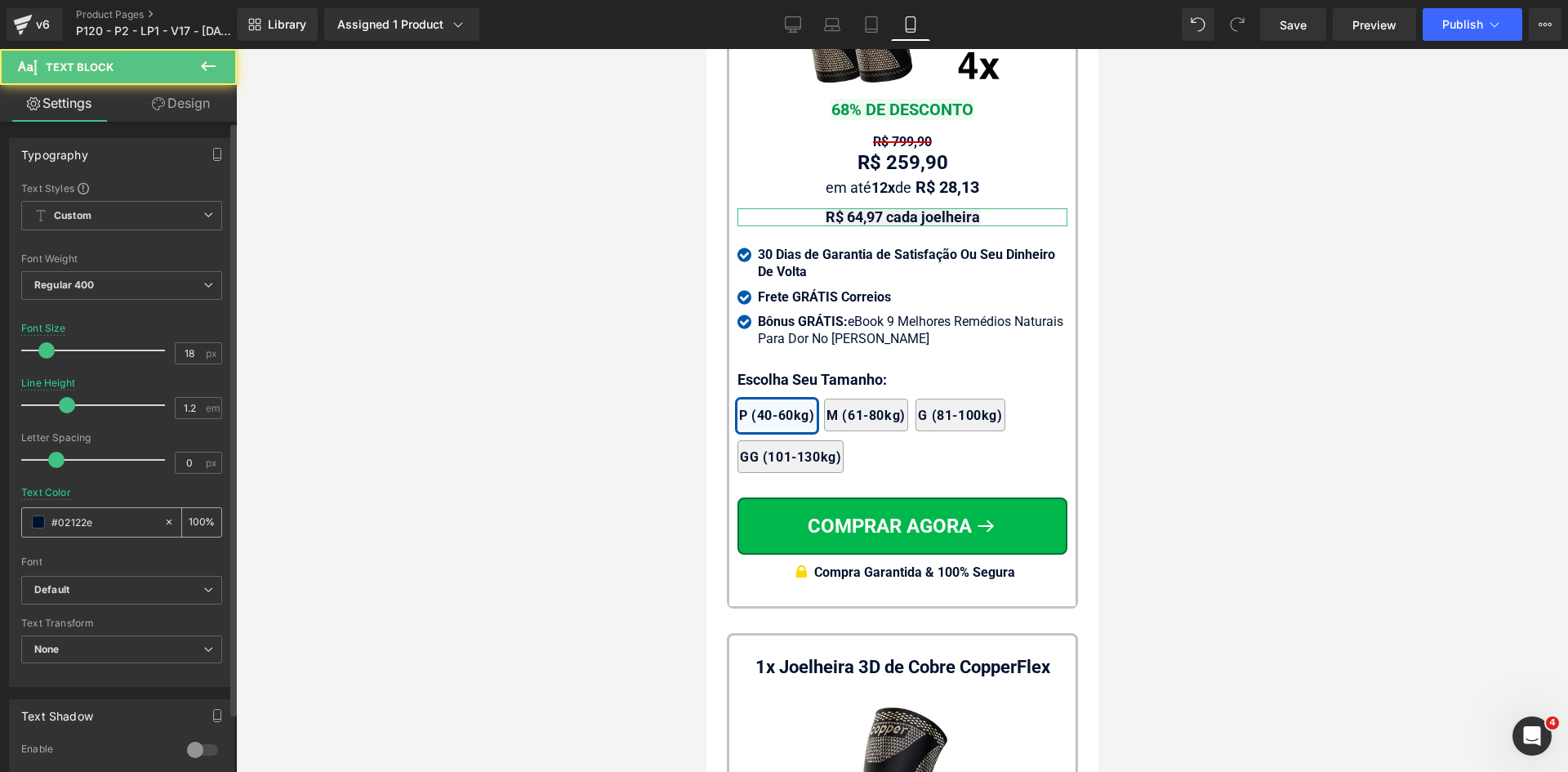
click at [103, 522] on input "#323246" at bounding box center [103, 522] width 104 height 18
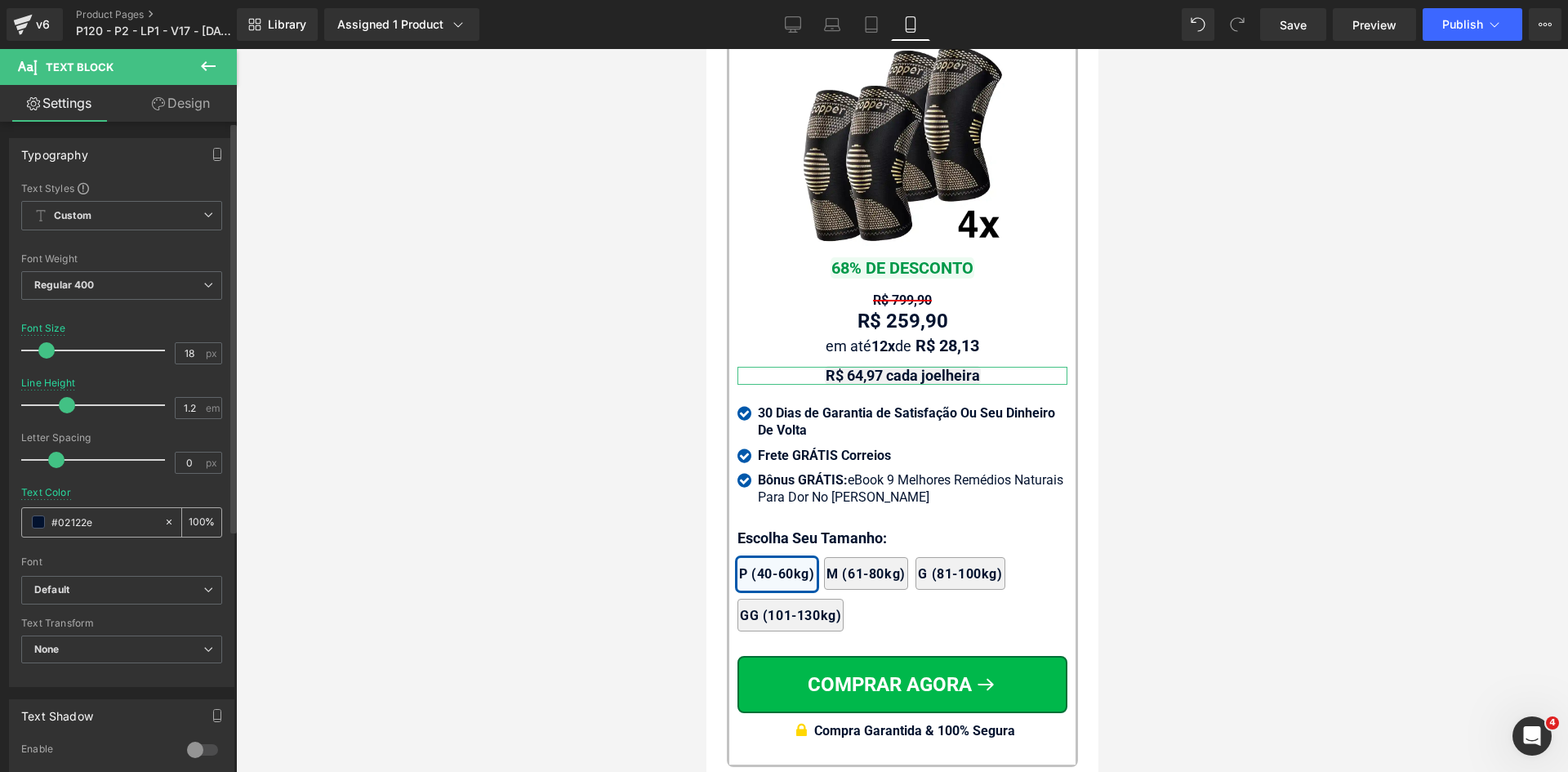
paste input "323246"
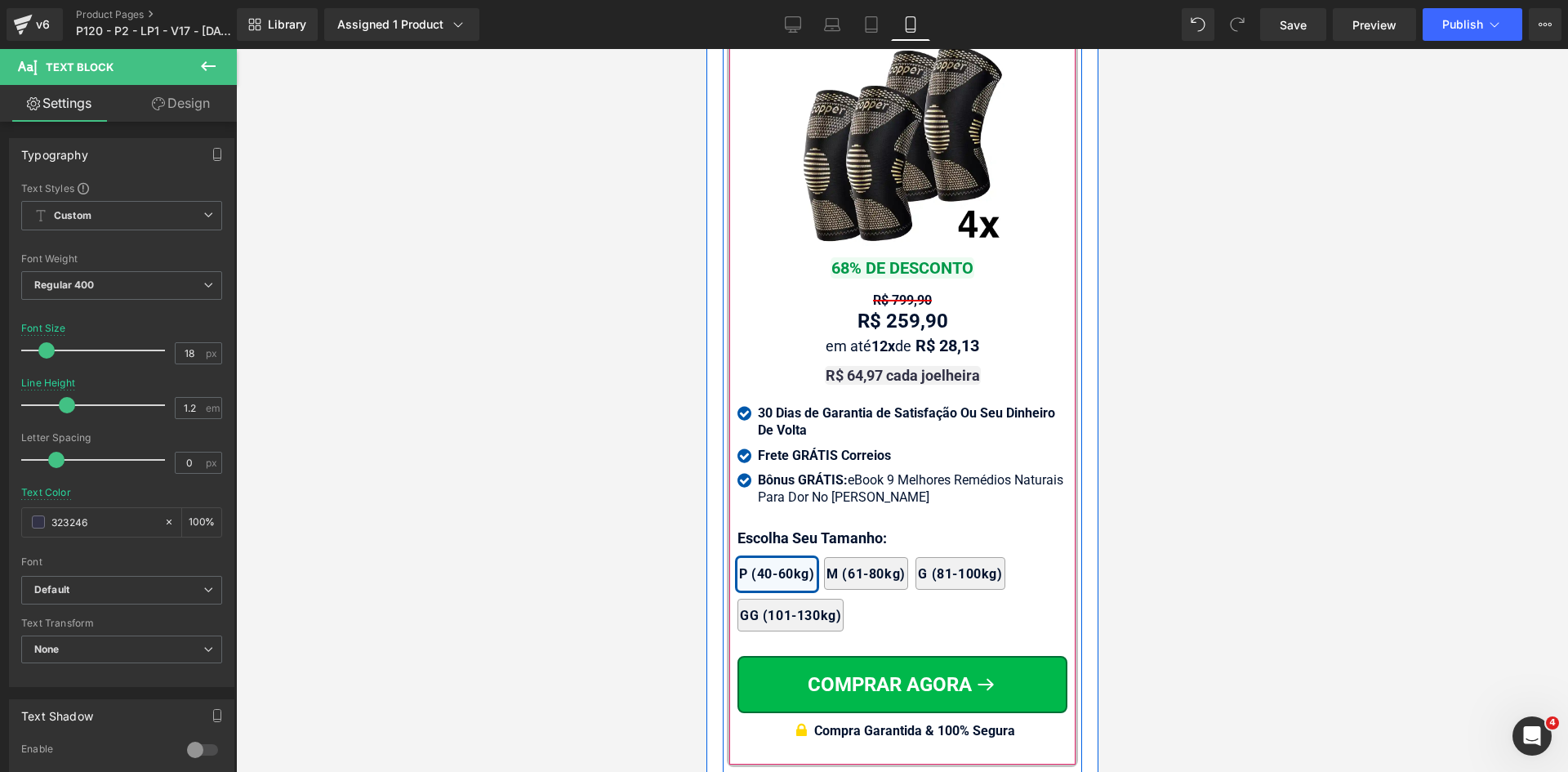
type input "323246"
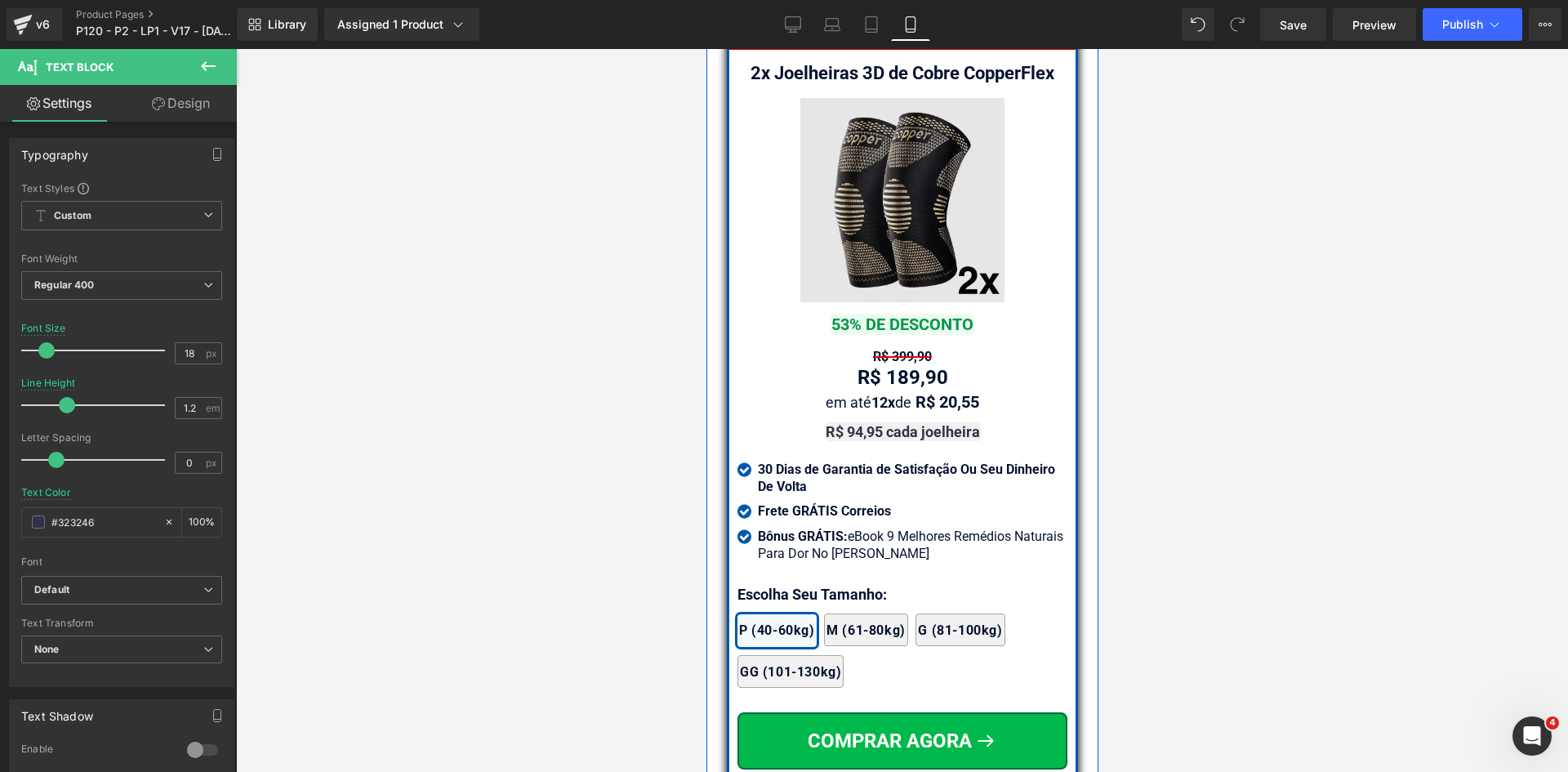
scroll to position [13810, 0]
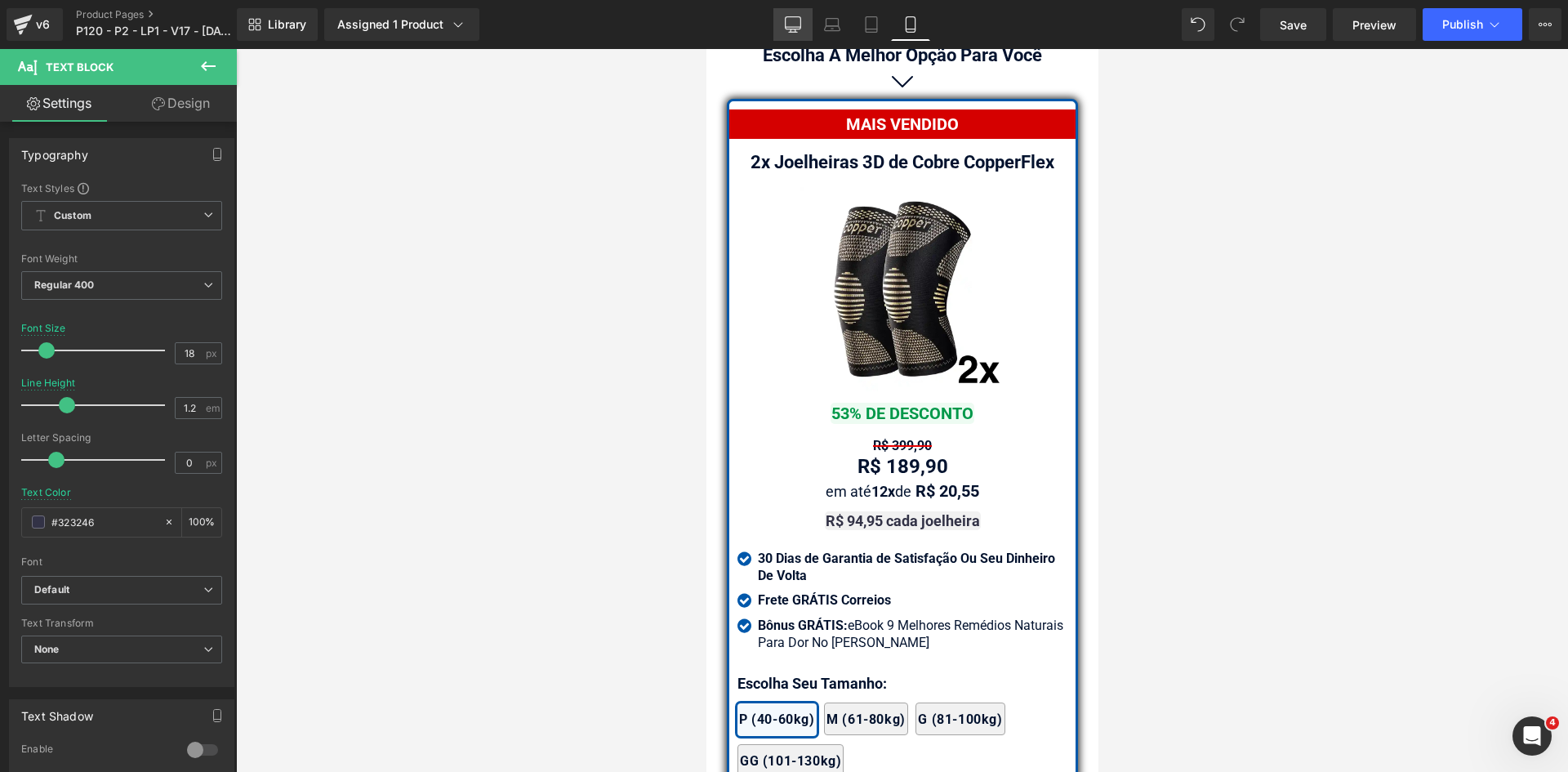
click at [795, 22] on icon at bounding box center [792, 25] width 17 height 17
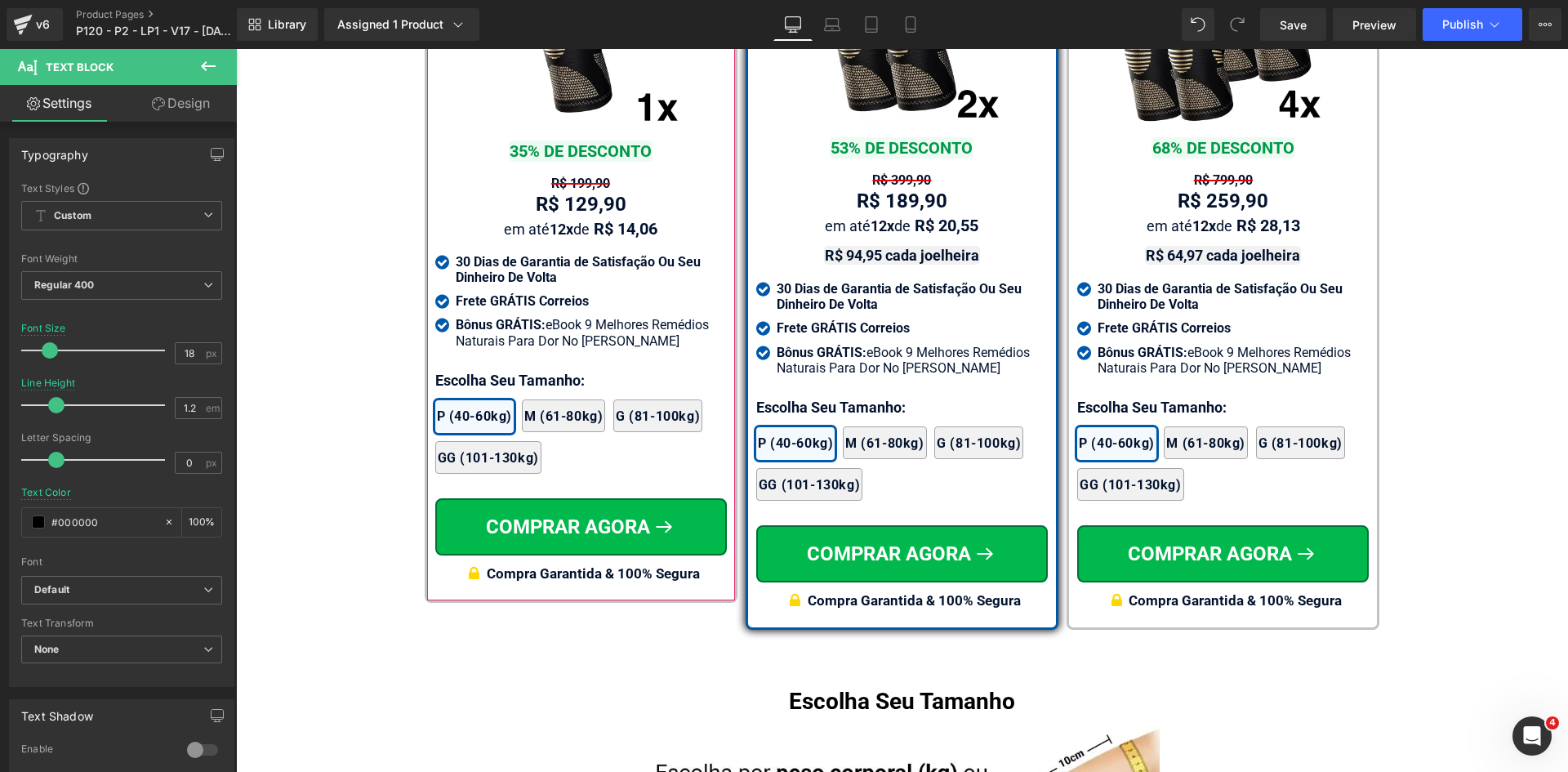
scroll to position [9721, 0]
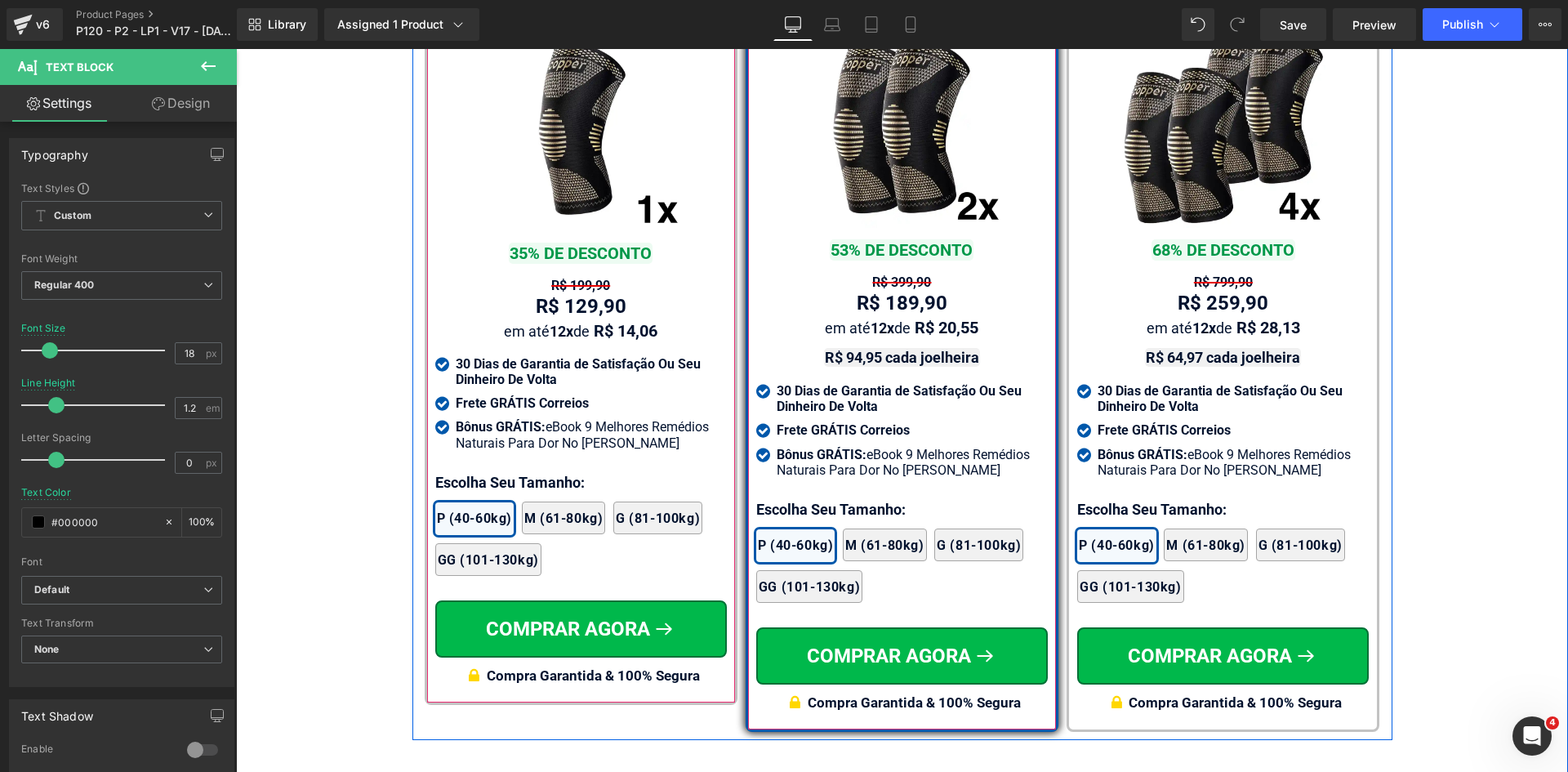
click at [890, 348] on span "Text Block" at bounding box center [892, 358] width 51 height 20
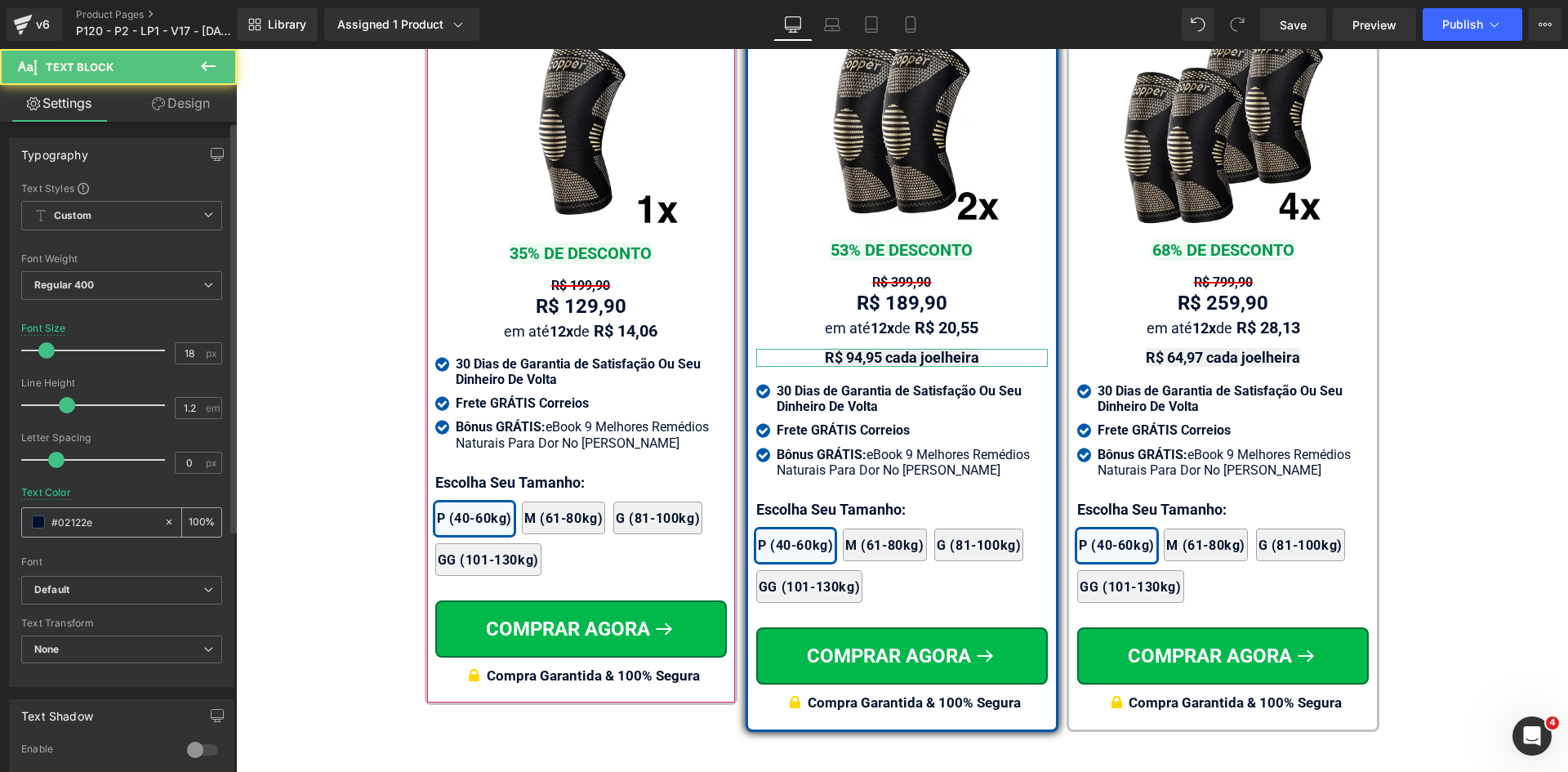
click at [91, 518] on input "#02122e" at bounding box center [103, 522] width 104 height 18
paste input "323246"
type input "323246"
click at [836, 32] on link "Laptop" at bounding box center [833, 24] width 39 height 32
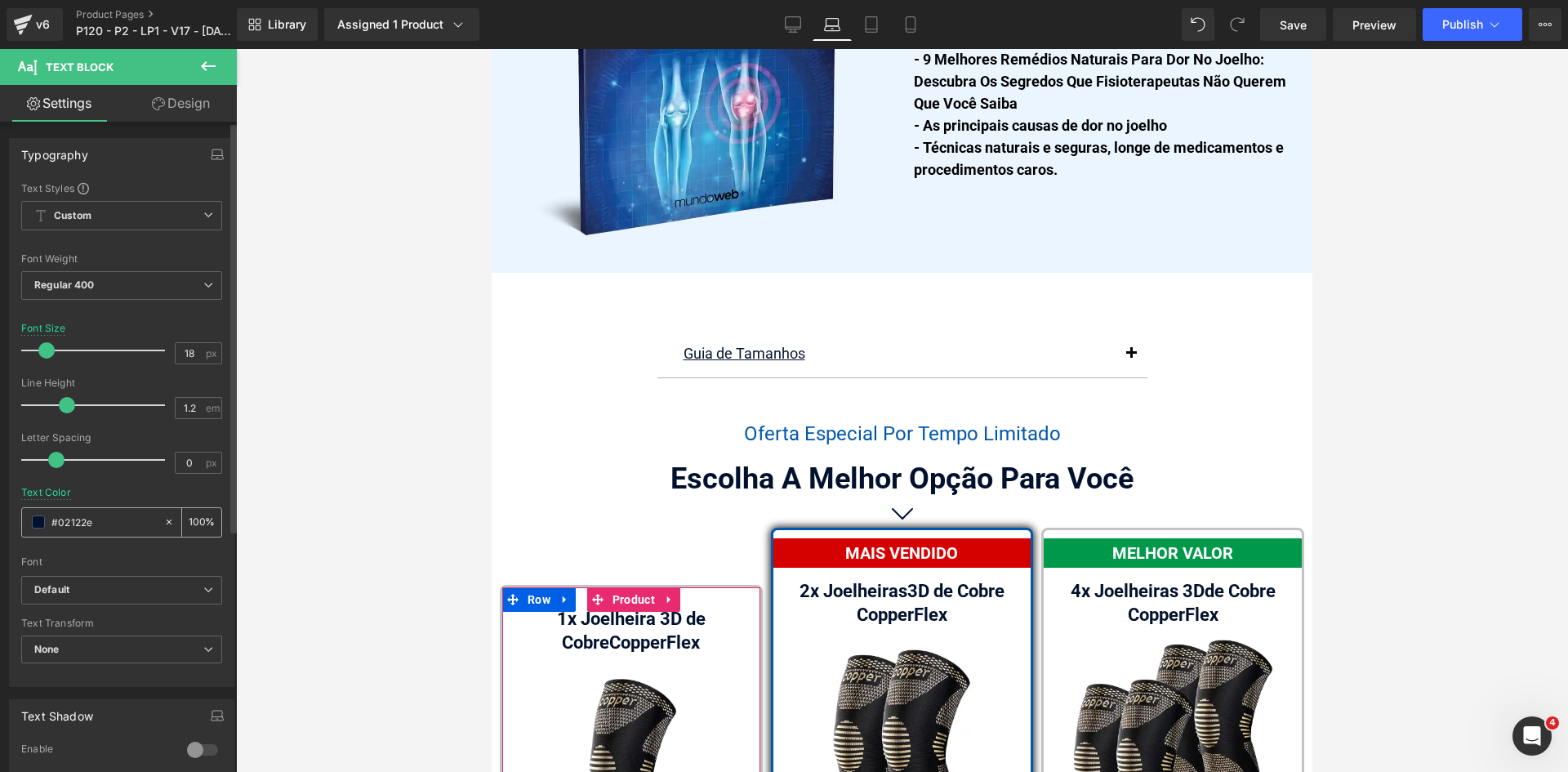
scroll to position [10323, 0]
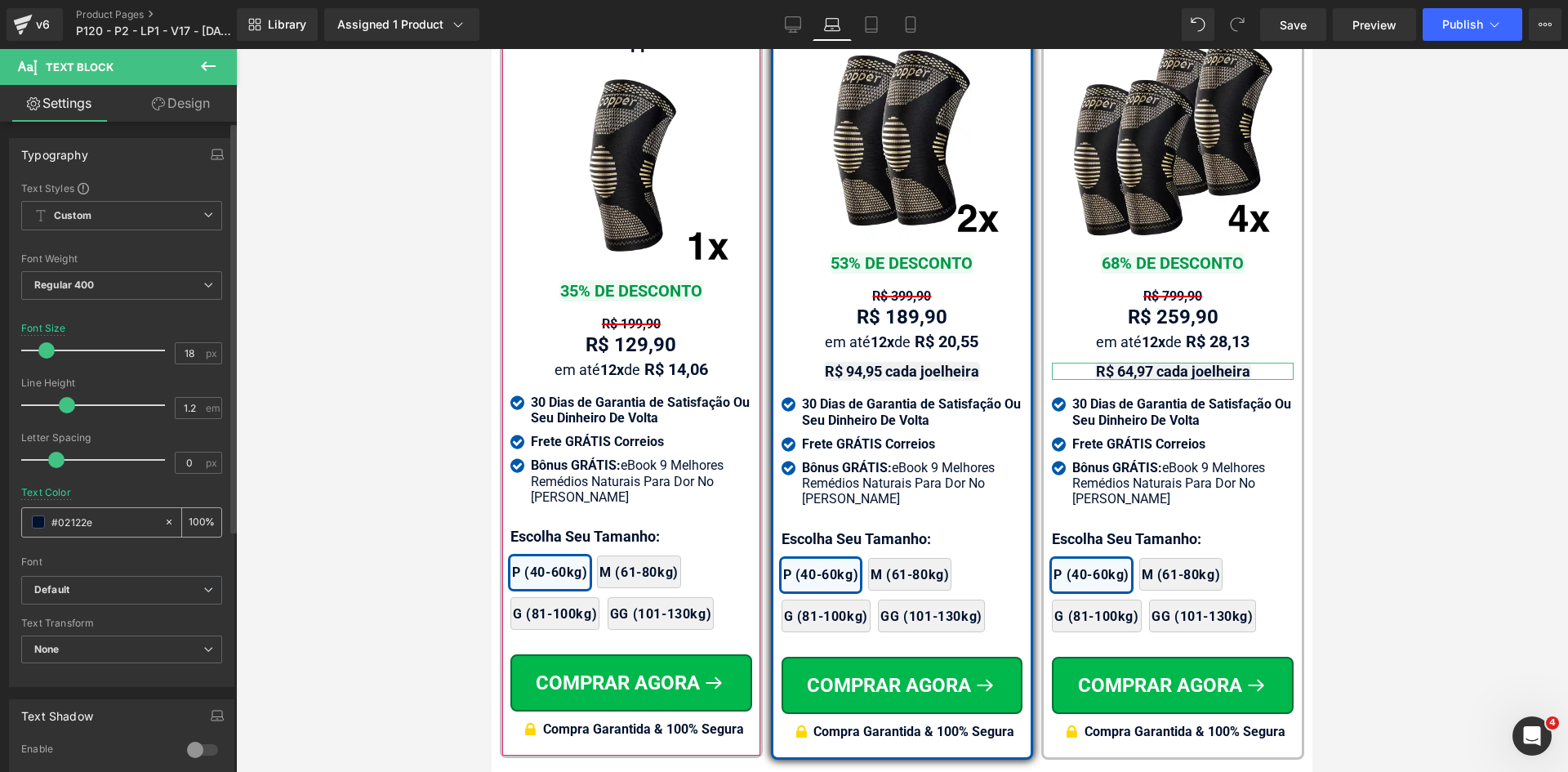
click at [76, 524] on input "#323246" at bounding box center [103, 522] width 104 height 18
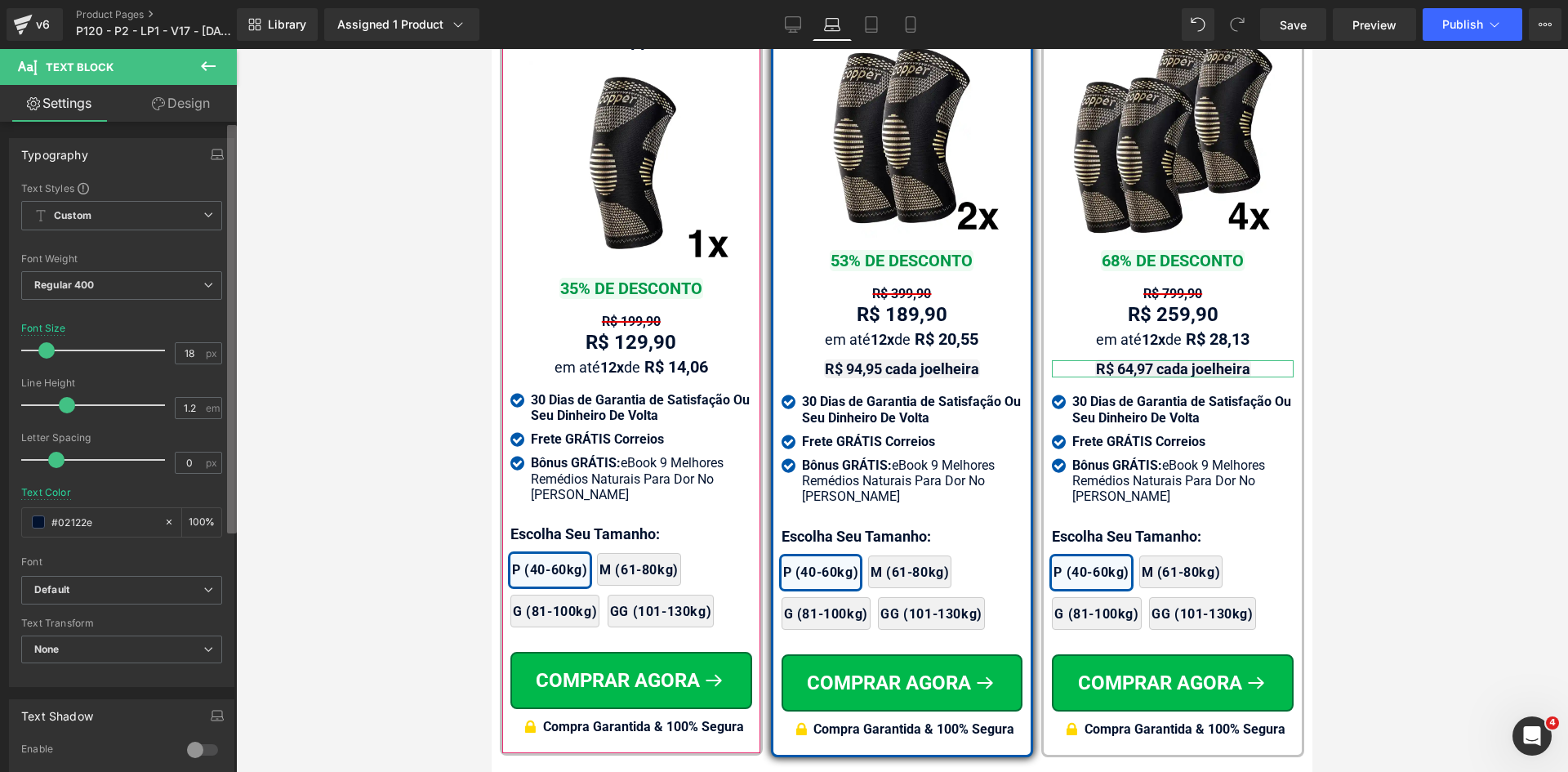
paste input "323246"
type input "323246"
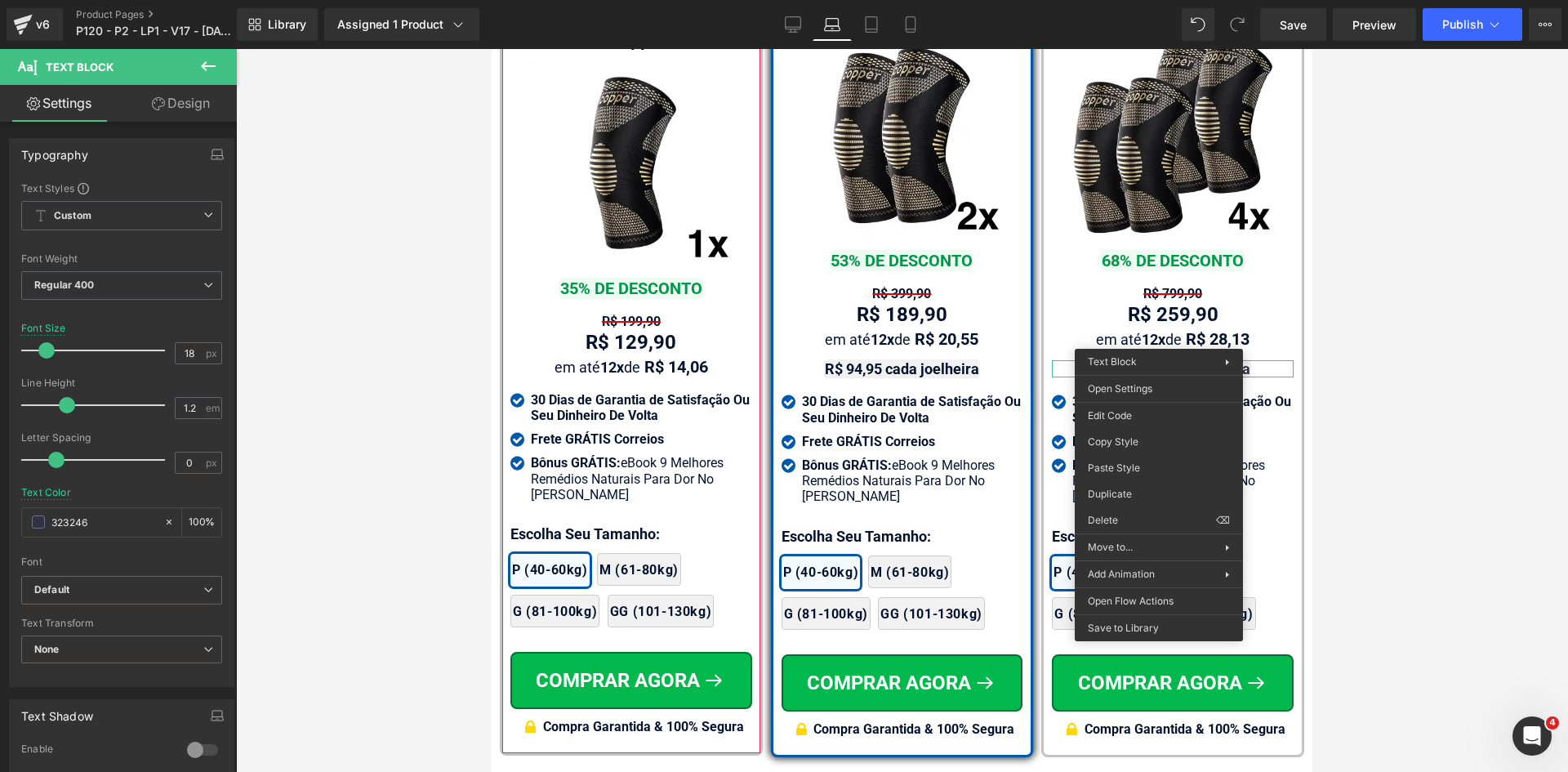
drag, startPoint x: 1624, startPoint y: 488, endPoint x: 963, endPoint y: 389, distance: 668.4
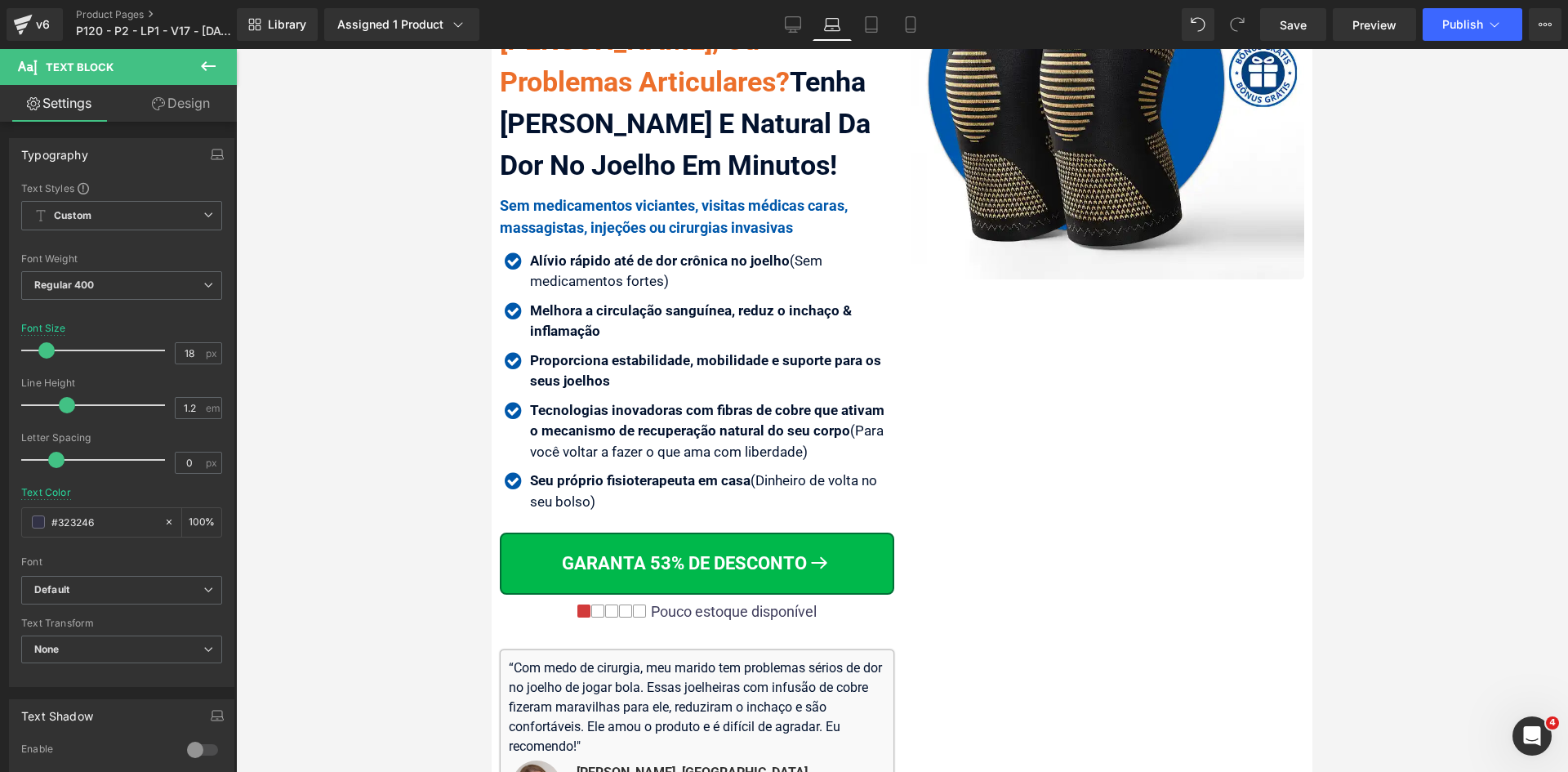
scroll to position [0, 0]
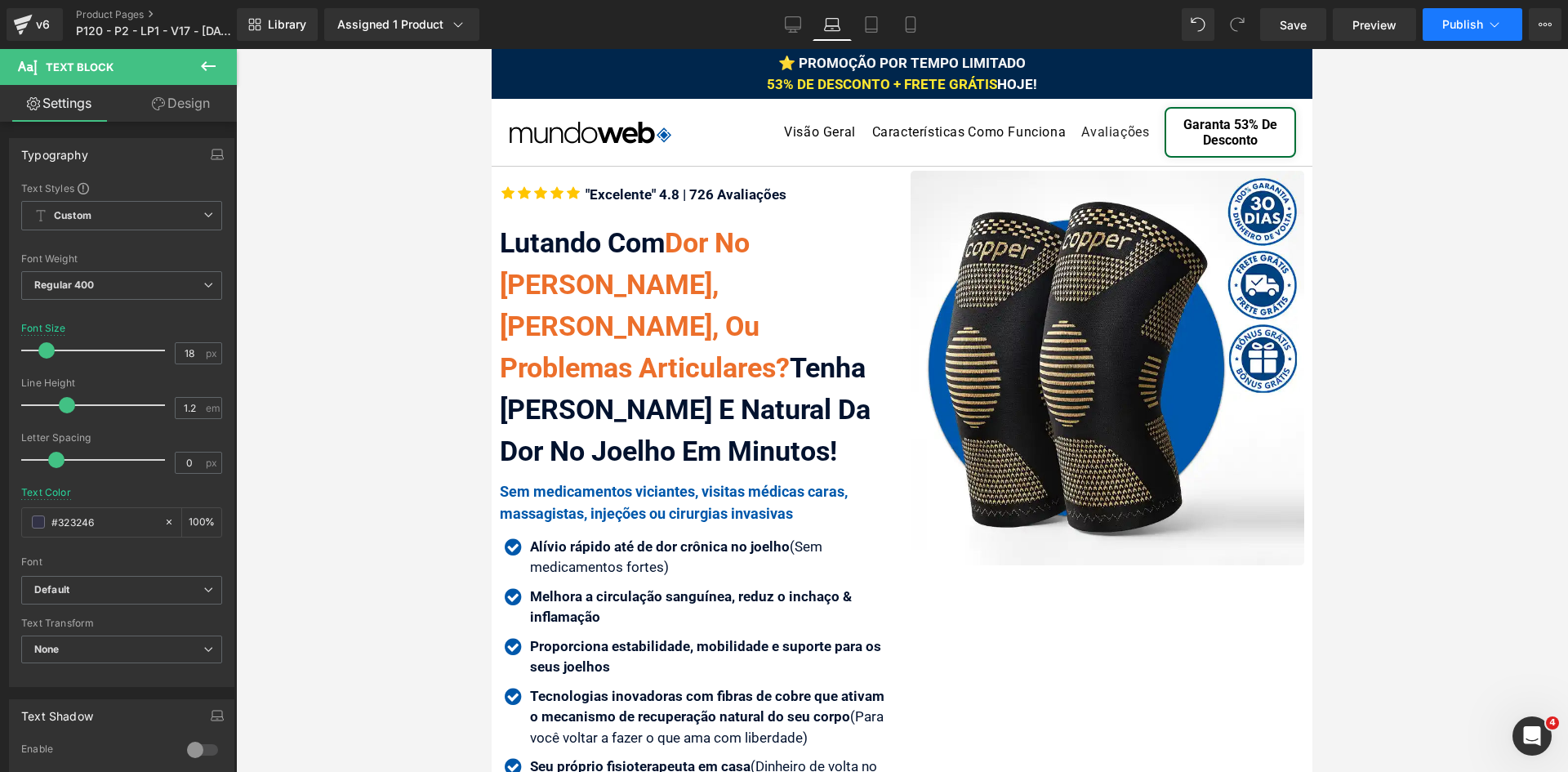
click at [1481, 23] on span "Publish" at bounding box center [1463, 24] width 41 height 13
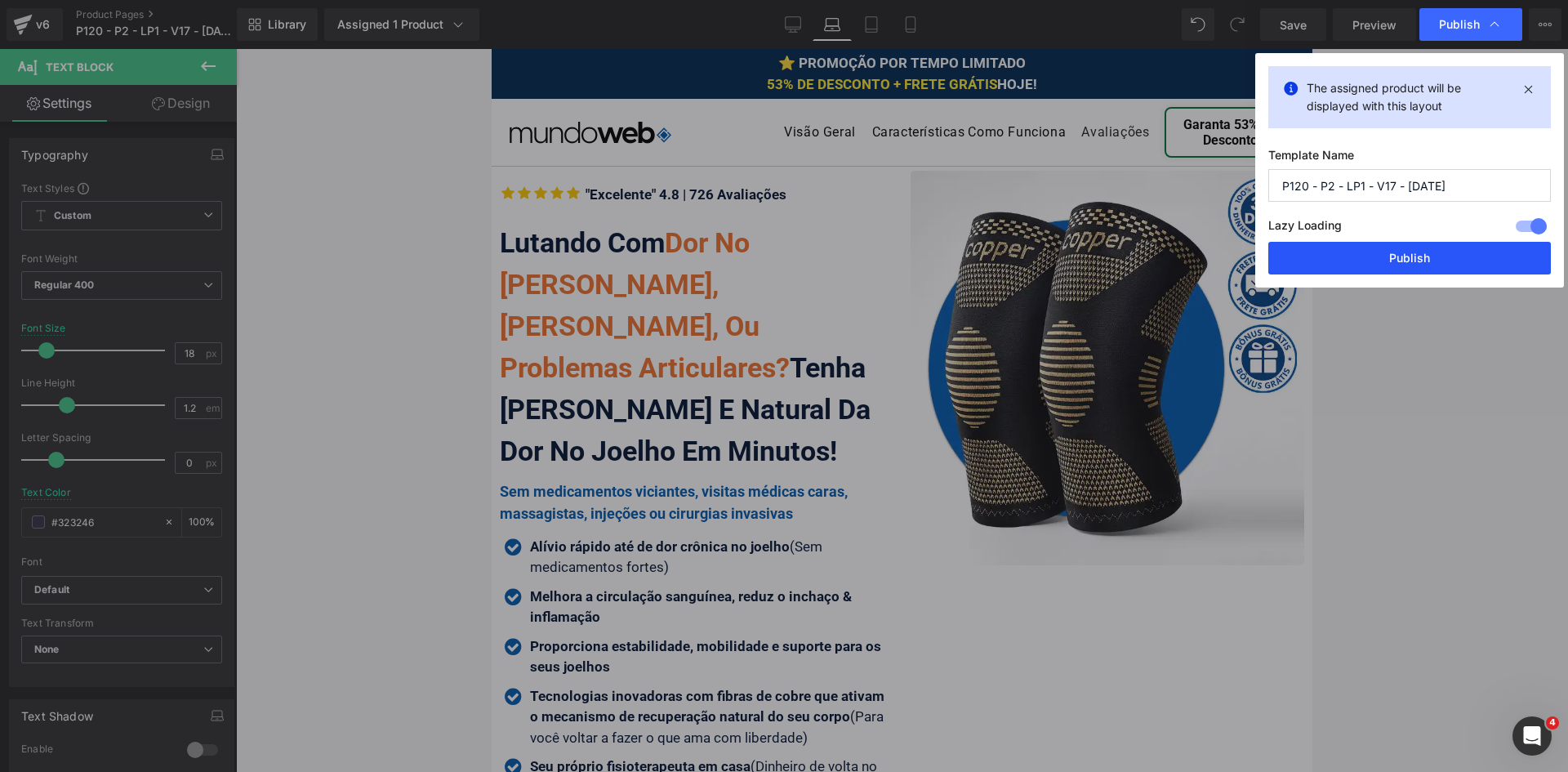
click at [1454, 269] on button "Publish" at bounding box center [1410, 257] width 283 height 32
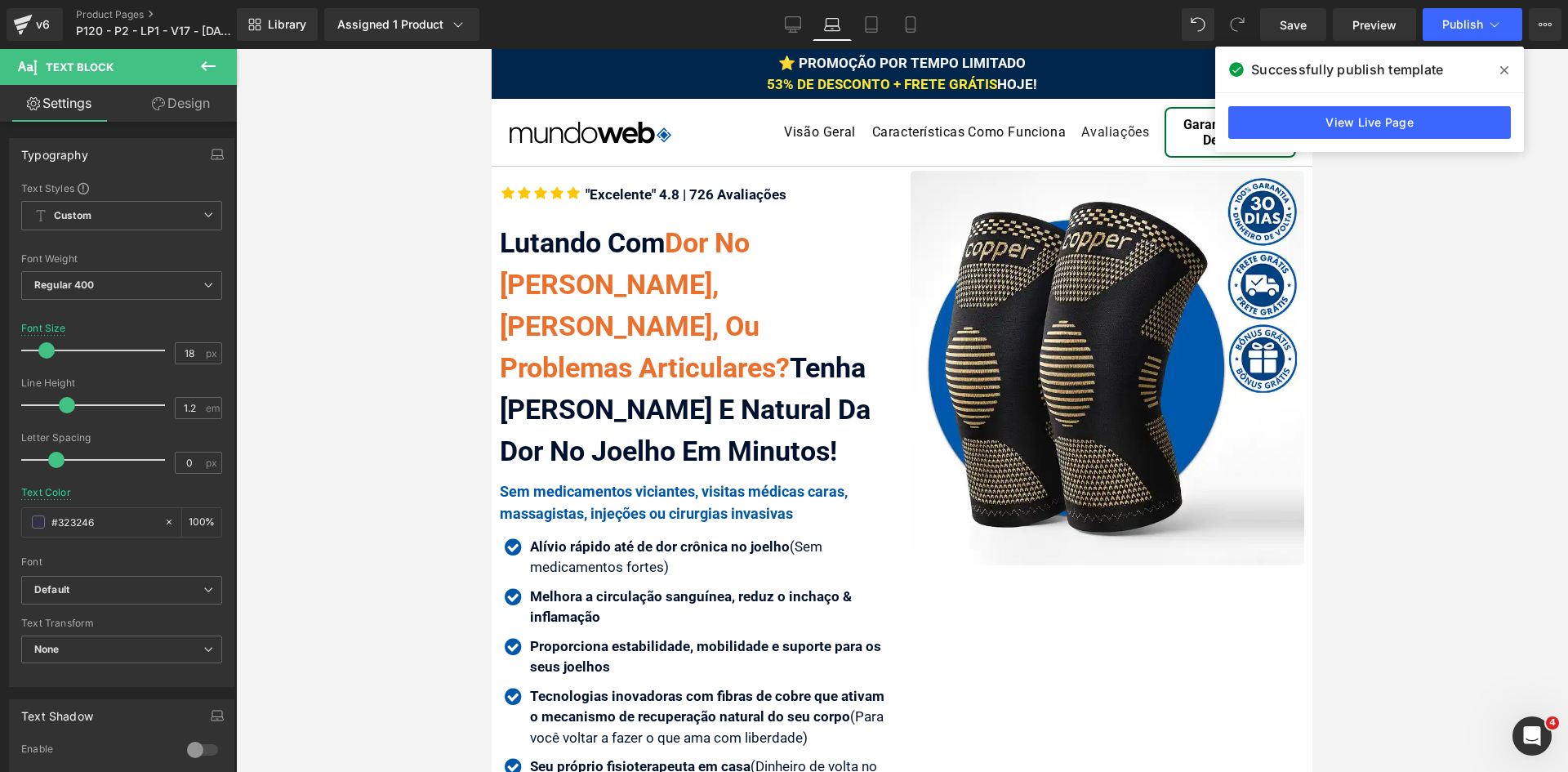
drag, startPoint x: 1500, startPoint y: 64, endPoint x: 1410, endPoint y: 99, distance: 96.6
click at [1500, 65] on icon at bounding box center [1504, 70] width 8 height 13
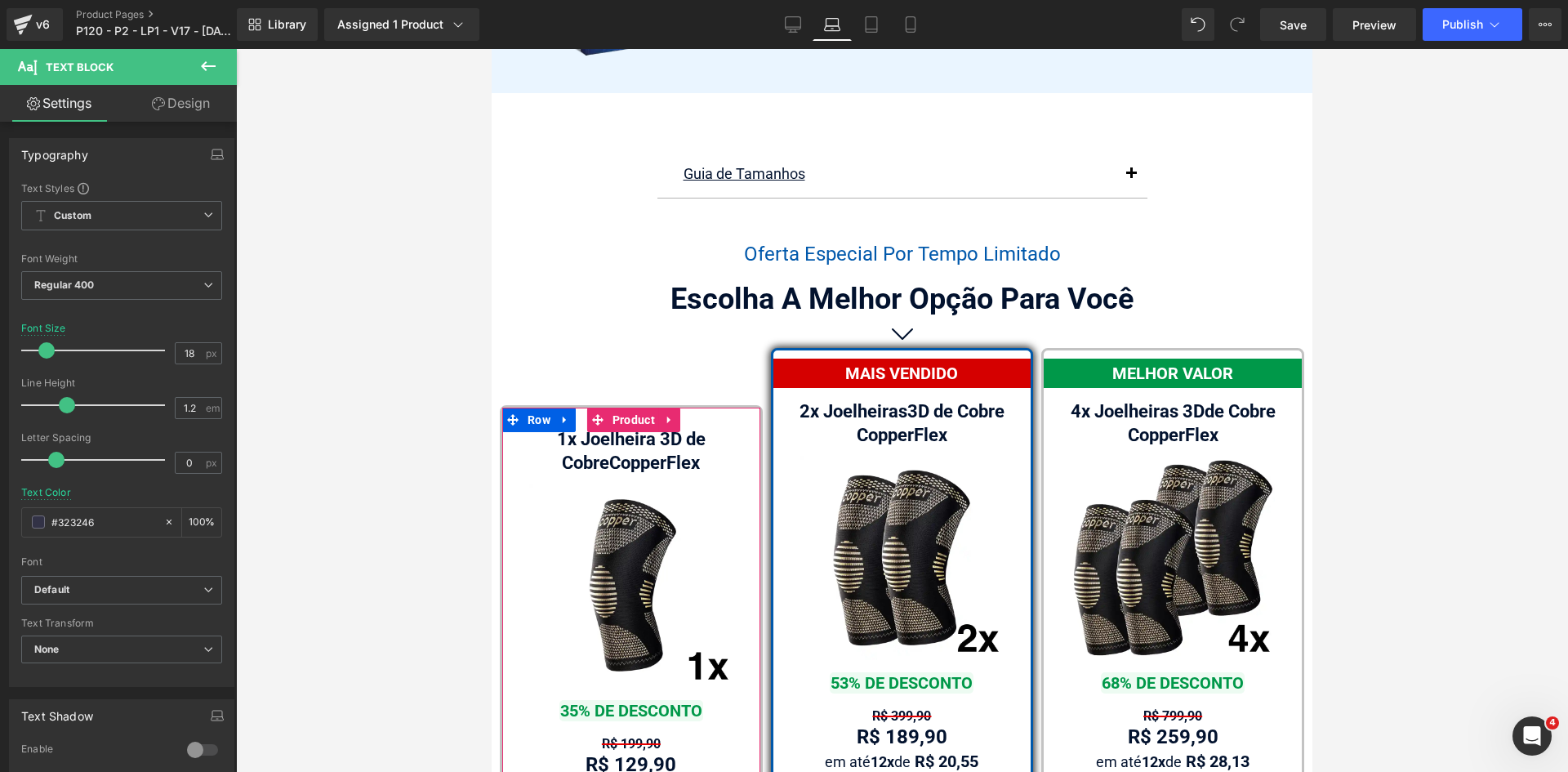
scroll to position [10087, 0]
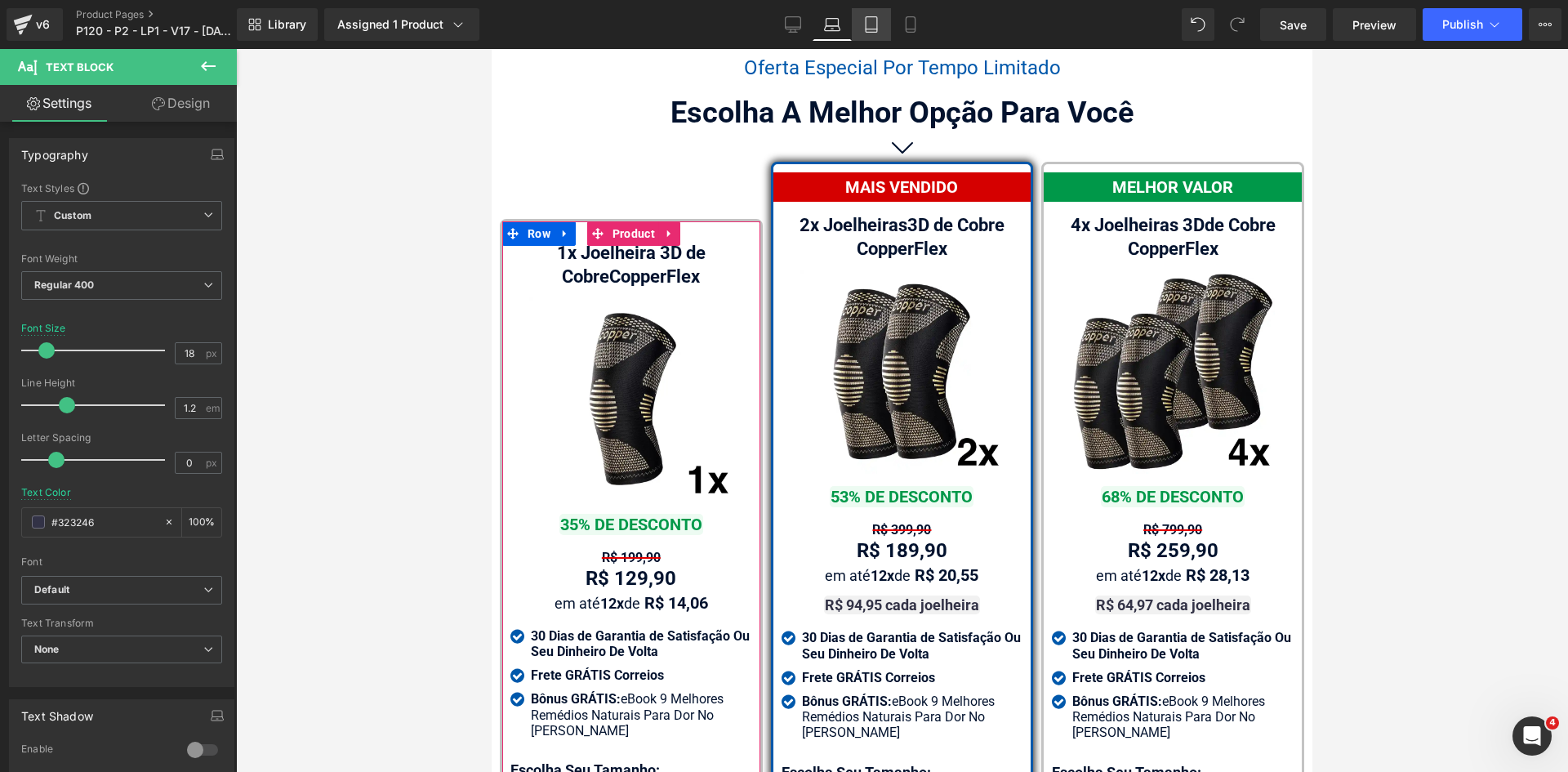
click at [877, 23] on icon at bounding box center [871, 25] width 17 height 17
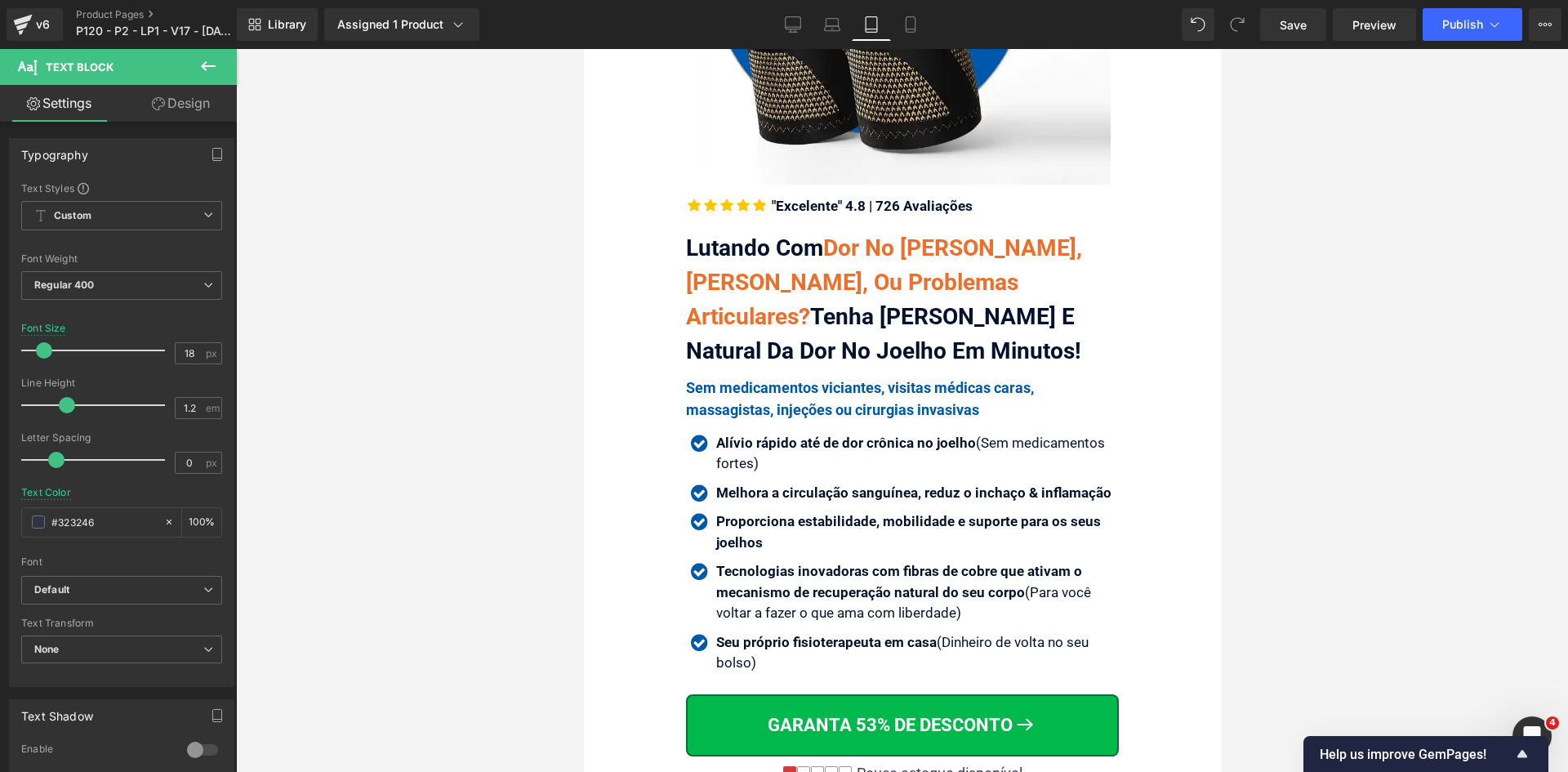
scroll to position [0, 0]
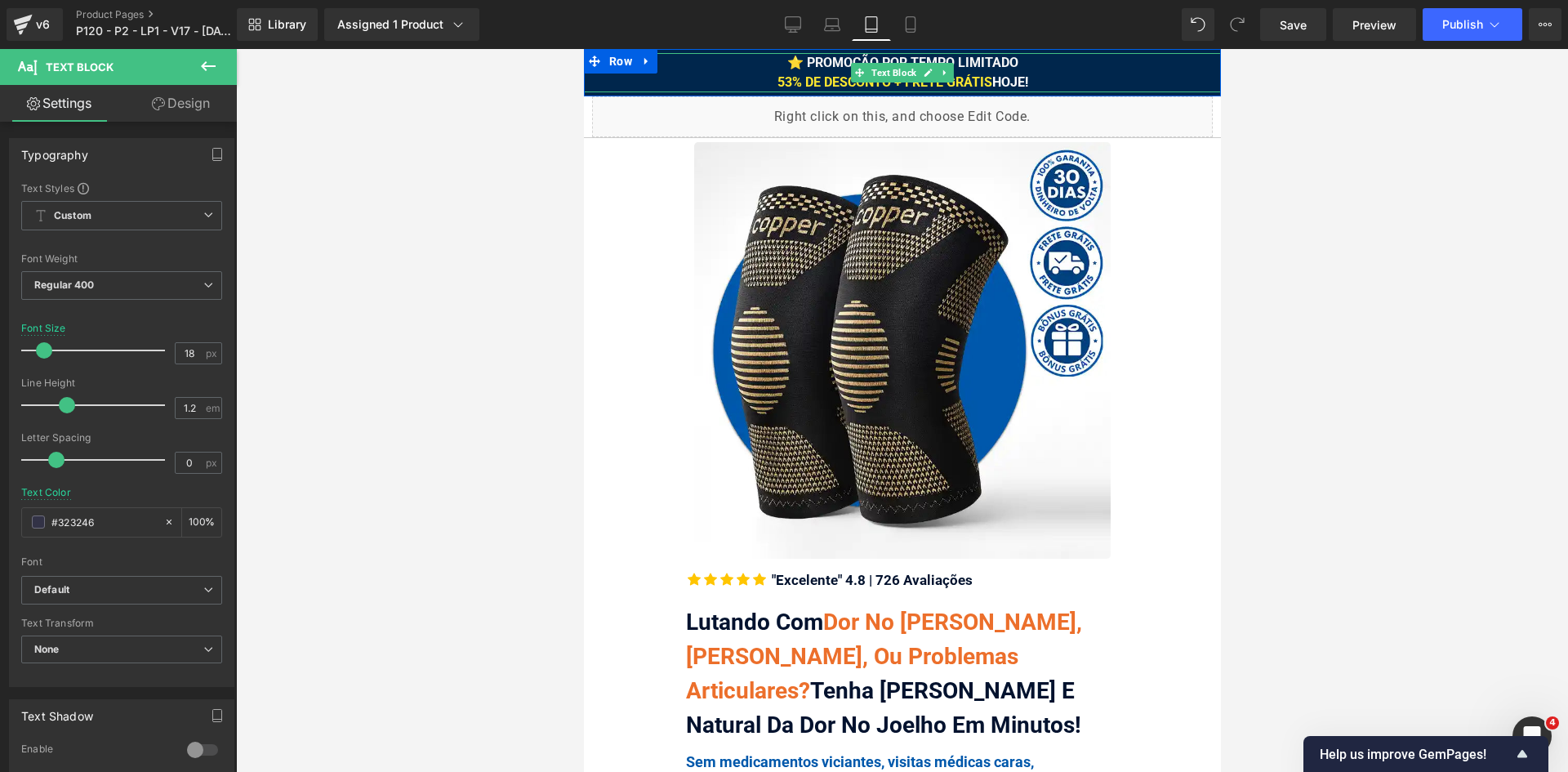
click at [1002, 79] on span "⭐ PROMOÇÃO POR TEMPO LIMITADO 53% DE DESCONTO + FRETE GRÁTIS HOJE!" at bounding box center [901, 73] width 250 height 35
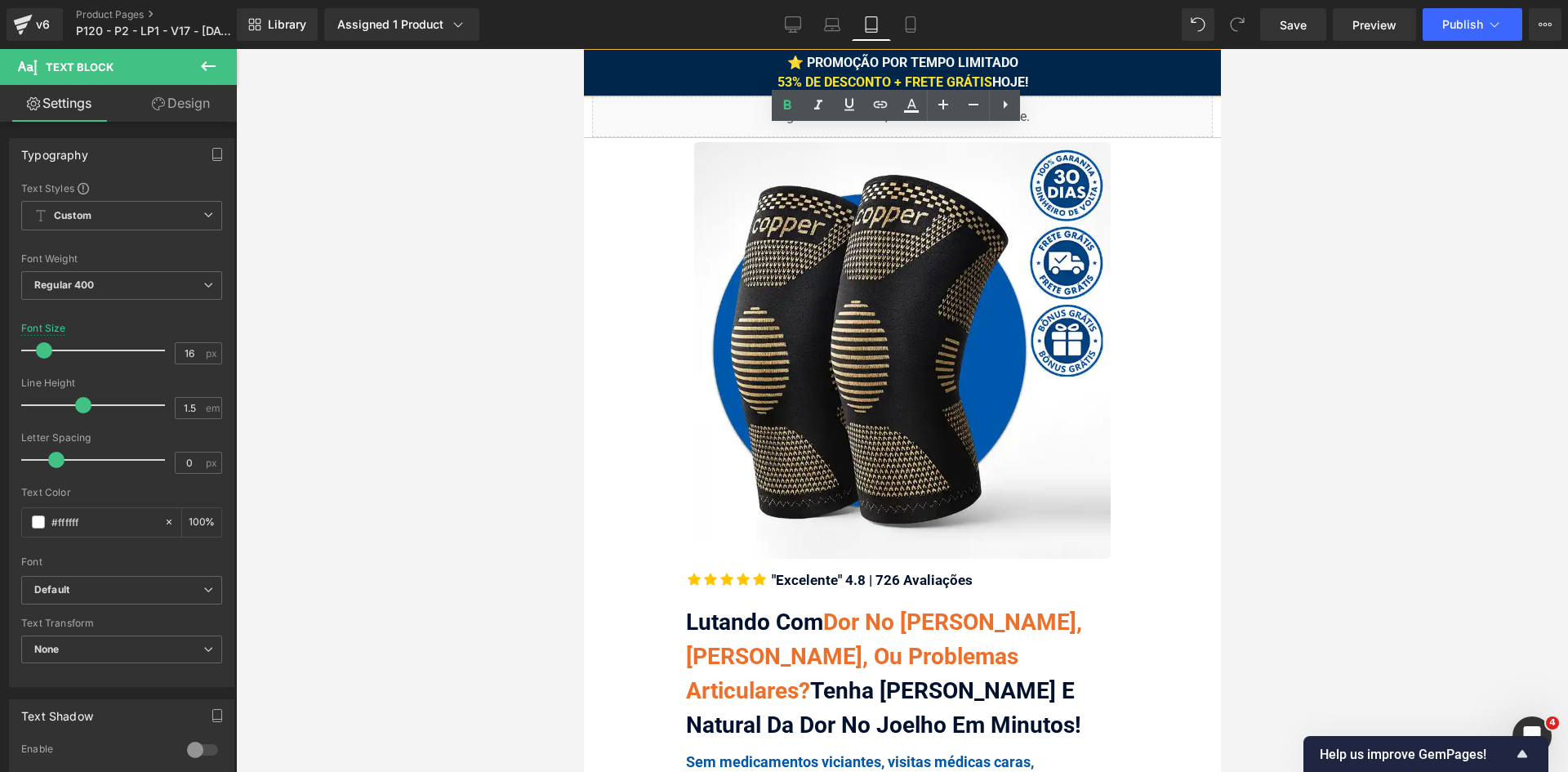
drag, startPoint x: 1025, startPoint y: 81, endPoint x: 986, endPoint y: 80, distance: 39.0
click at [986, 80] on div "⭐ PROMOÇÃO POR TEMPO LIMITADO 53% DE DESCONTO + FRETE GRÁTIS HOJE!" at bounding box center [901, 73] width 637 height 39
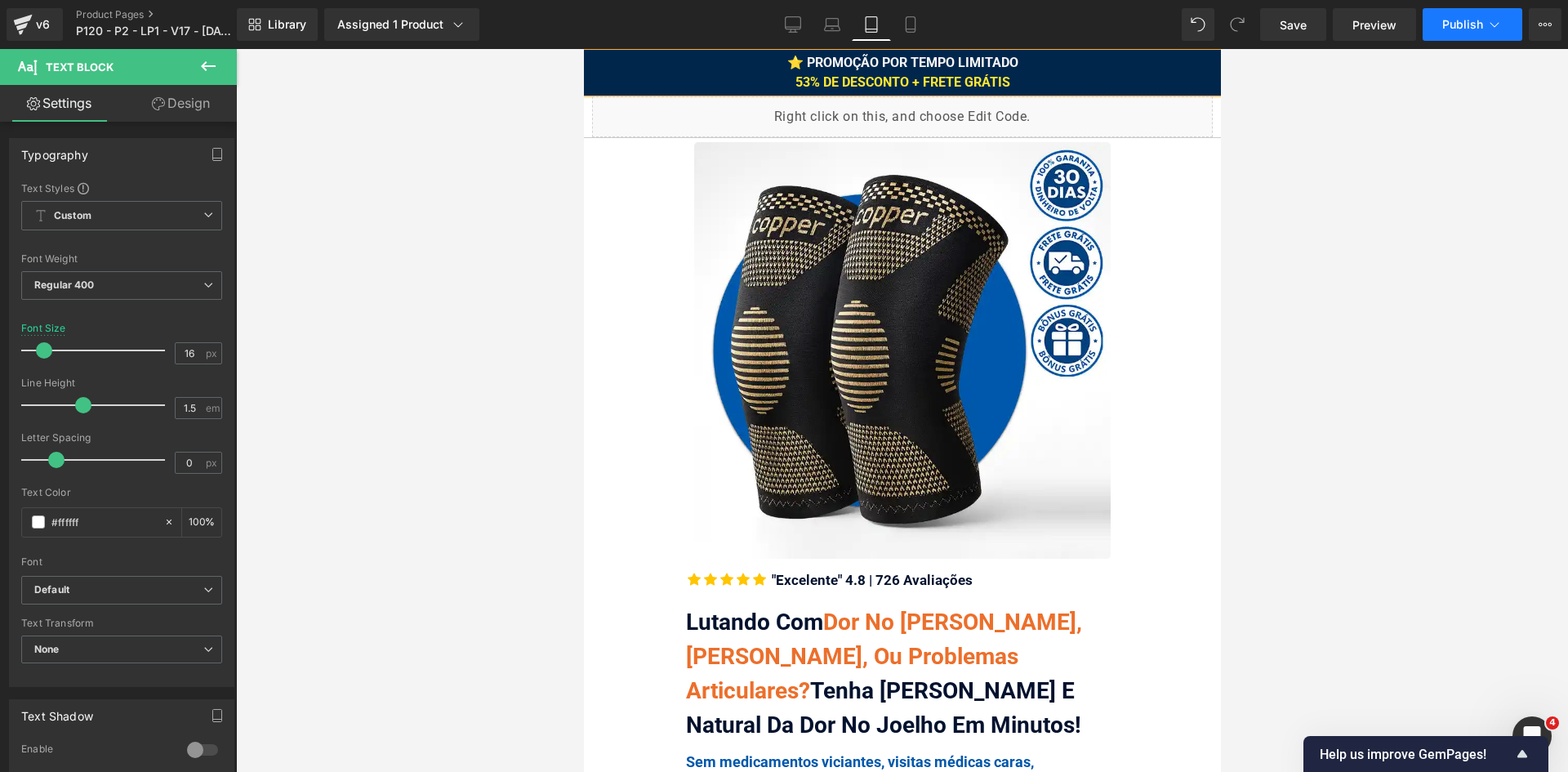
click at [1467, 28] on span "Publish" at bounding box center [1463, 24] width 41 height 13
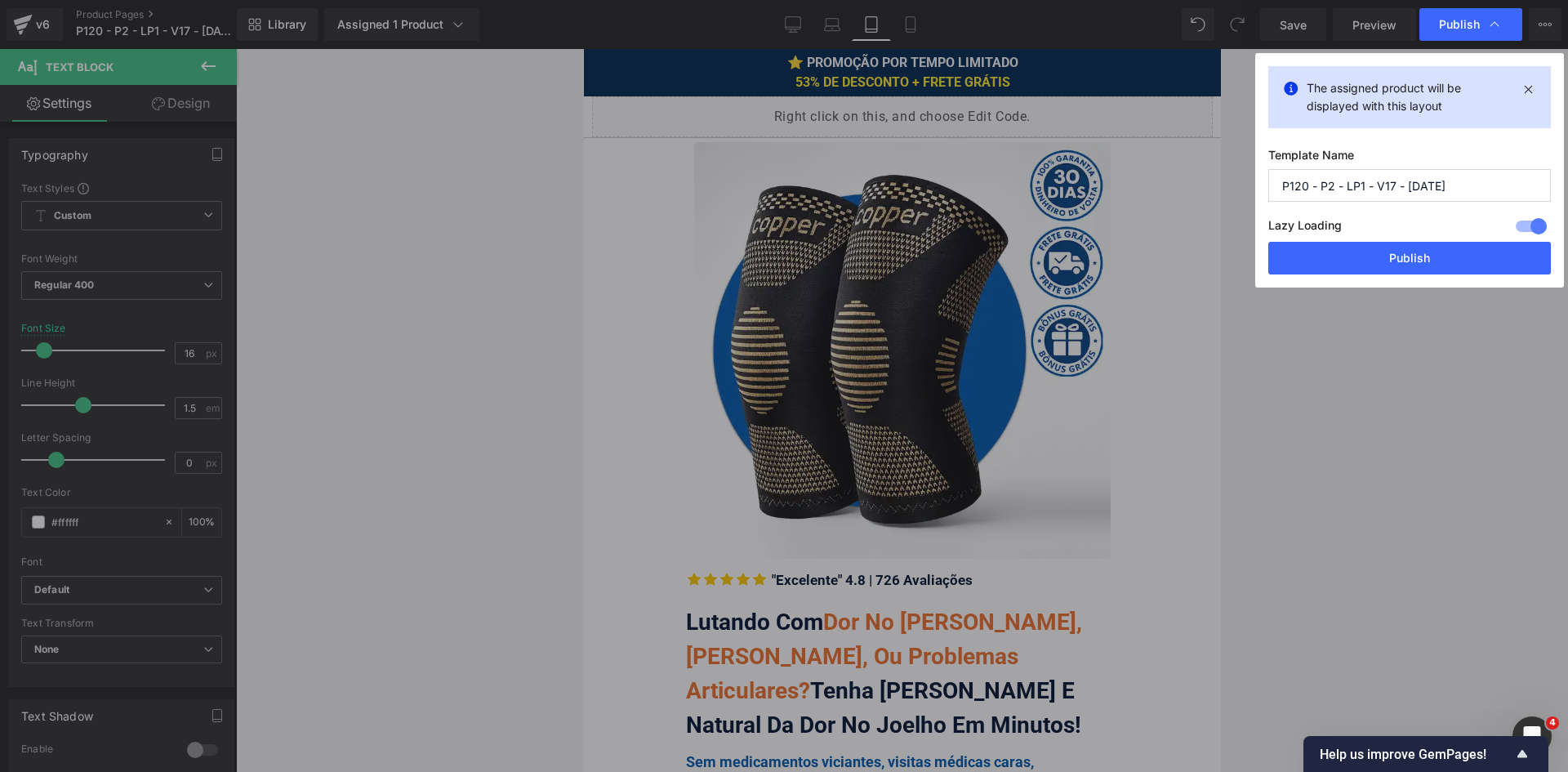
drag, startPoint x: 1427, startPoint y: 250, endPoint x: 1400, endPoint y: 257, distance: 27.9
click at [1427, 250] on button "Publish" at bounding box center [1410, 257] width 283 height 32
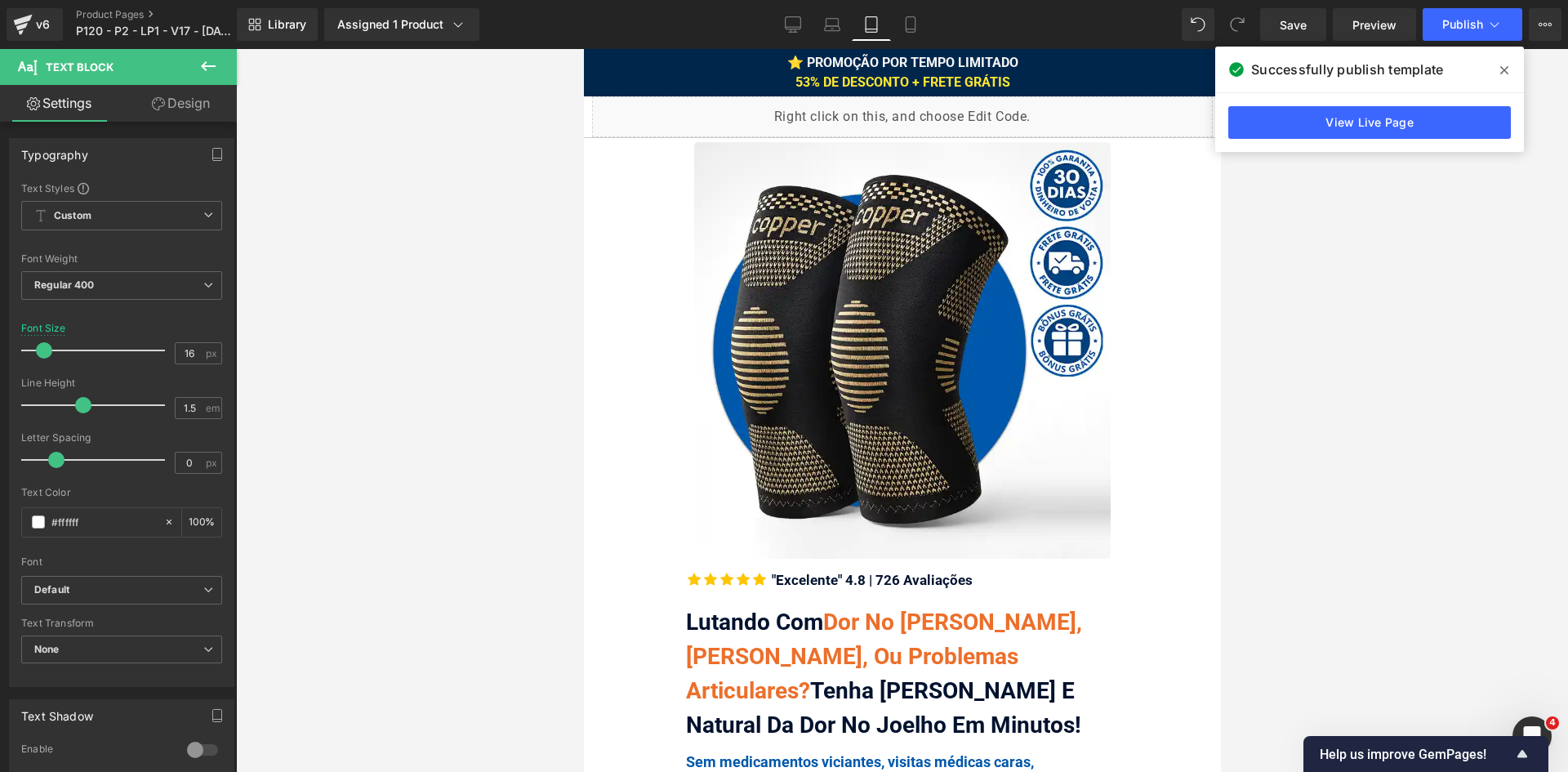
click at [1506, 72] on icon at bounding box center [1504, 70] width 8 height 8
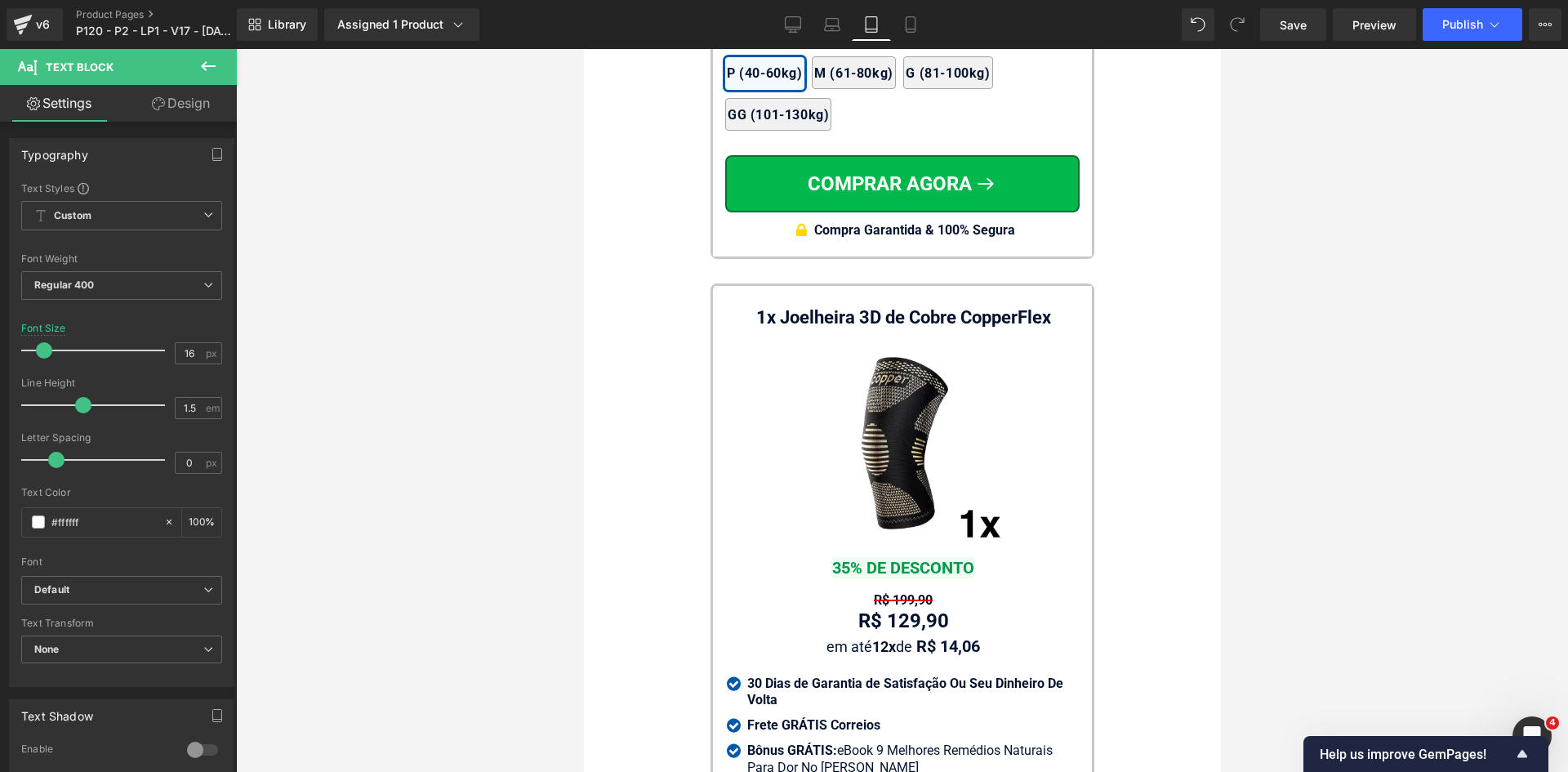
scroll to position [15574, 0]
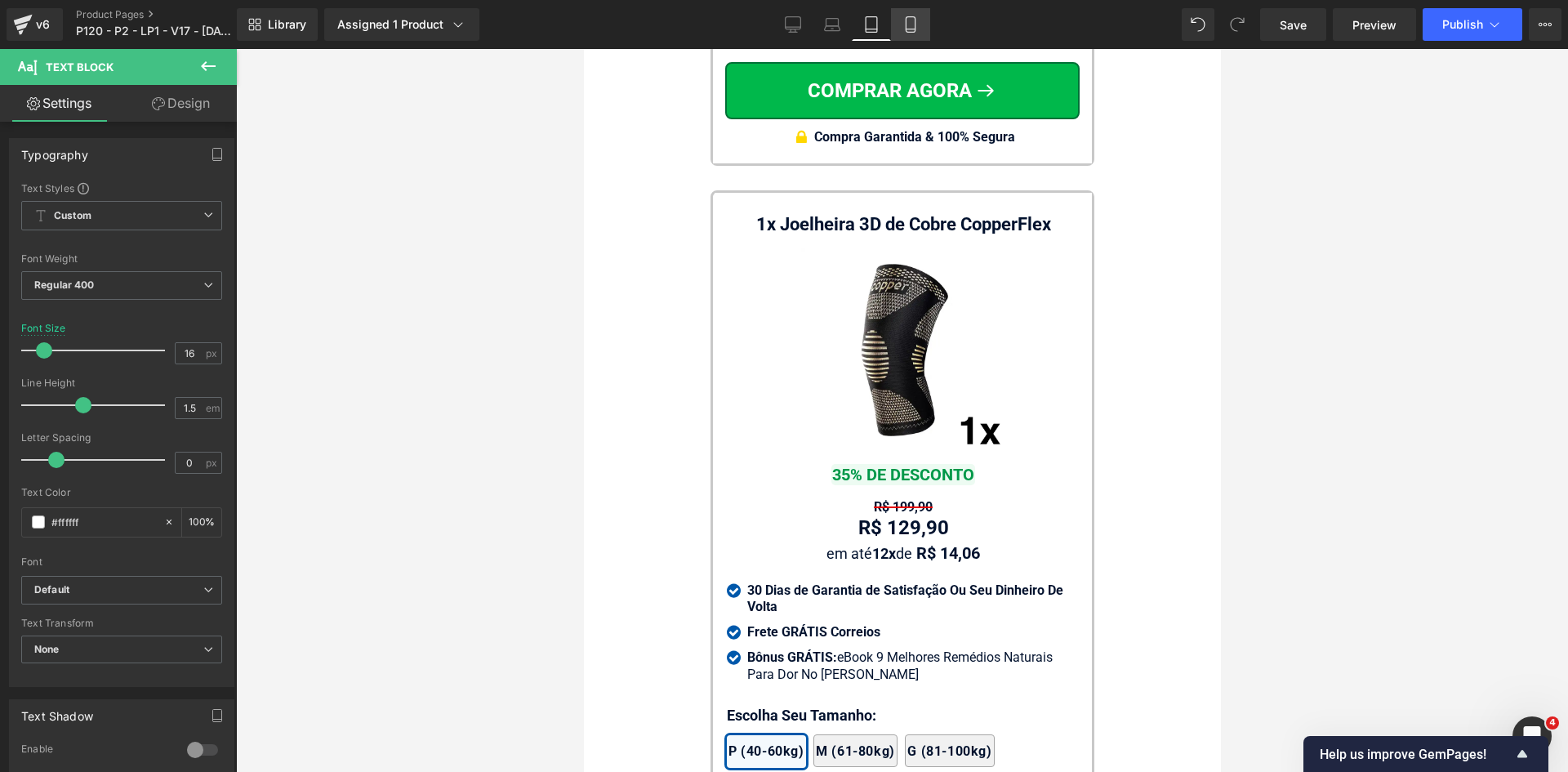
click at [914, 12] on link "Mobile" at bounding box center [910, 24] width 39 height 32
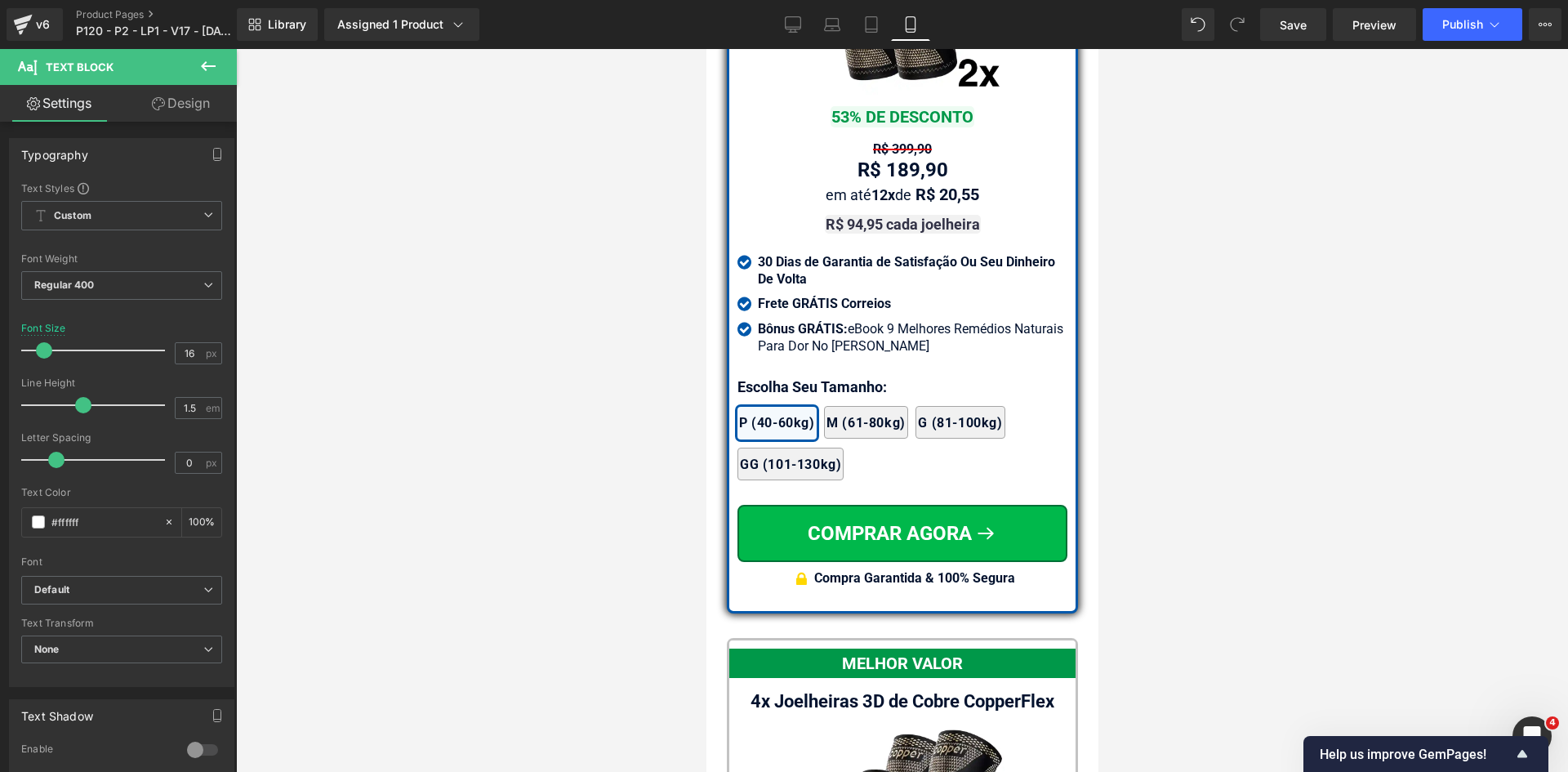
scroll to position [14722, 0]
